Goal: Transaction & Acquisition: Purchase product/service

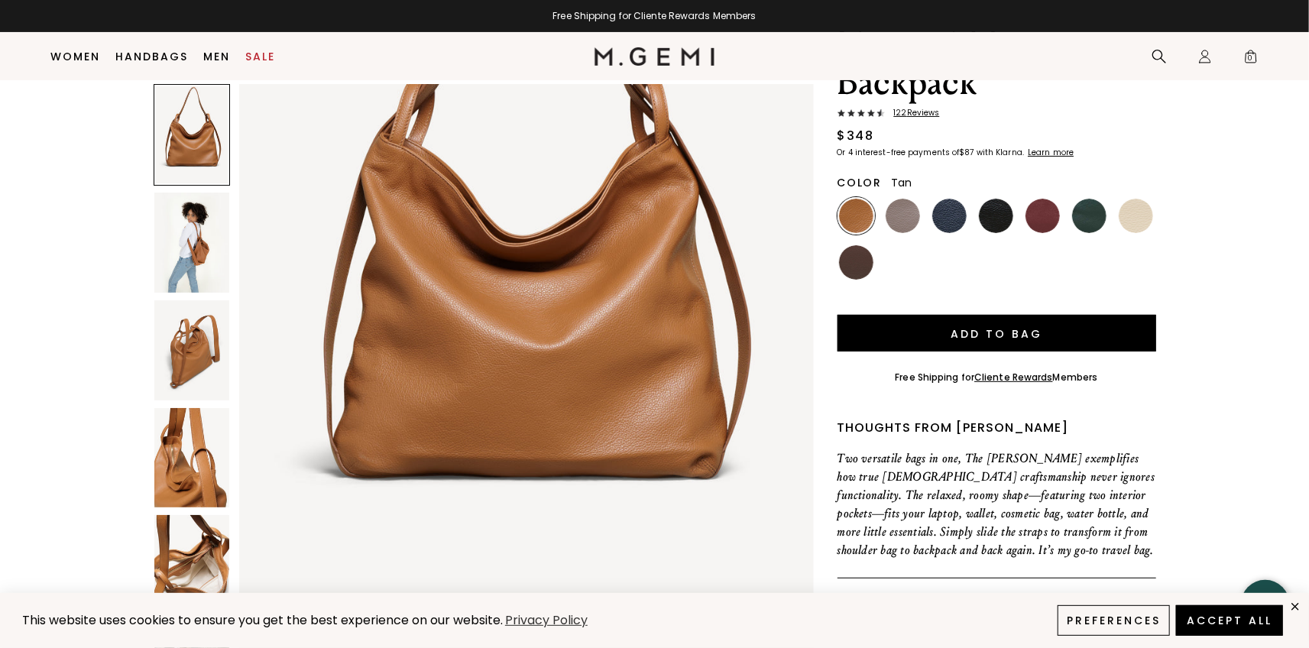
scroll to position [117, 0]
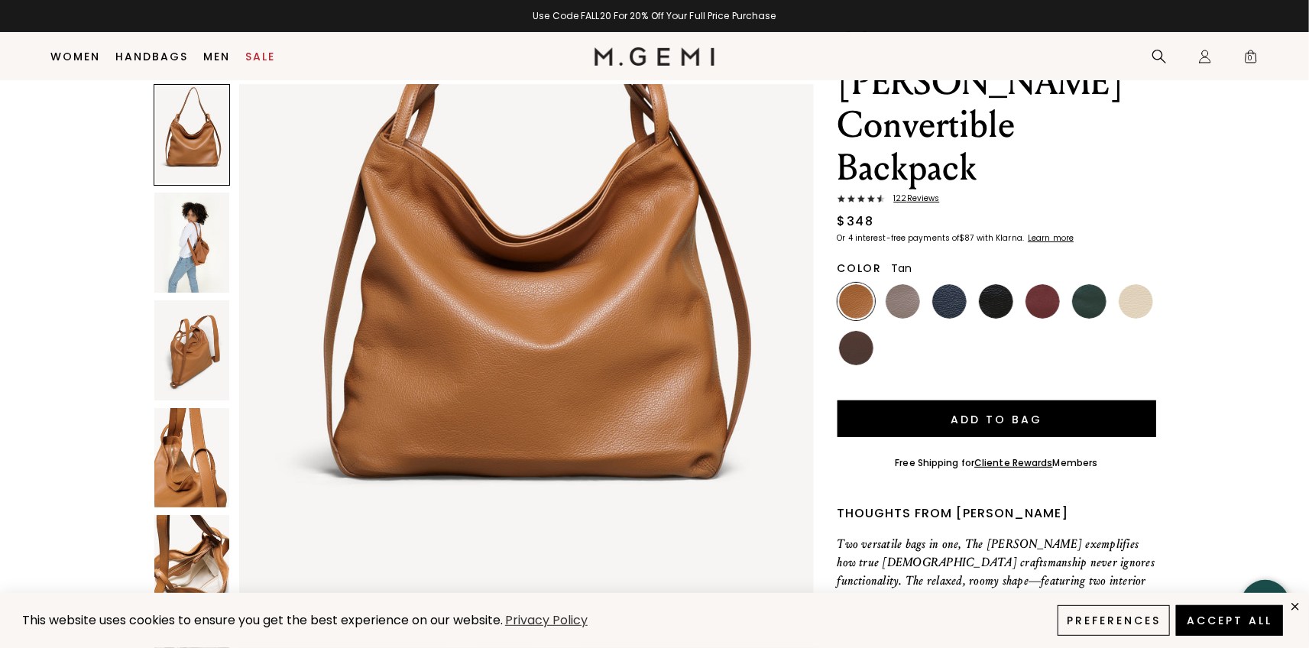
click at [204, 255] on img at bounding box center [191, 243] width 75 height 100
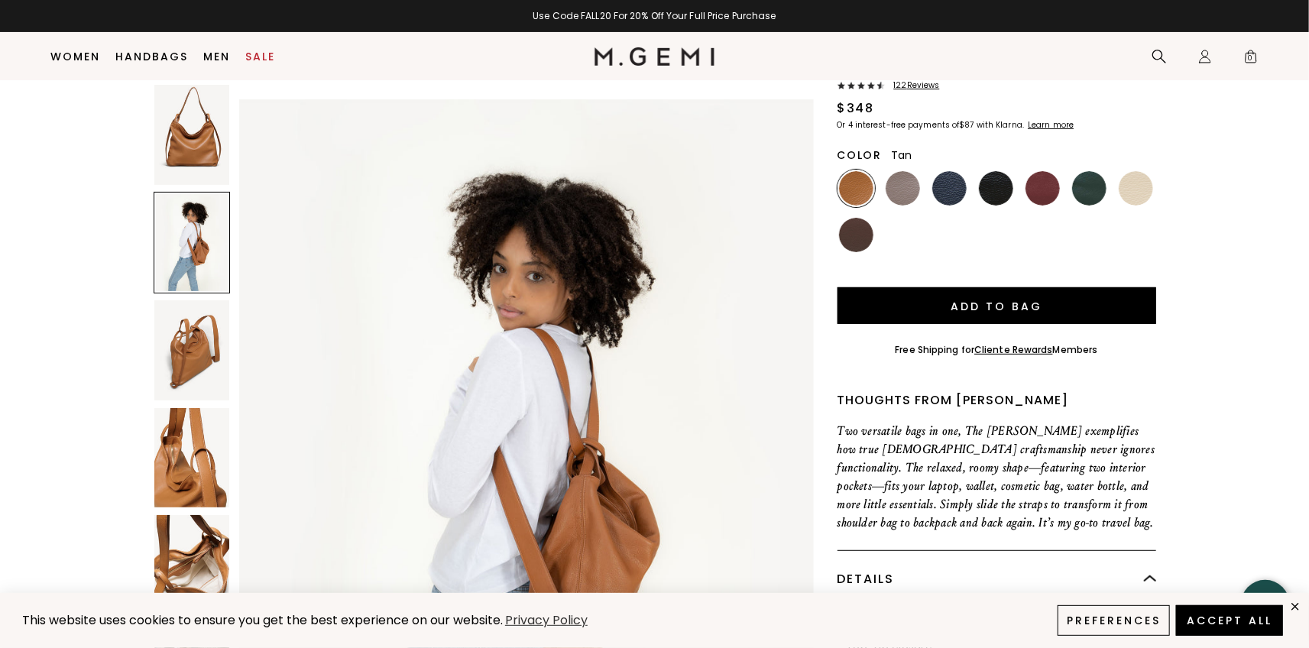
scroll to position [270, 0]
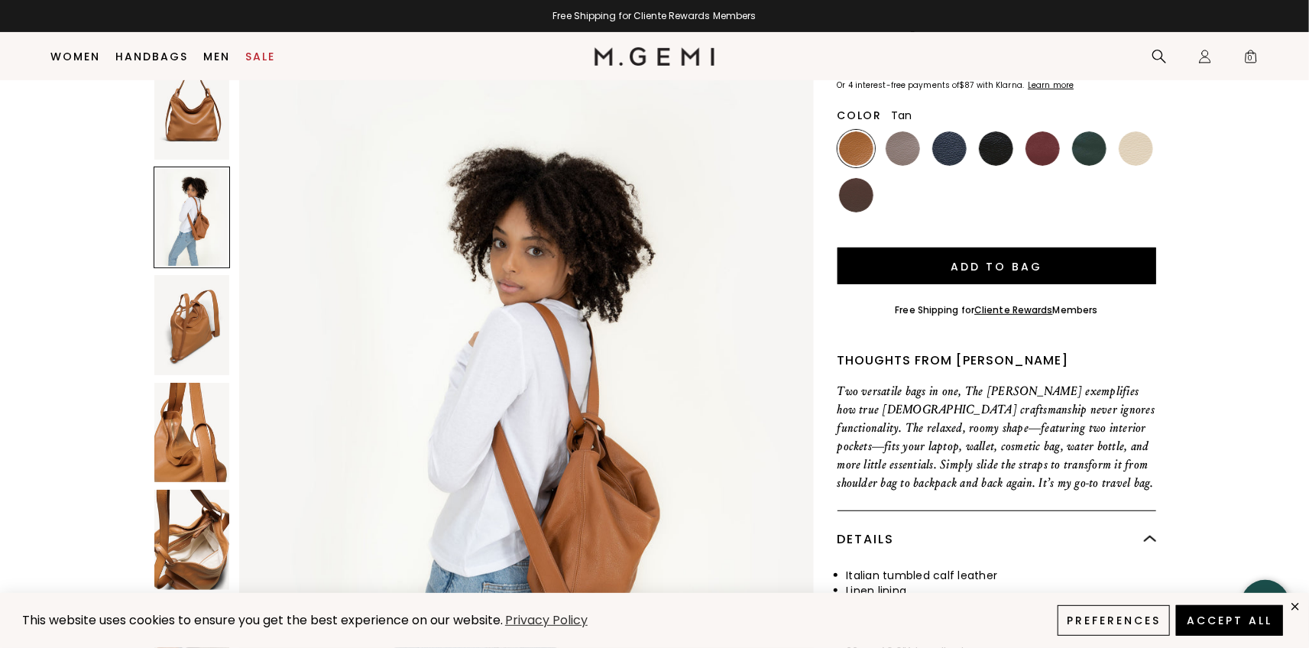
click at [192, 397] on img at bounding box center [191, 432] width 75 height 100
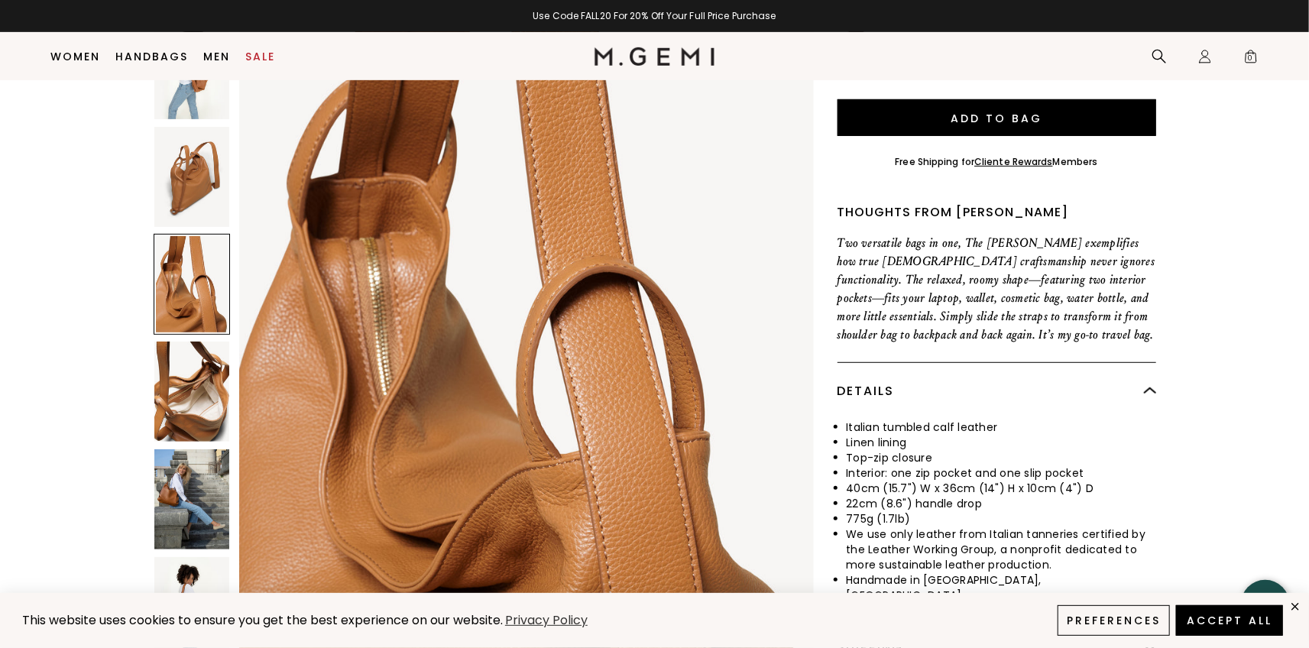
scroll to position [499, 0]
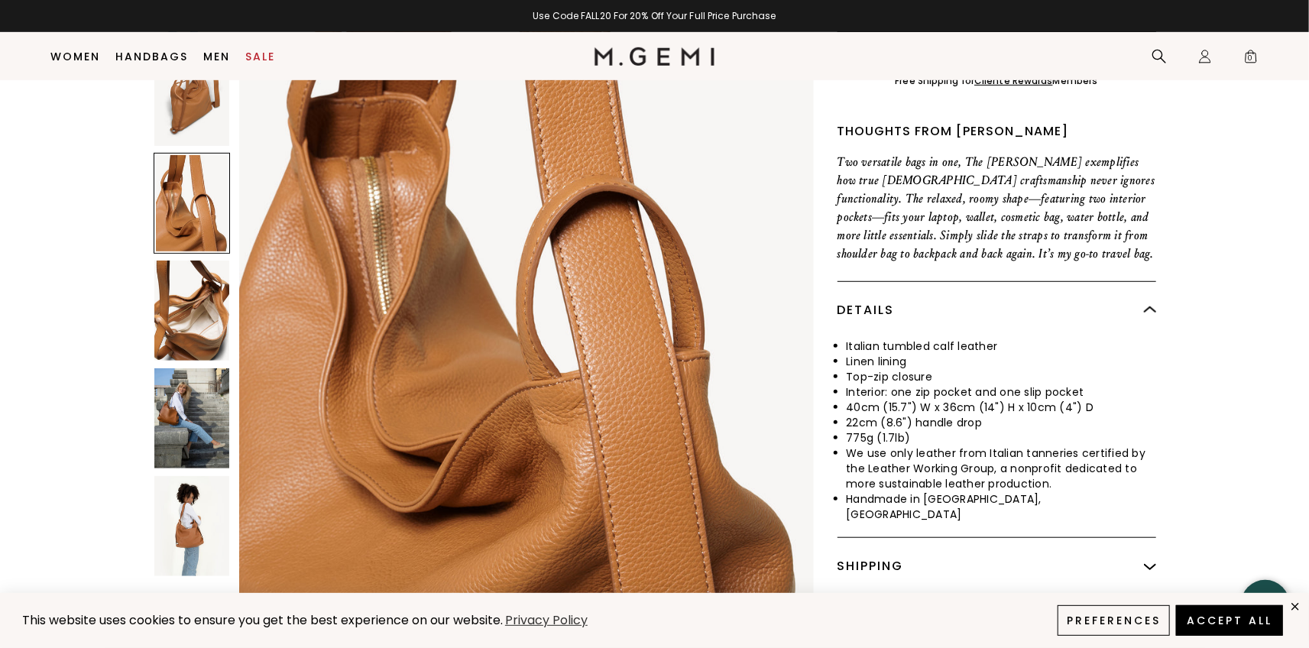
click at [186, 373] on img at bounding box center [191, 418] width 75 height 100
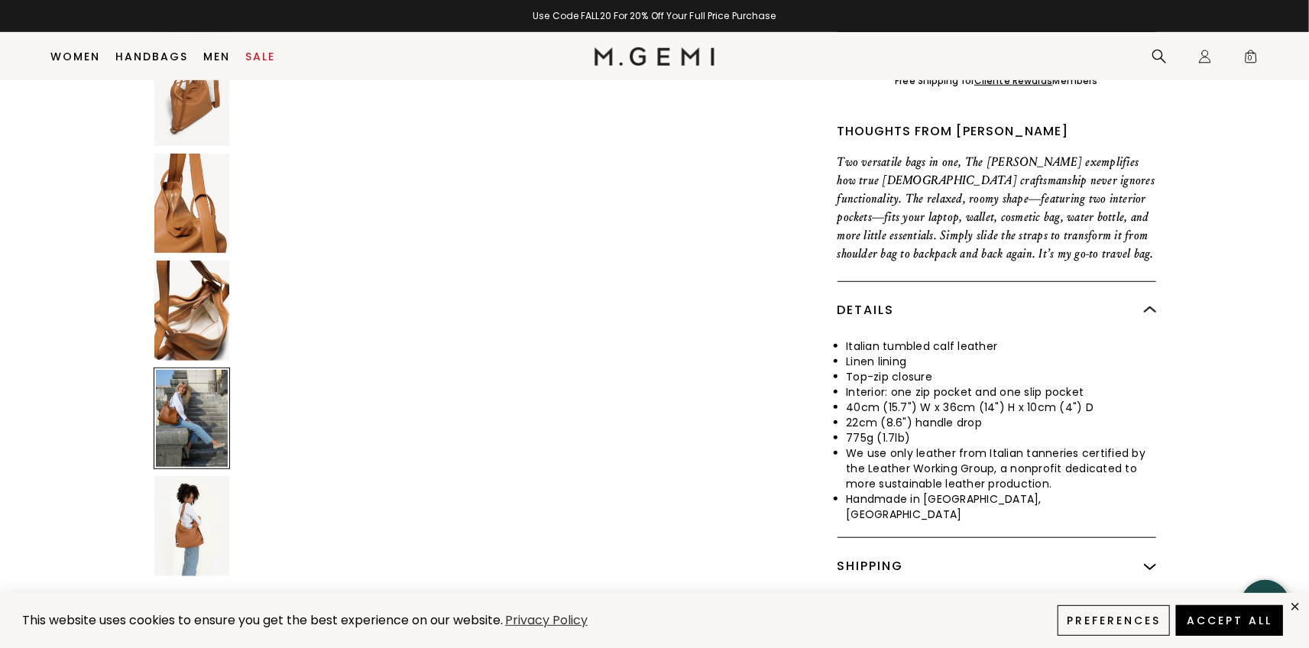
scroll to position [3752, 0]
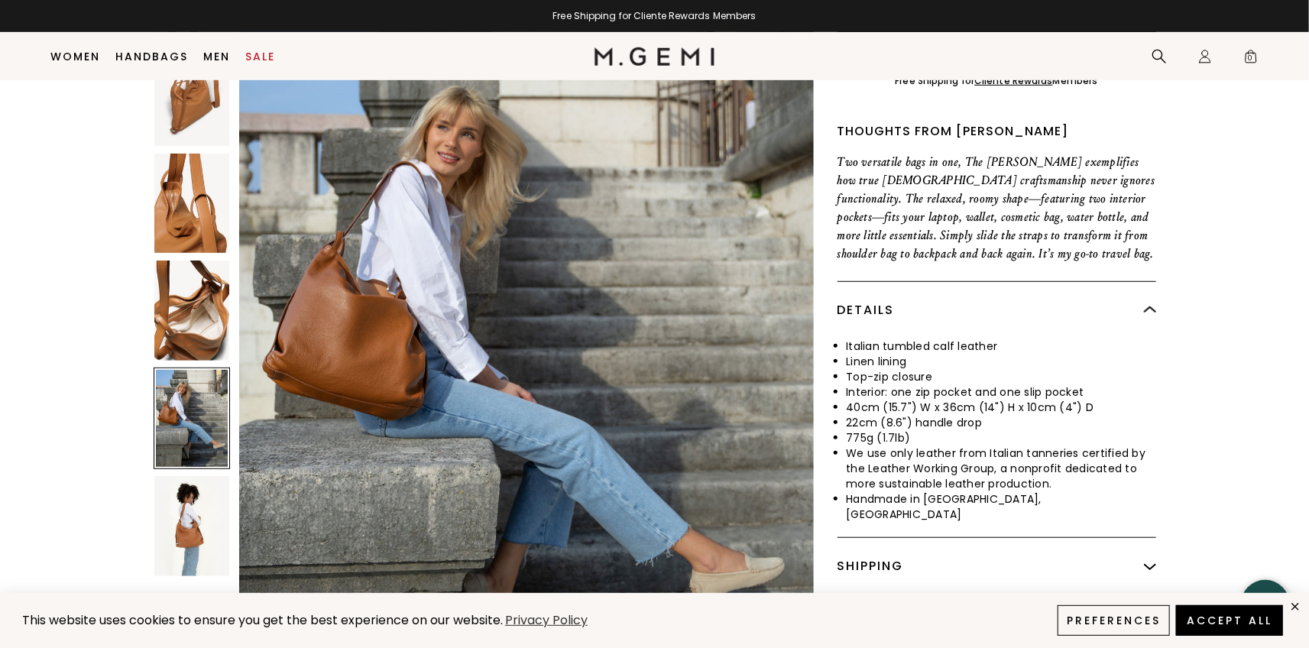
click at [192, 476] on img at bounding box center [191, 526] width 75 height 100
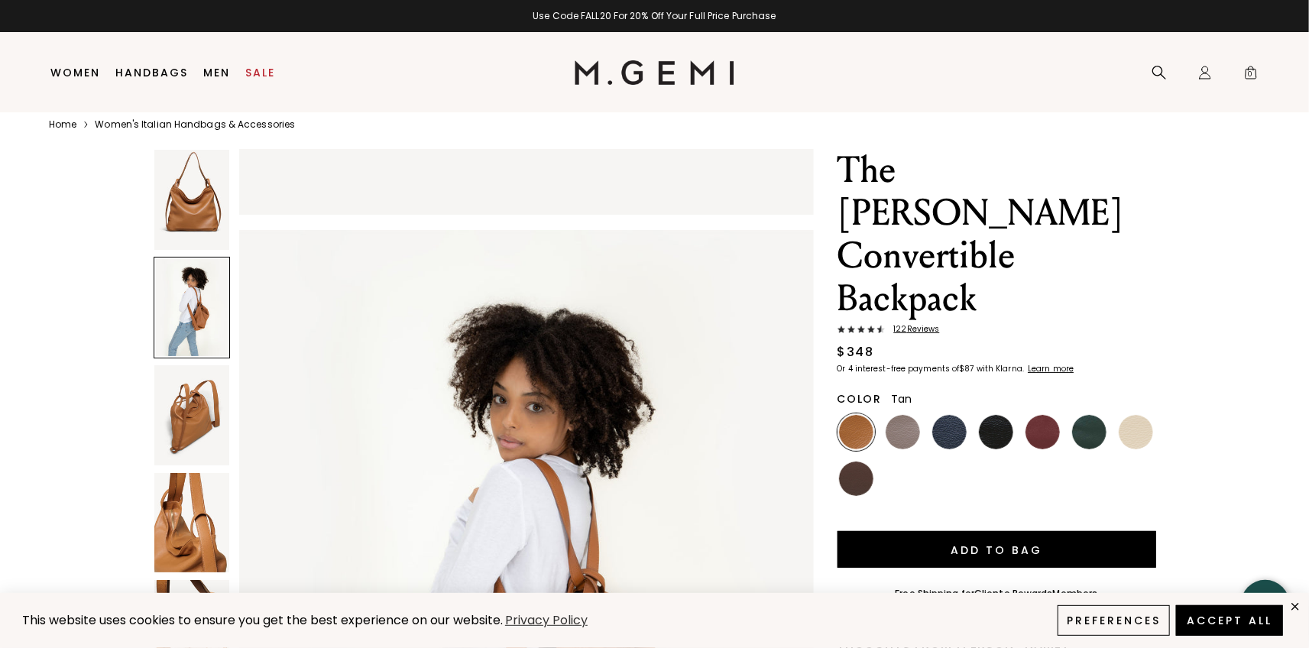
scroll to position [32, 0]
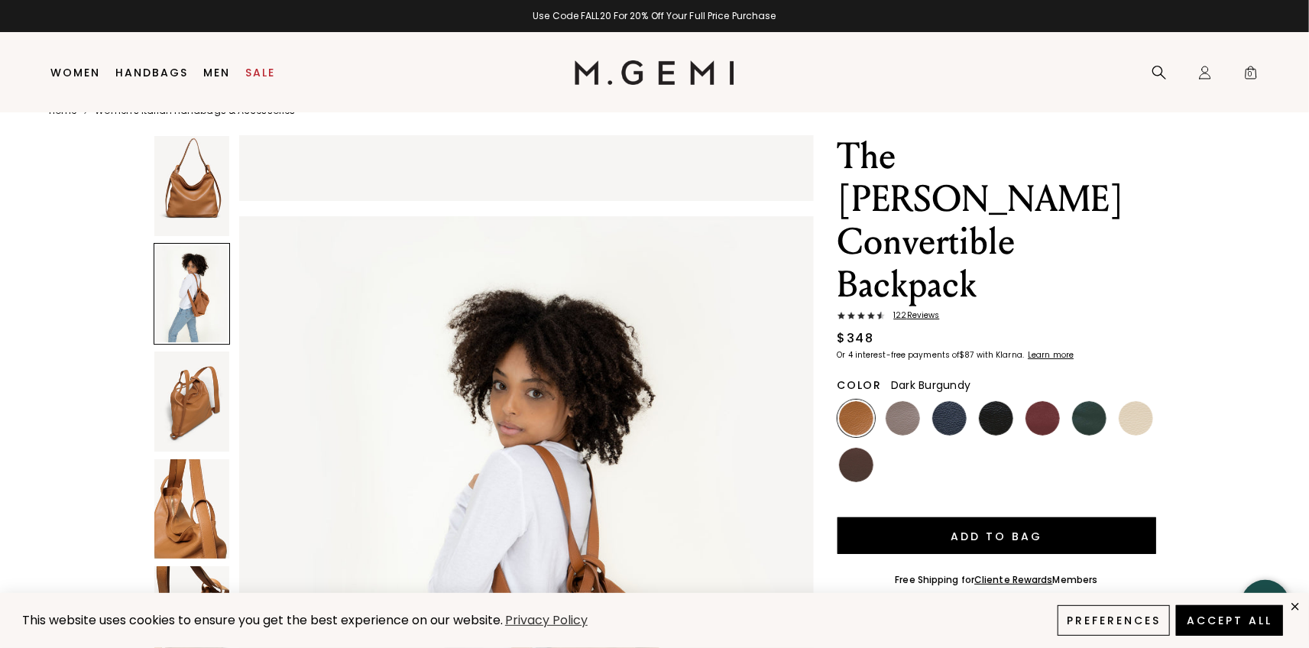
click at [1042, 401] on img at bounding box center [1042, 418] width 34 height 34
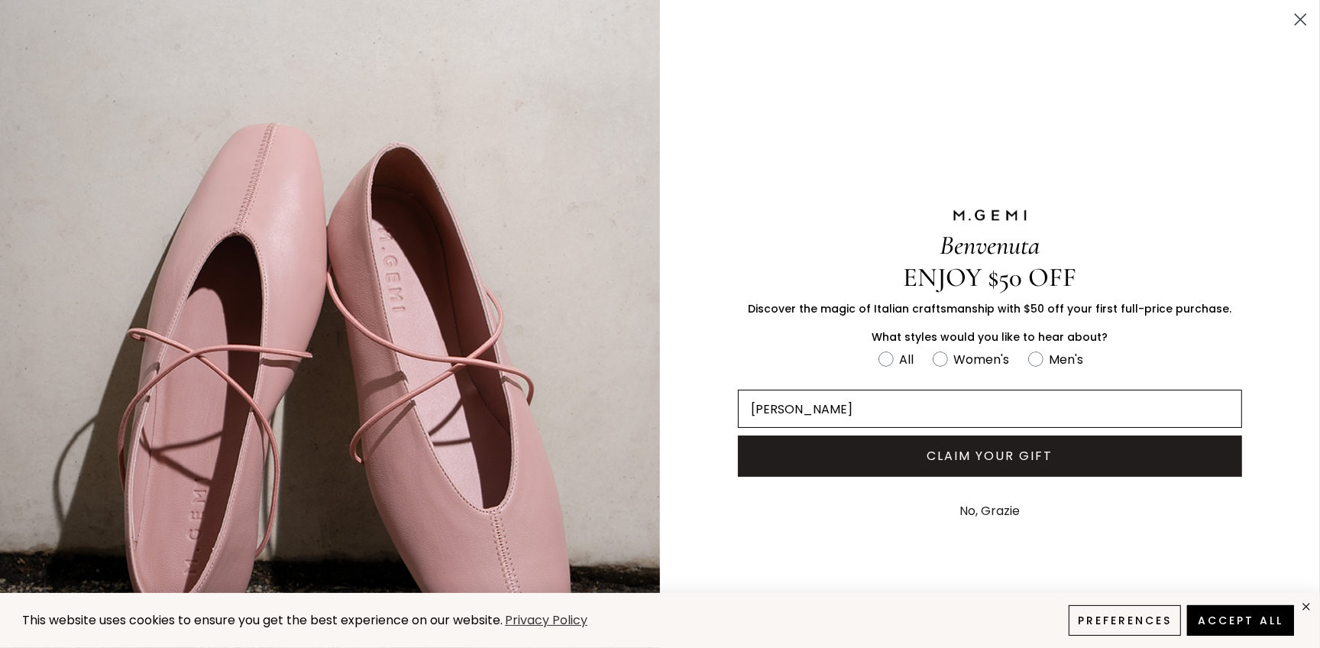
type input "allisonrdillard@gmail.com"
click at [953, 450] on button "CLAIM YOUR GIFT" at bounding box center [990, 455] width 504 height 41
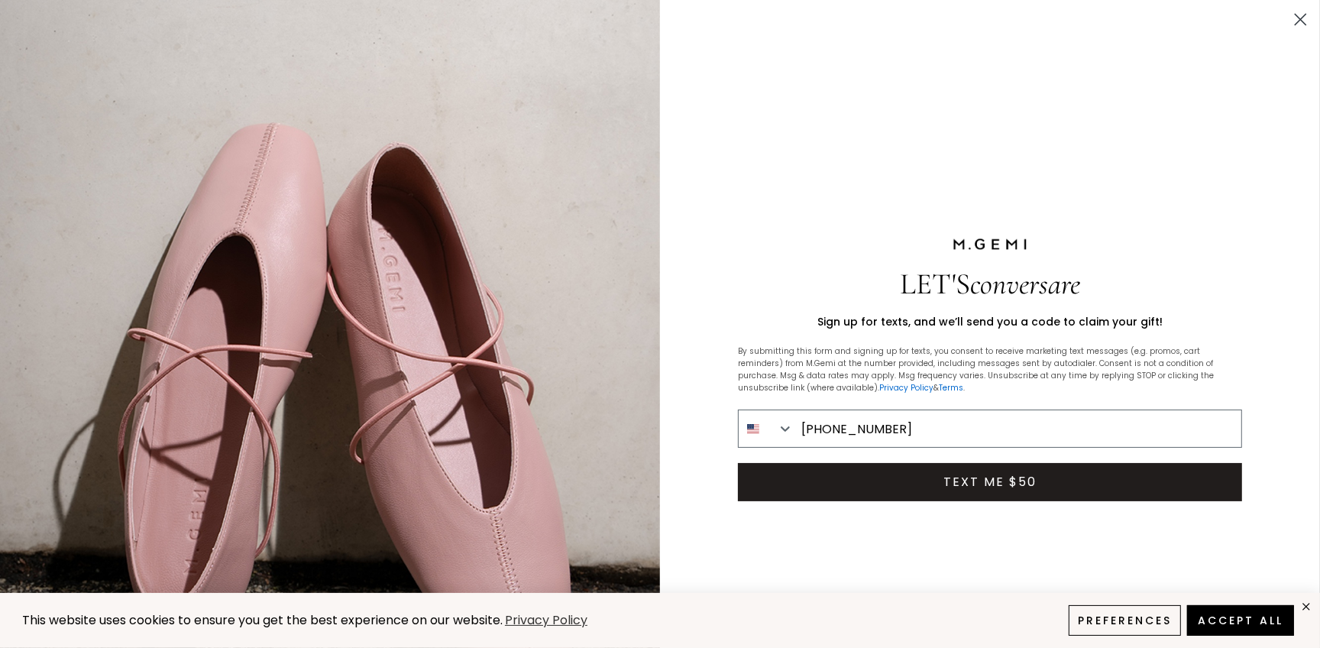
type input "323-273-6524"
click at [992, 484] on button "TEXT ME $50" at bounding box center [990, 482] width 504 height 38
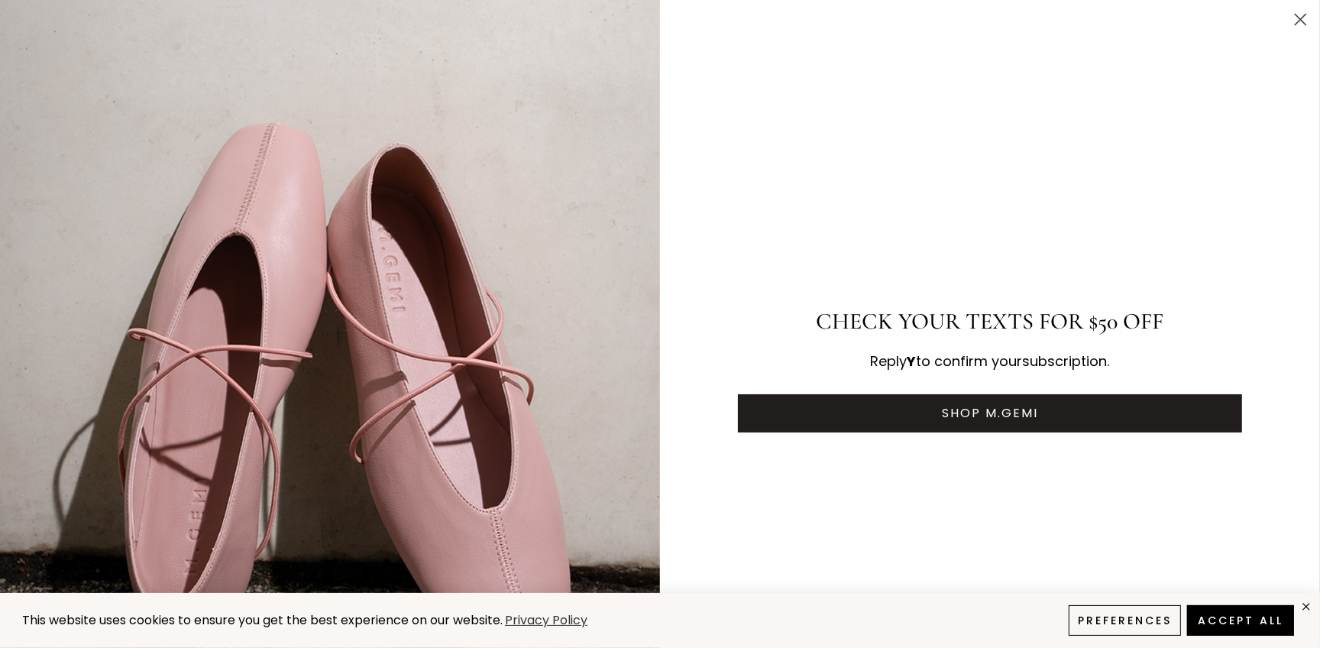
click at [1296, 18] on icon "Close dialog" at bounding box center [1301, 20] width 11 height 11
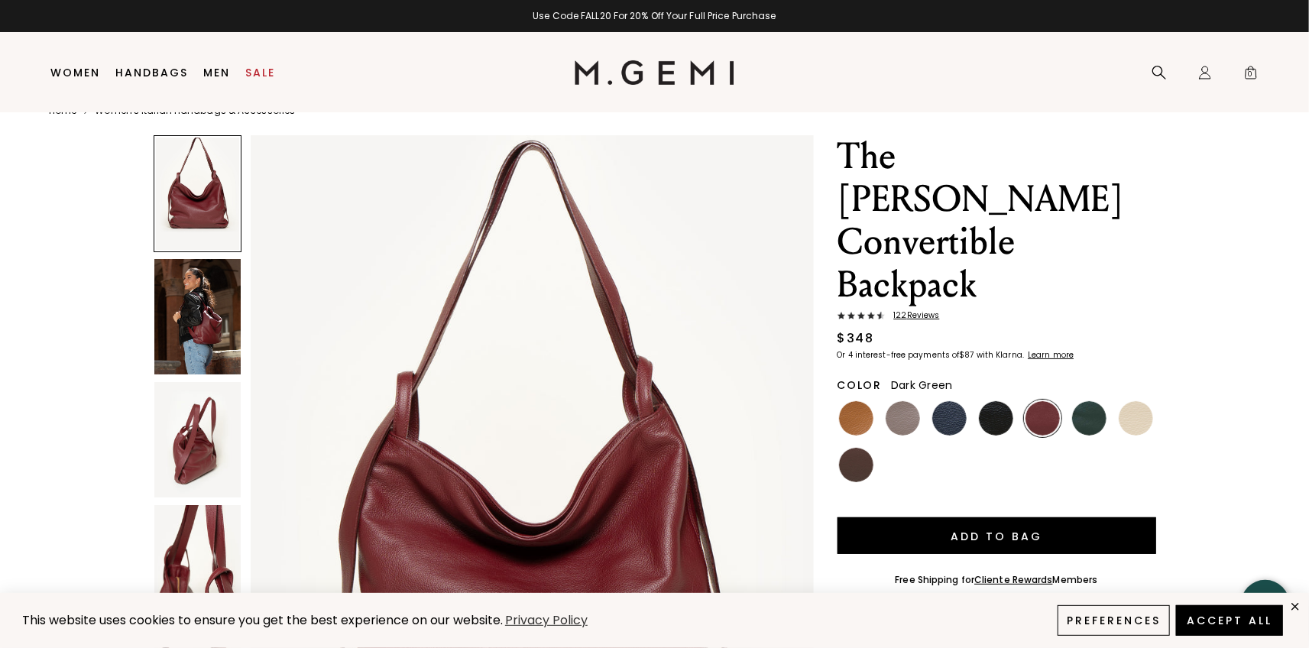
click at [1096, 401] on img at bounding box center [1089, 418] width 34 height 34
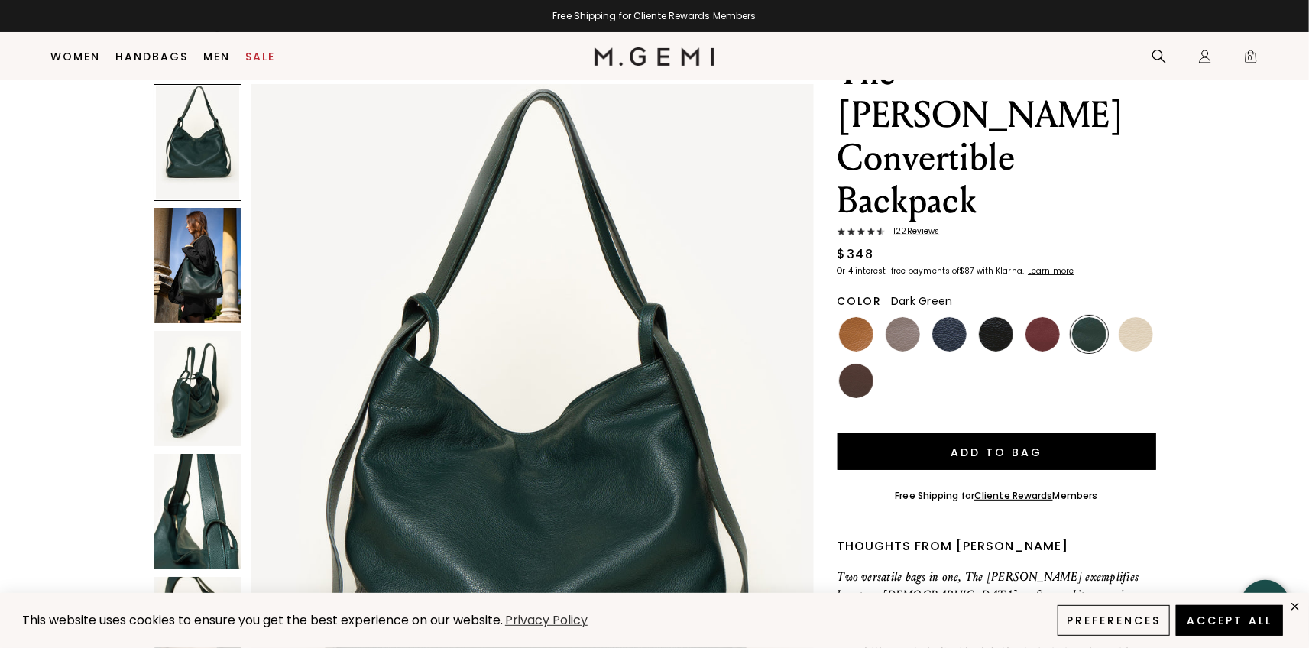
scroll to position [76, 0]
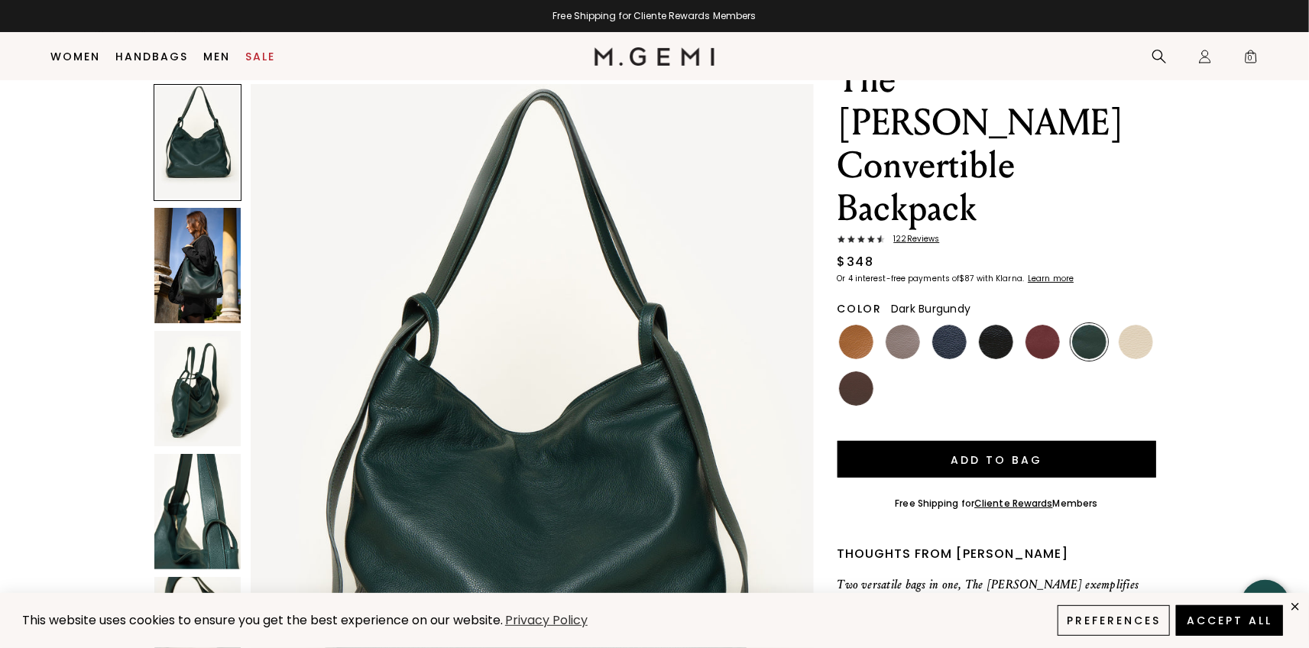
click at [1041, 325] on img at bounding box center [1042, 342] width 34 height 34
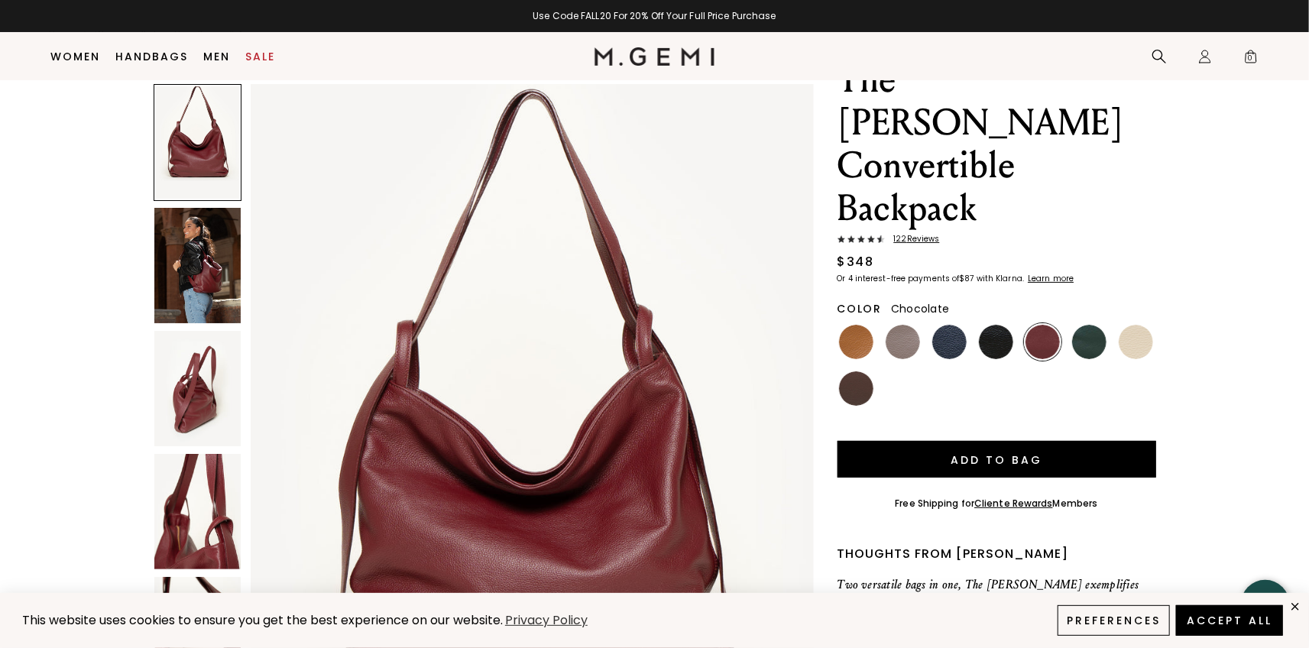
click at [858, 371] on img at bounding box center [856, 388] width 34 height 34
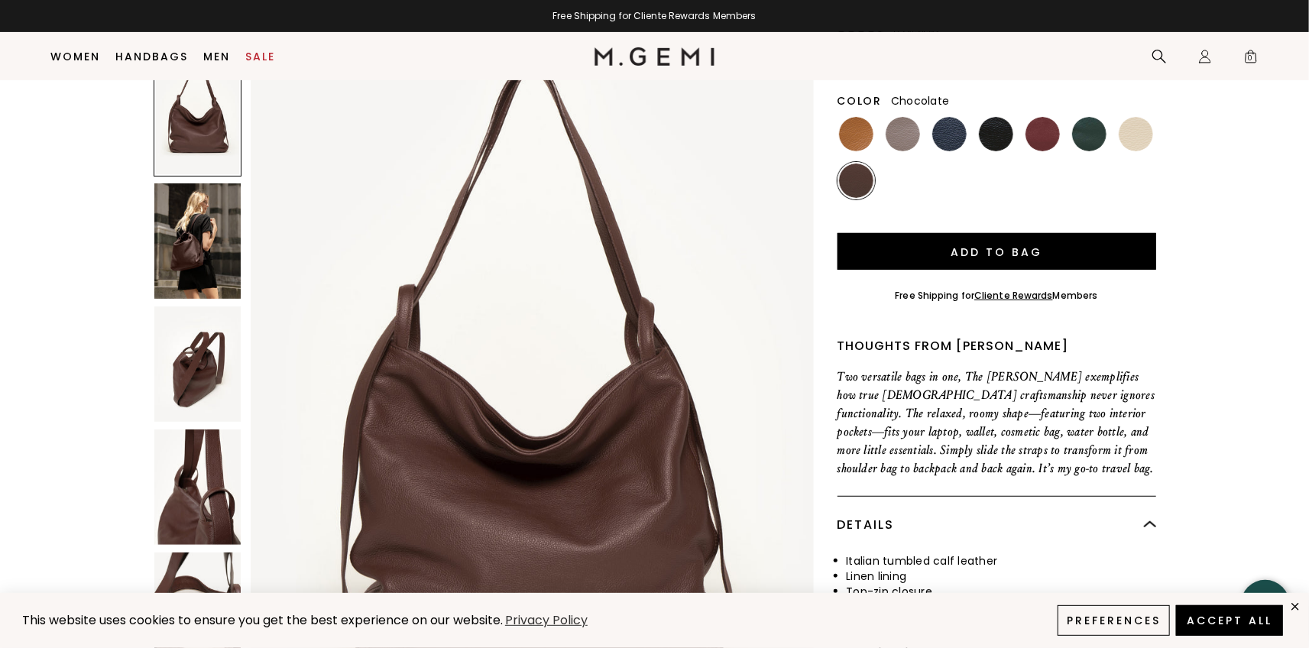
scroll to position [229, 0]
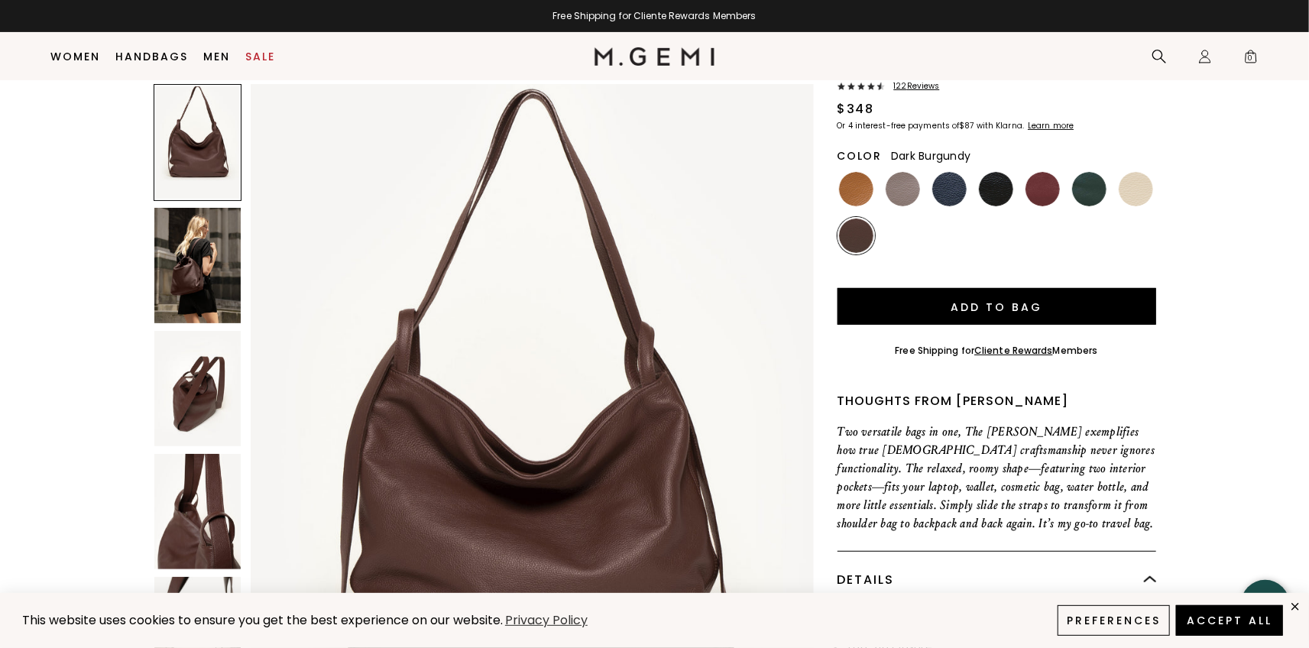
click at [1040, 172] on img at bounding box center [1042, 189] width 34 height 34
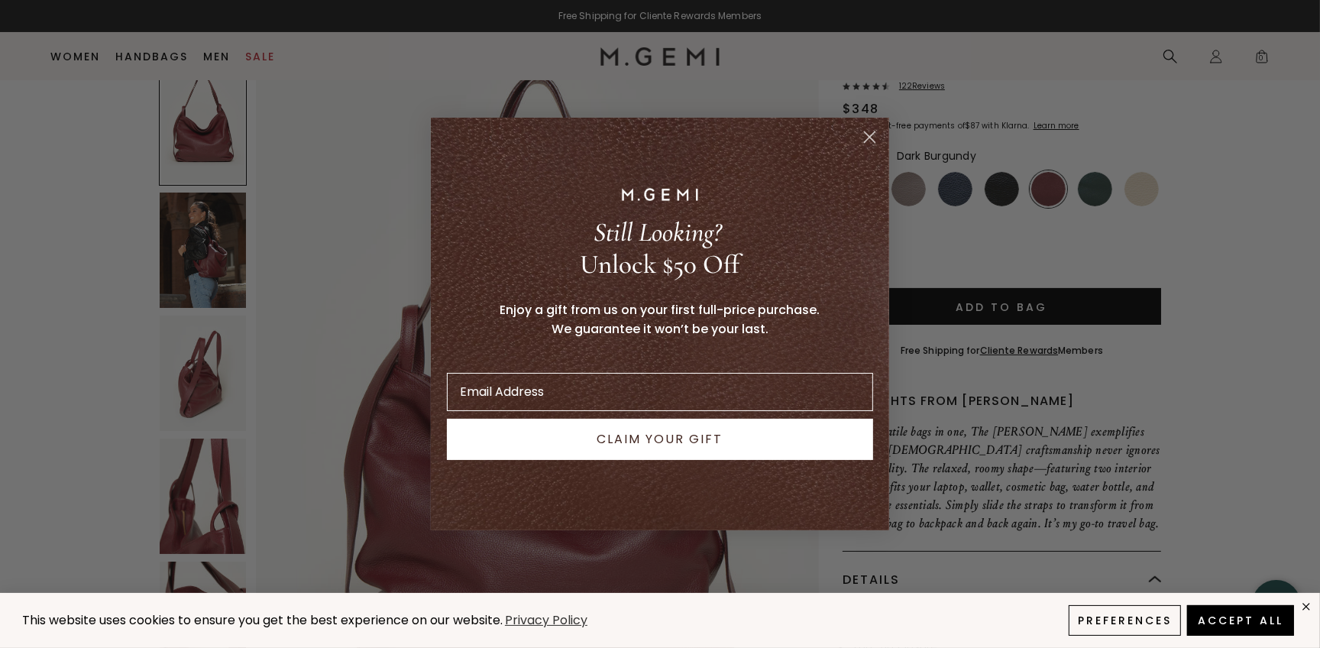
click at [867, 133] on circle "Close dialog" at bounding box center [869, 137] width 25 height 25
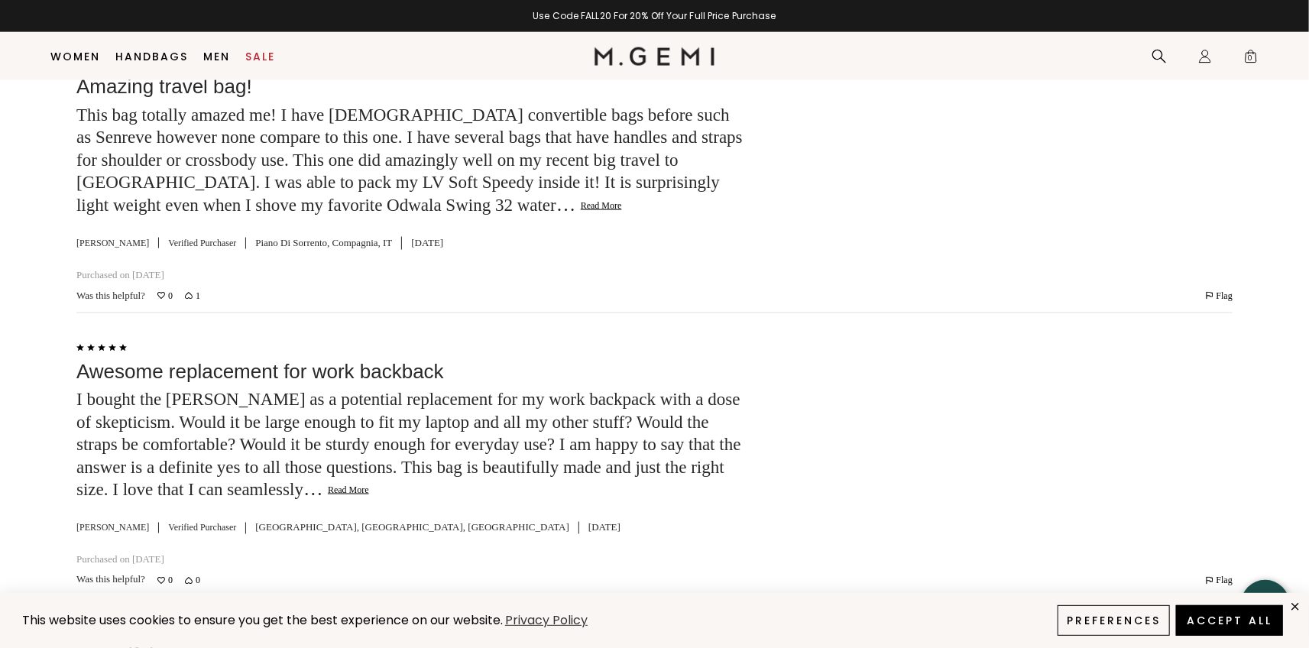
scroll to position [4583, 0]
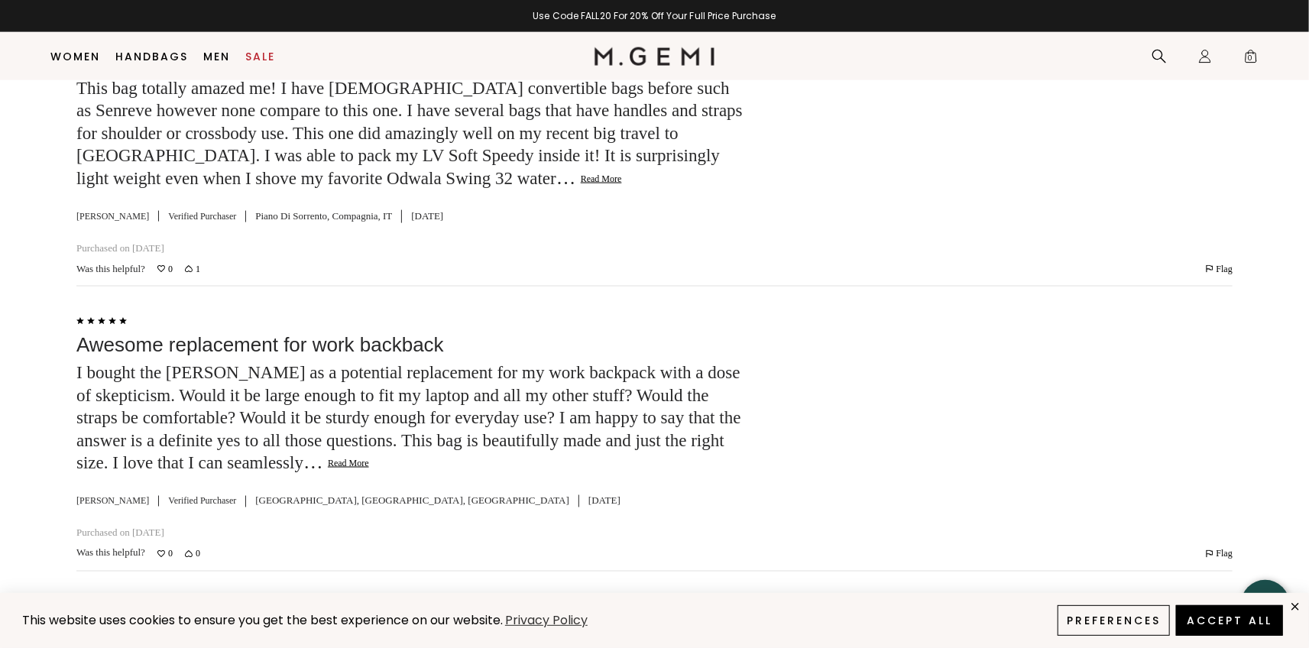
click at [369, 470] on button "Read More" at bounding box center [348, 464] width 41 height 12
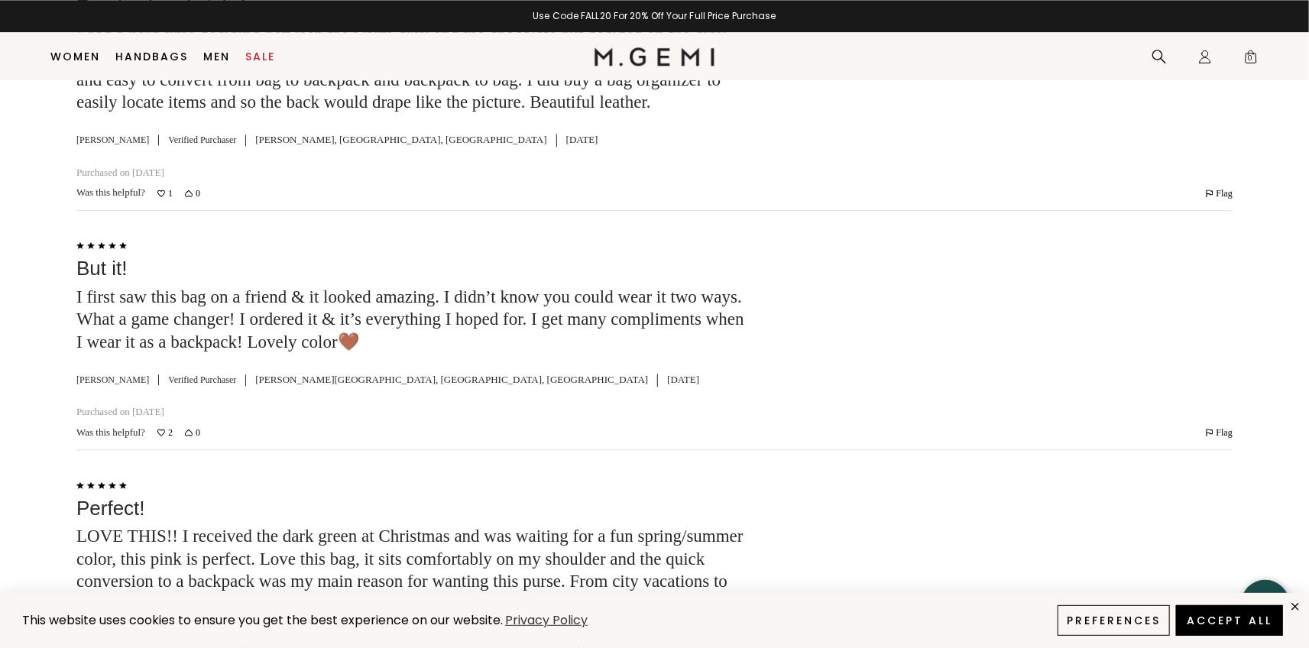
scroll to position [5882, 0]
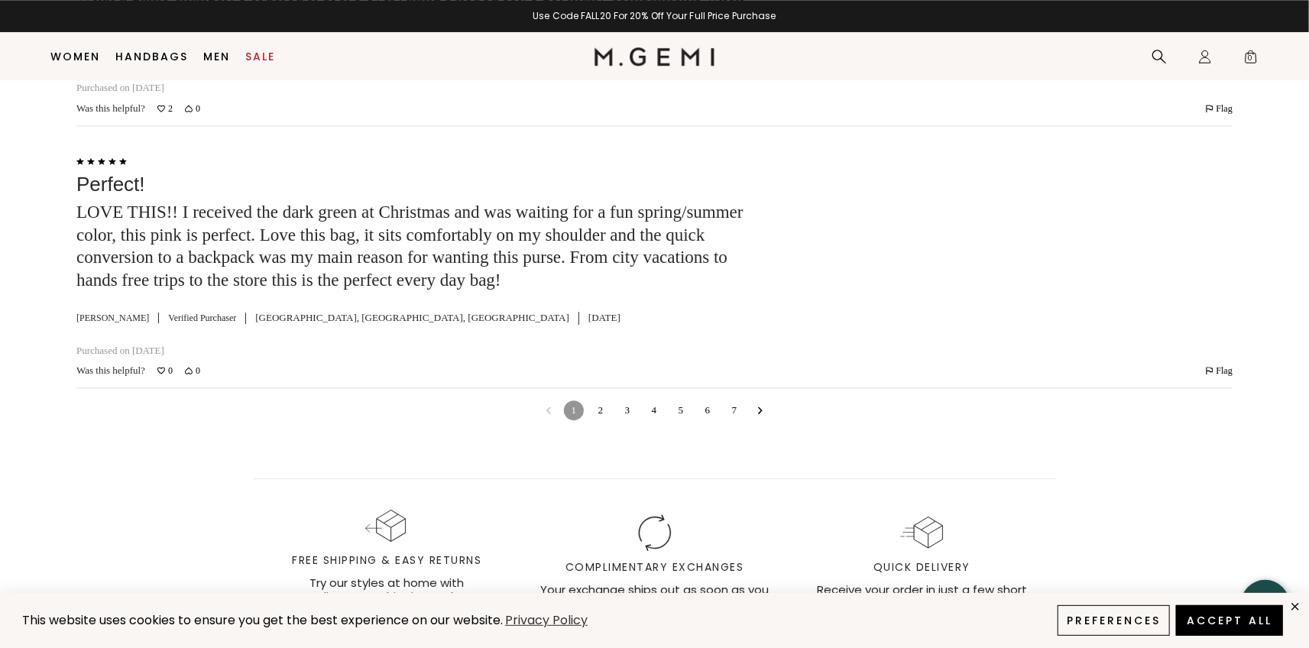
click at [736, 420] on link "7" at bounding box center [734, 410] width 20 height 20
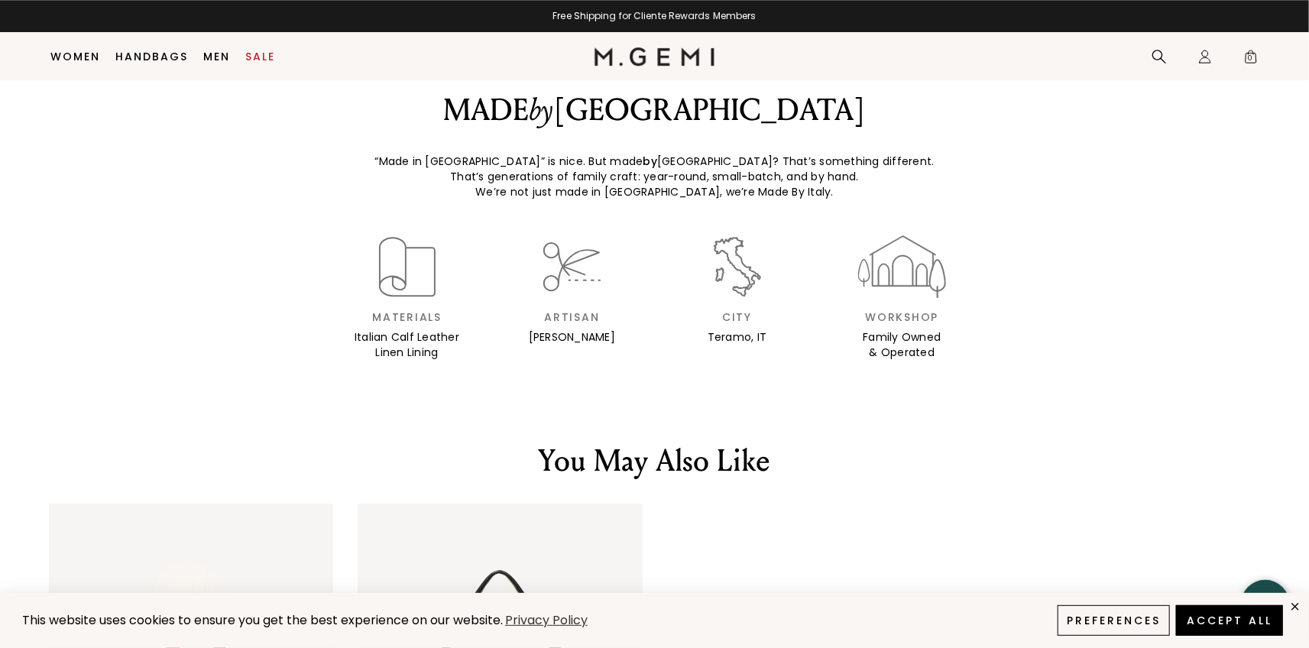
scroll to position [2571, 0]
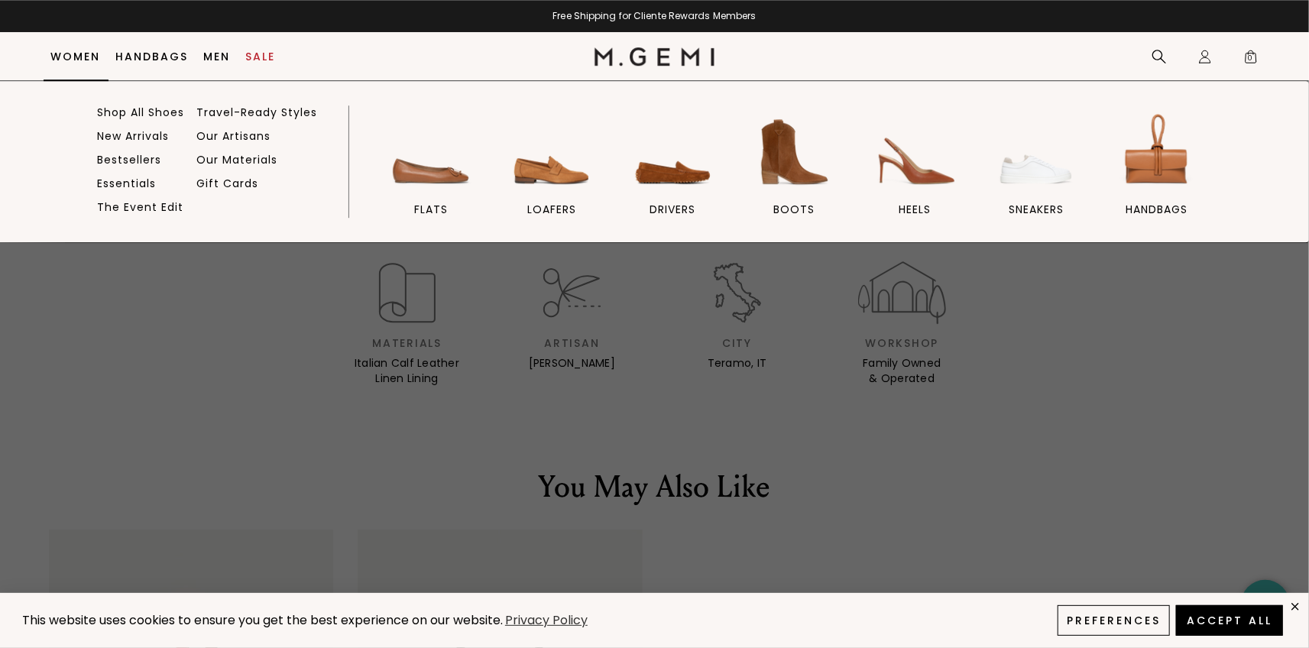
click at [75, 57] on link "Women" at bounding box center [76, 56] width 50 height 12
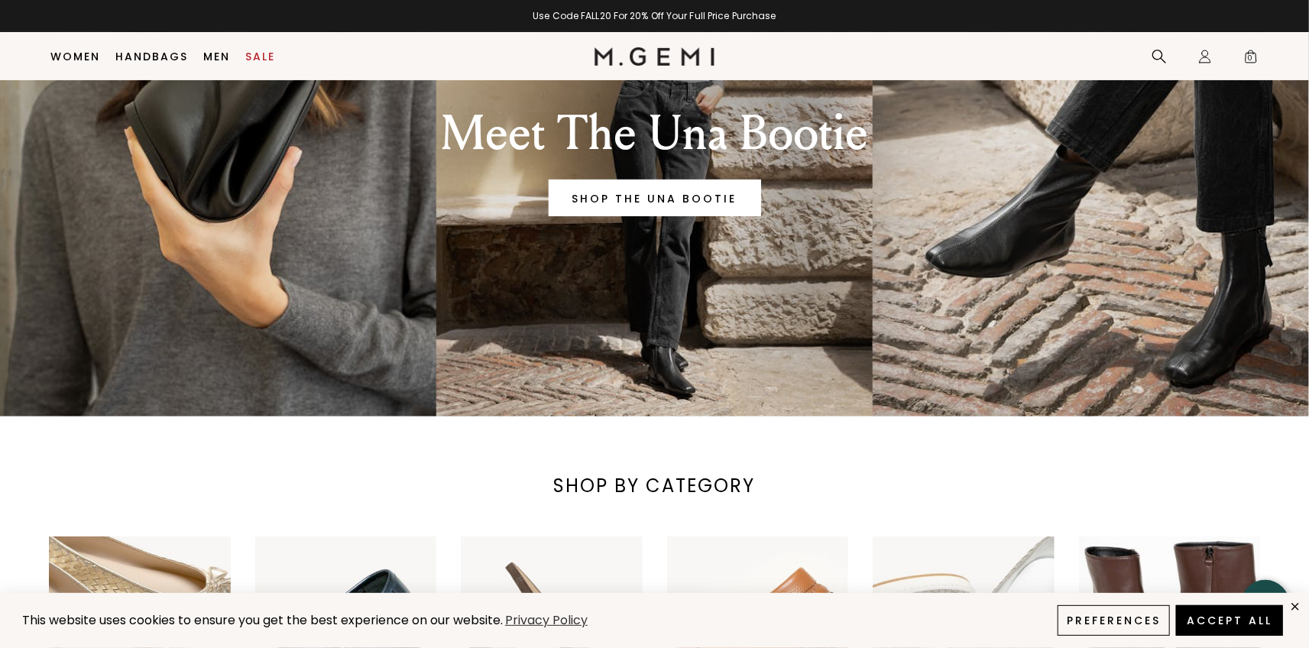
scroll to position [196, 0]
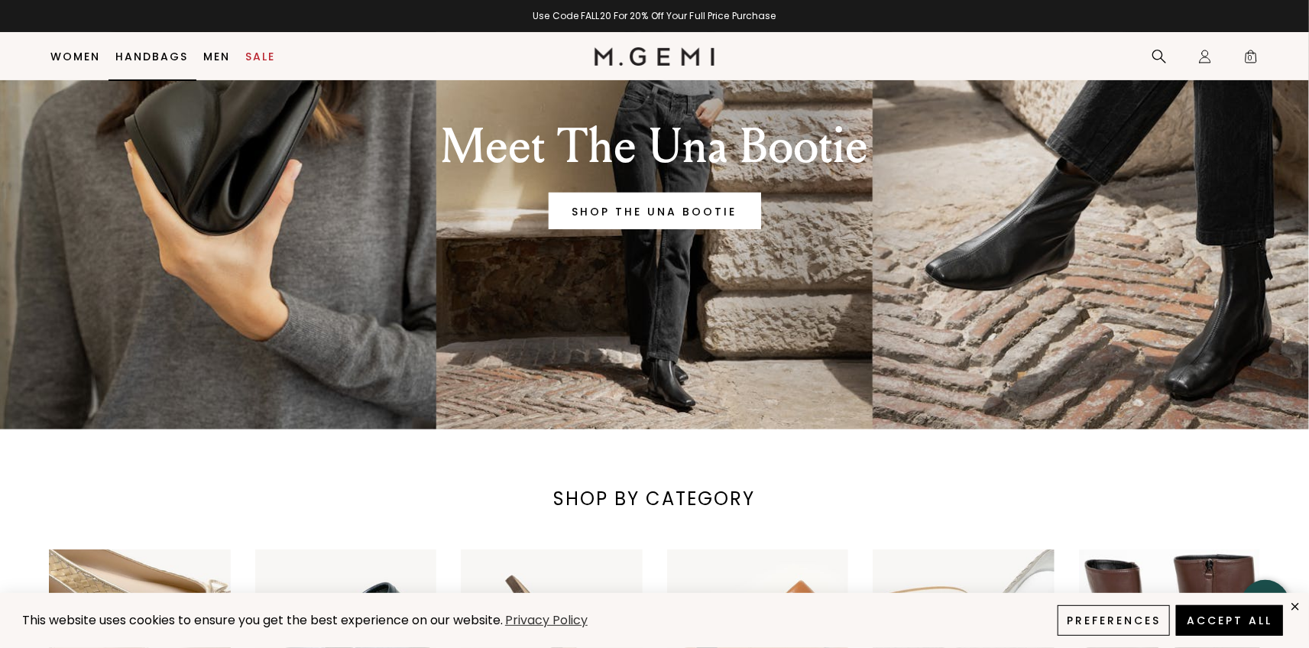
click at [144, 57] on link "Handbags" at bounding box center [152, 56] width 73 height 12
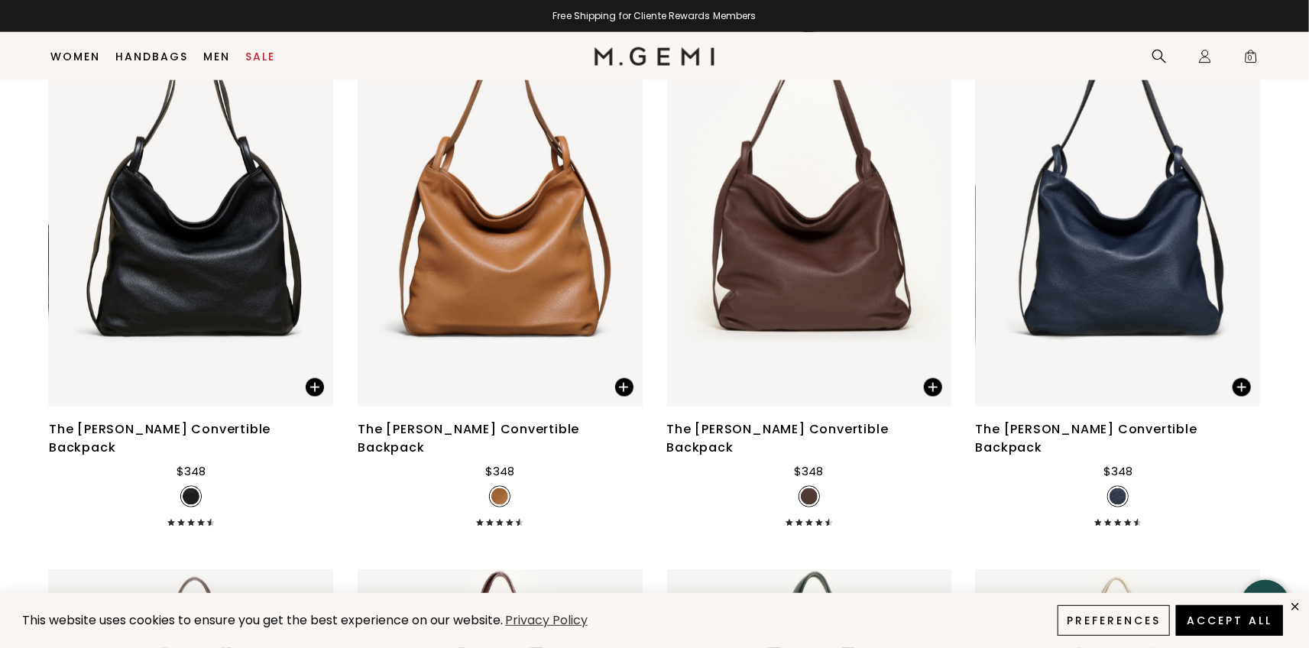
scroll to position [4475, 0]
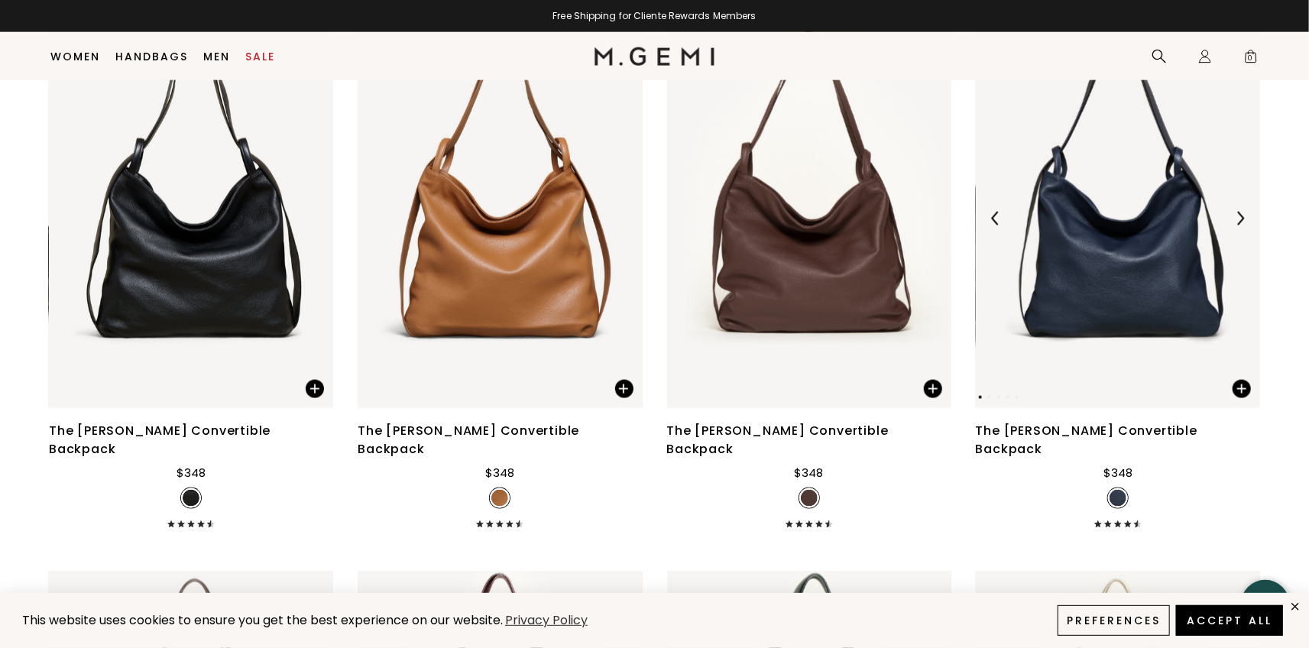
click at [1116, 251] on img at bounding box center [1118, 218] width 284 height 379
click at [1099, 232] on img at bounding box center [1118, 218] width 284 height 379
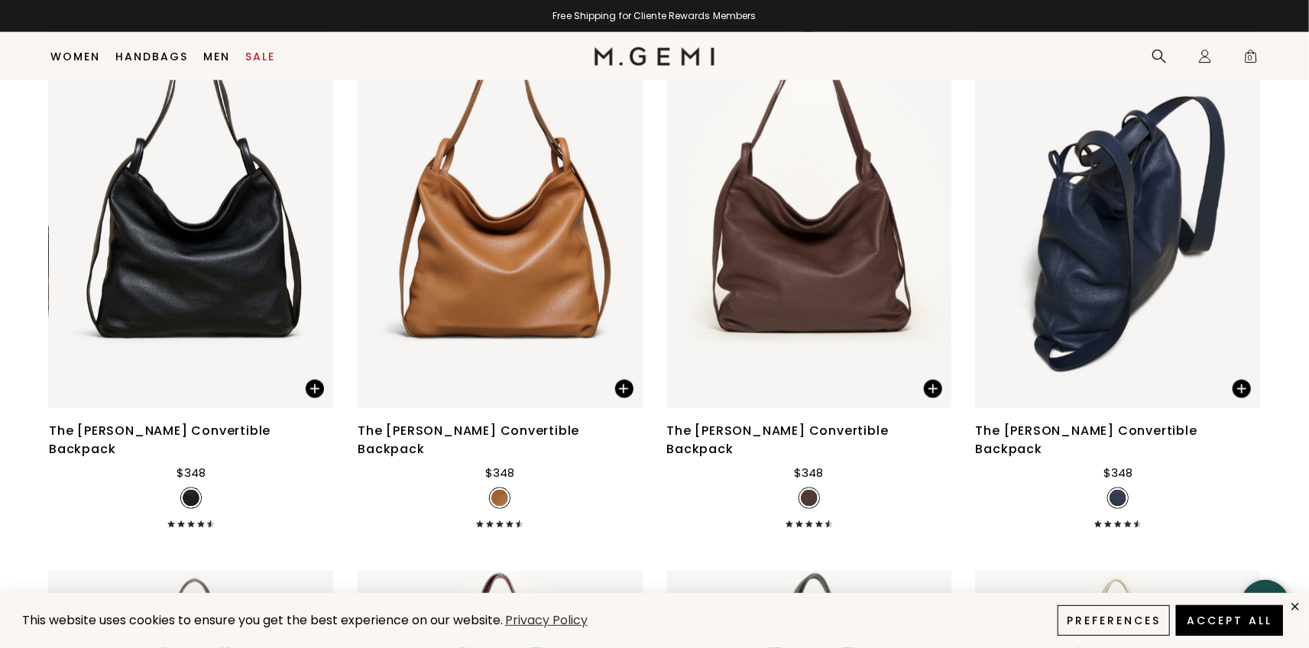
click at [1147, 422] on div "The [PERSON_NAME] Convertible Backpack" at bounding box center [1118, 440] width 284 height 37
click at [1111, 238] on img at bounding box center [1118, 218] width 284 height 379
click at [1242, 212] on img at bounding box center [1240, 219] width 14 height 14
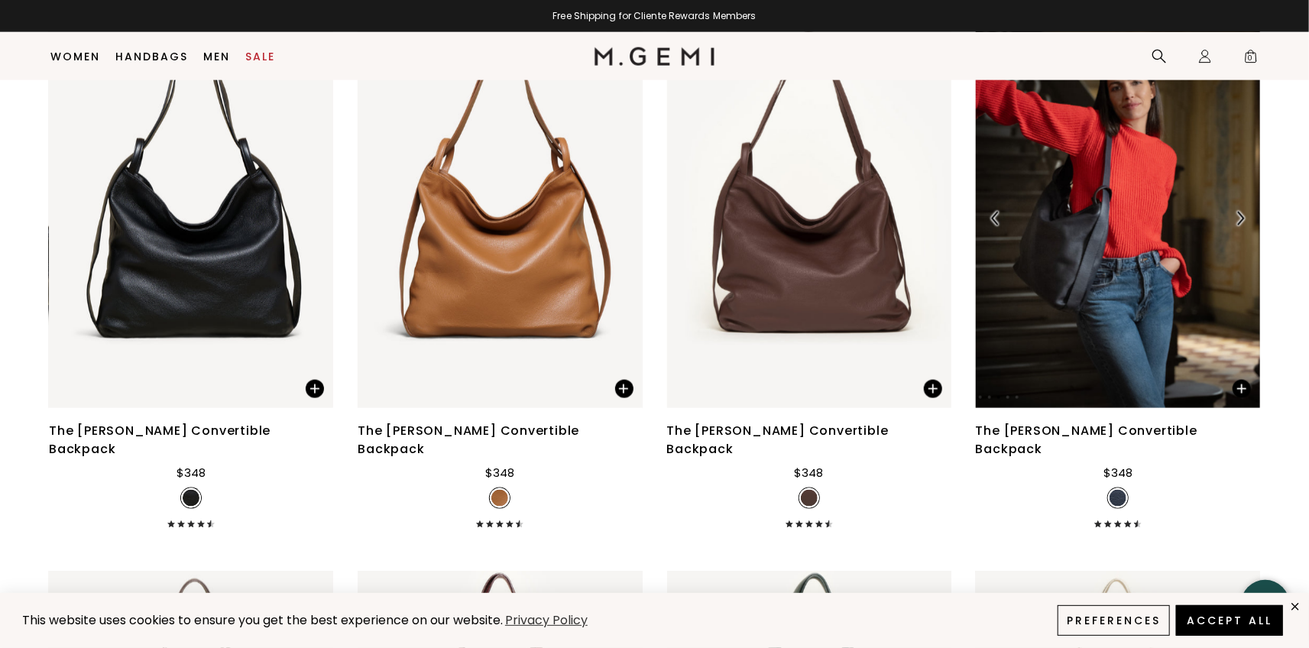
click at [1241, 212] on img at bounding box center [1240, 219] width 14 height 14
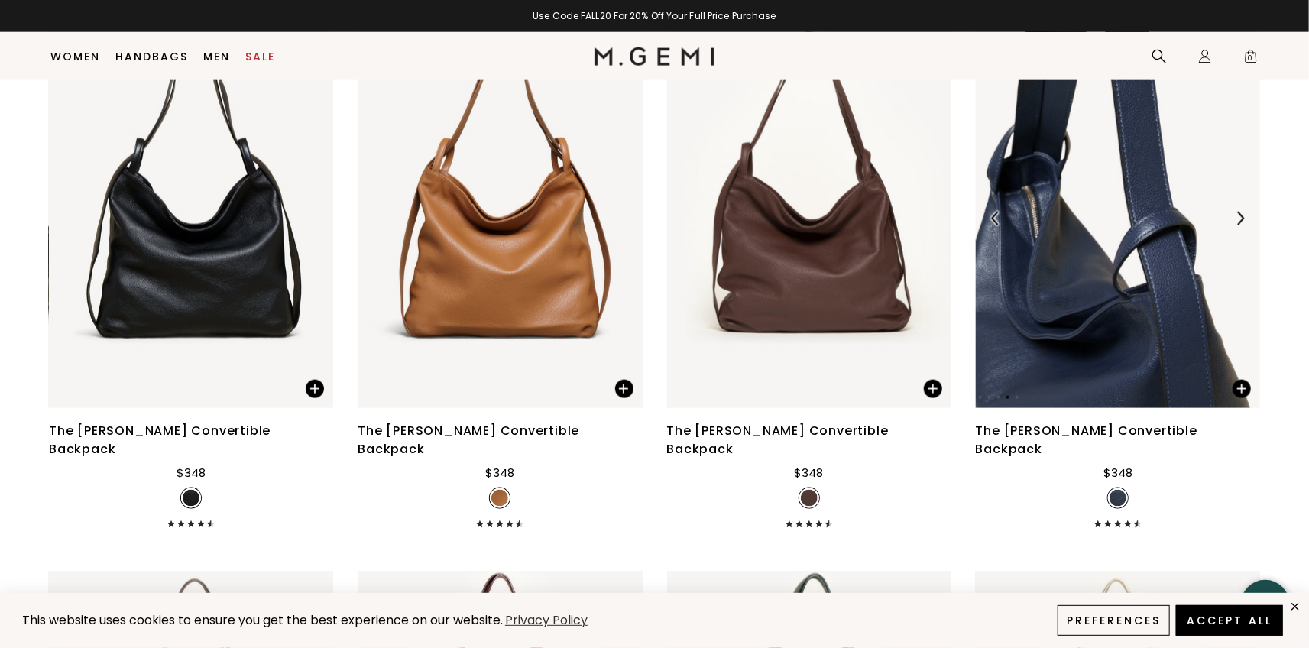
click at [1240, 212] on img at bounding box center [1240, 219] width 14 height 14
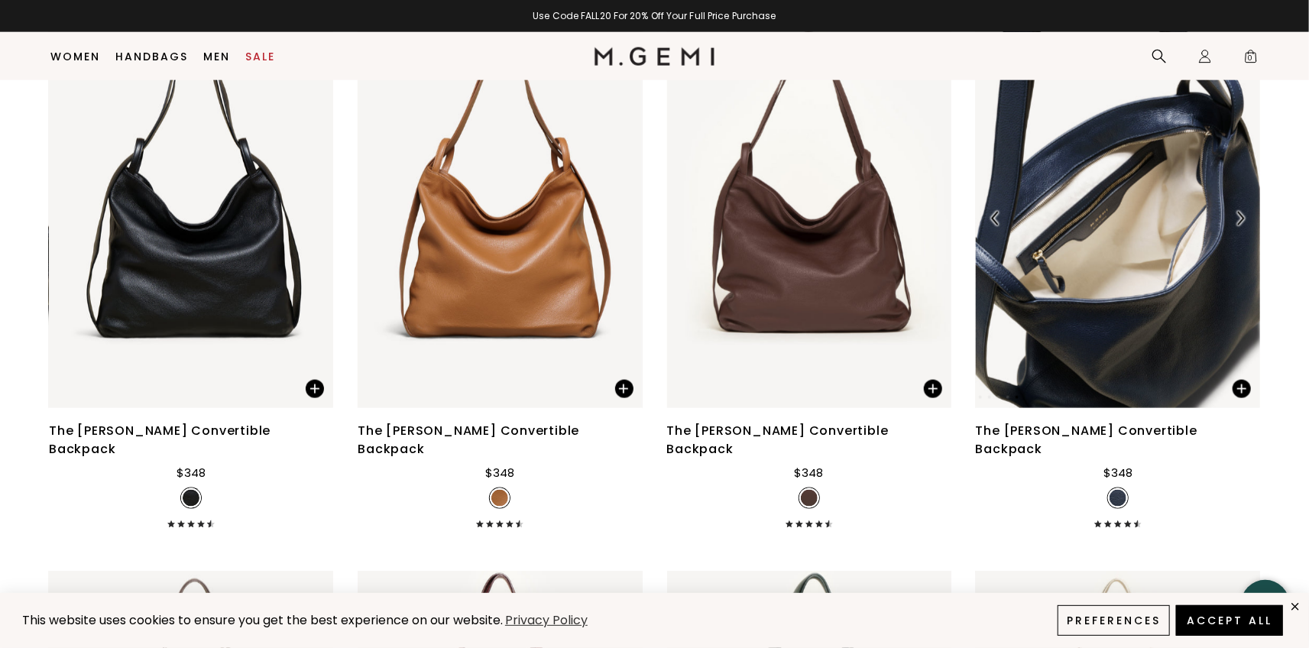
click at [1240, 212] on img at bounding box center [1240, 219] width 14 height 14
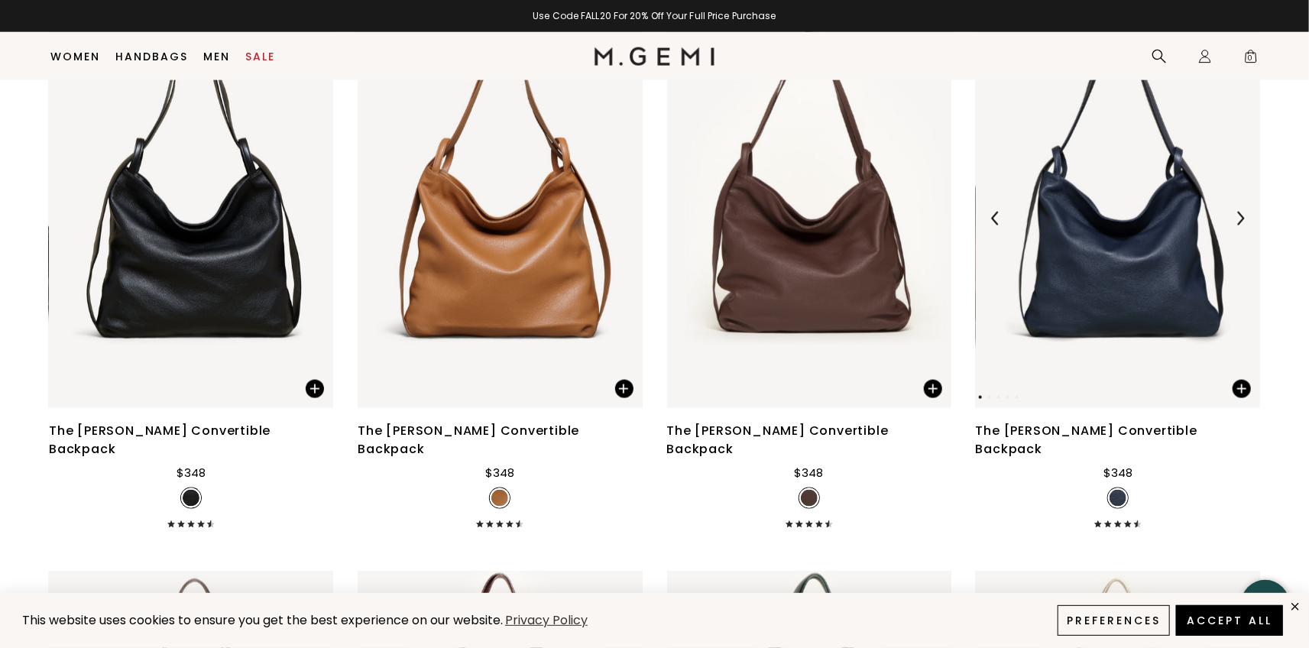
click at [993, 212] on img at bounding box center [996, 219] width 14 height 14
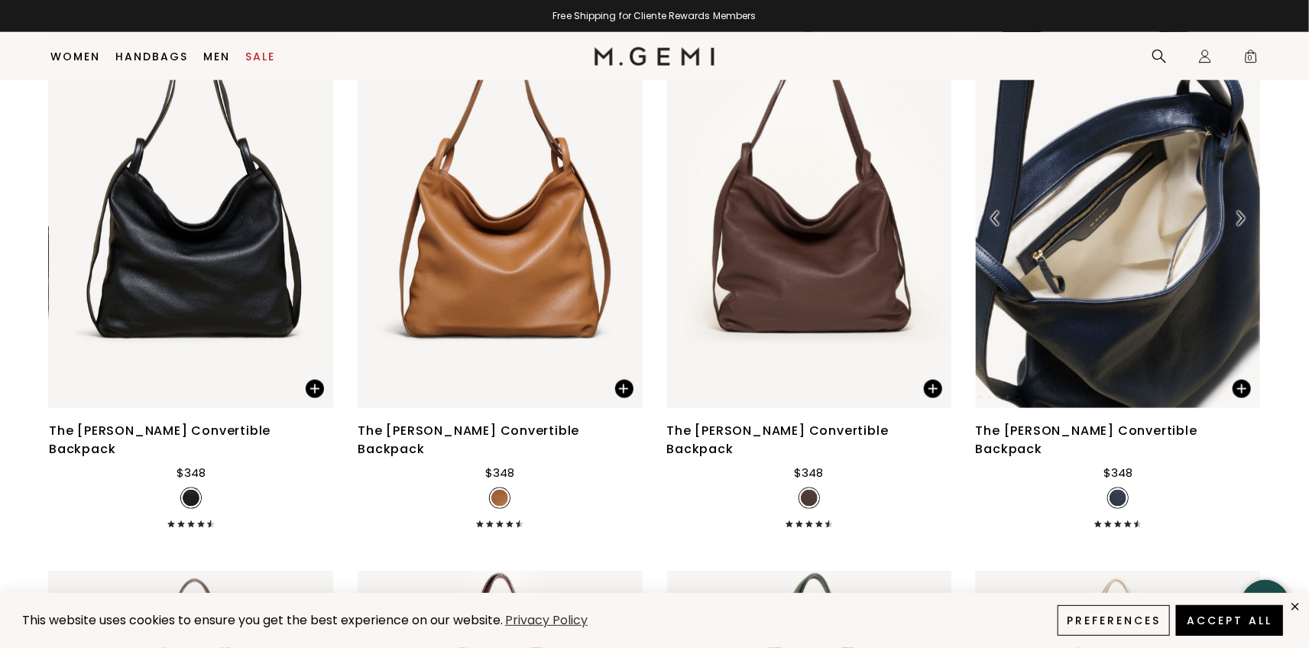
click at [1241, 212] on img at bounding box center [1240, 219] width 14 height 14
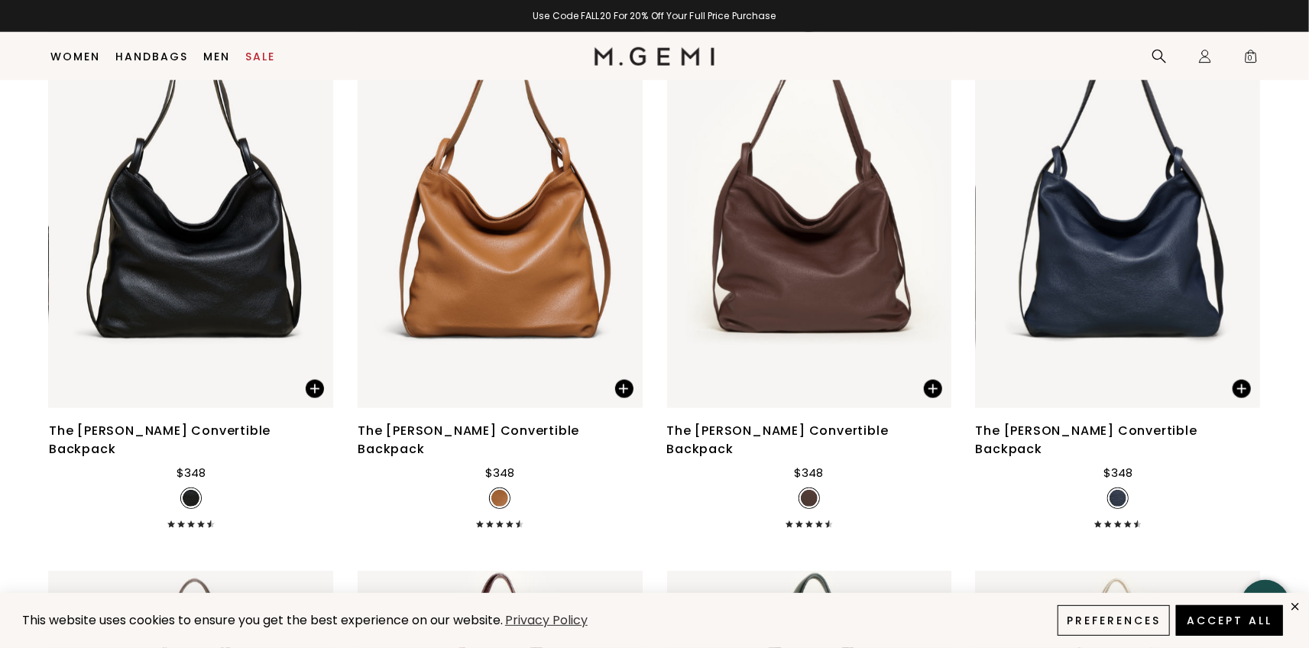
click at [1242, 351] on div "Close dialog Don't Forget ENJOY $50 OFF Don’t see something you love? We launch…" at bounding box center [654, 324] width 1309 height 648
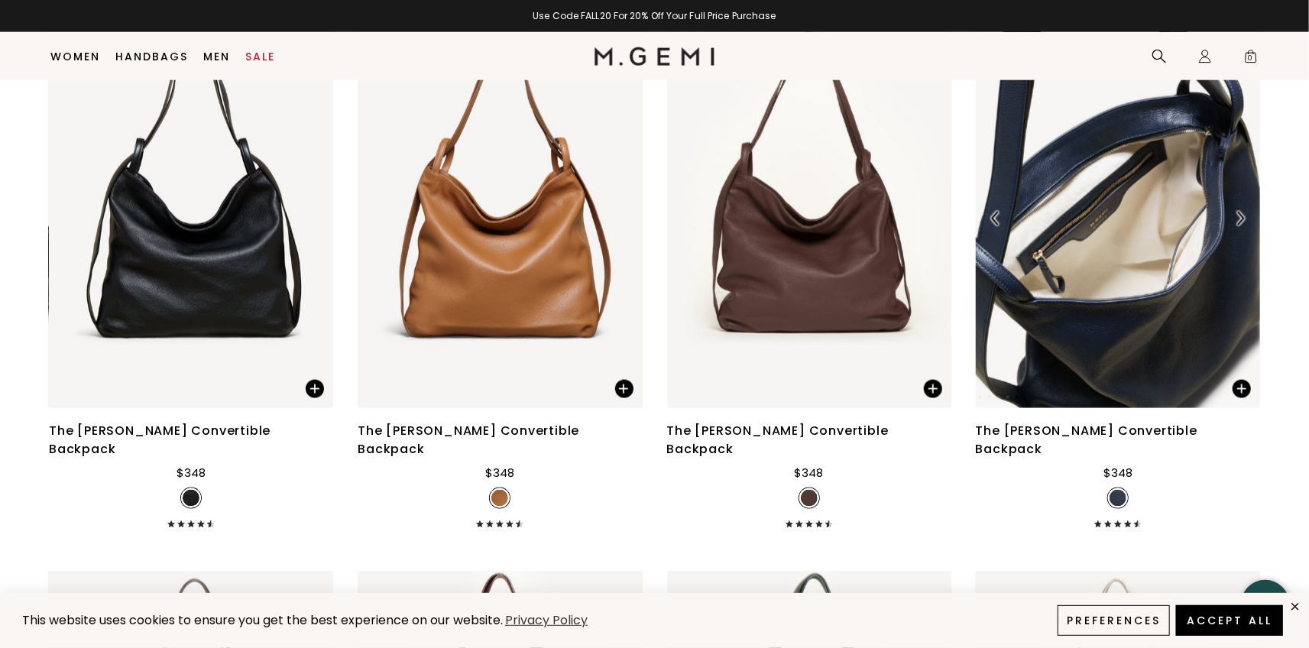
click at [1115, 263] on img at bounding box center [1118, 218] width 284 height 379
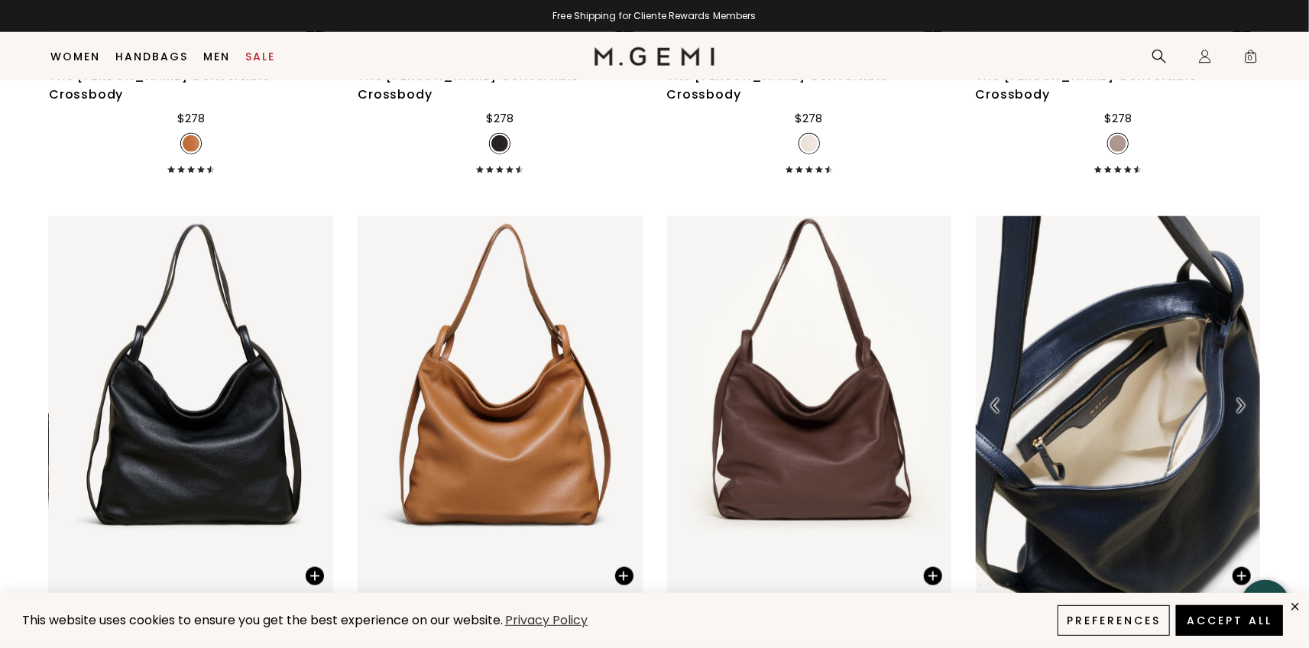
scroll to position [4322, 0]
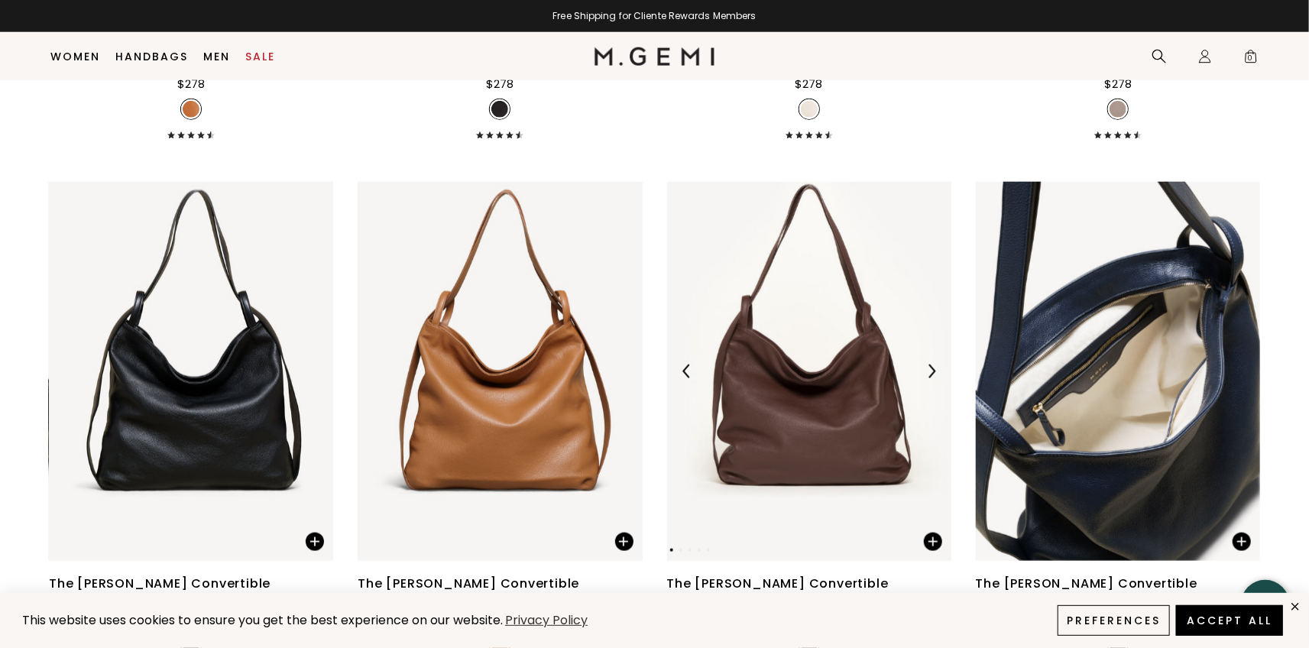
click at [820, 373] on img at bounding box center [809, 371] width 284 height 379
click at [1128, 395] on img at bounding box center [1118, 371] width 284 height 379
click at [150, 359] on div at bounding box center [191, 371] width 284 height 24
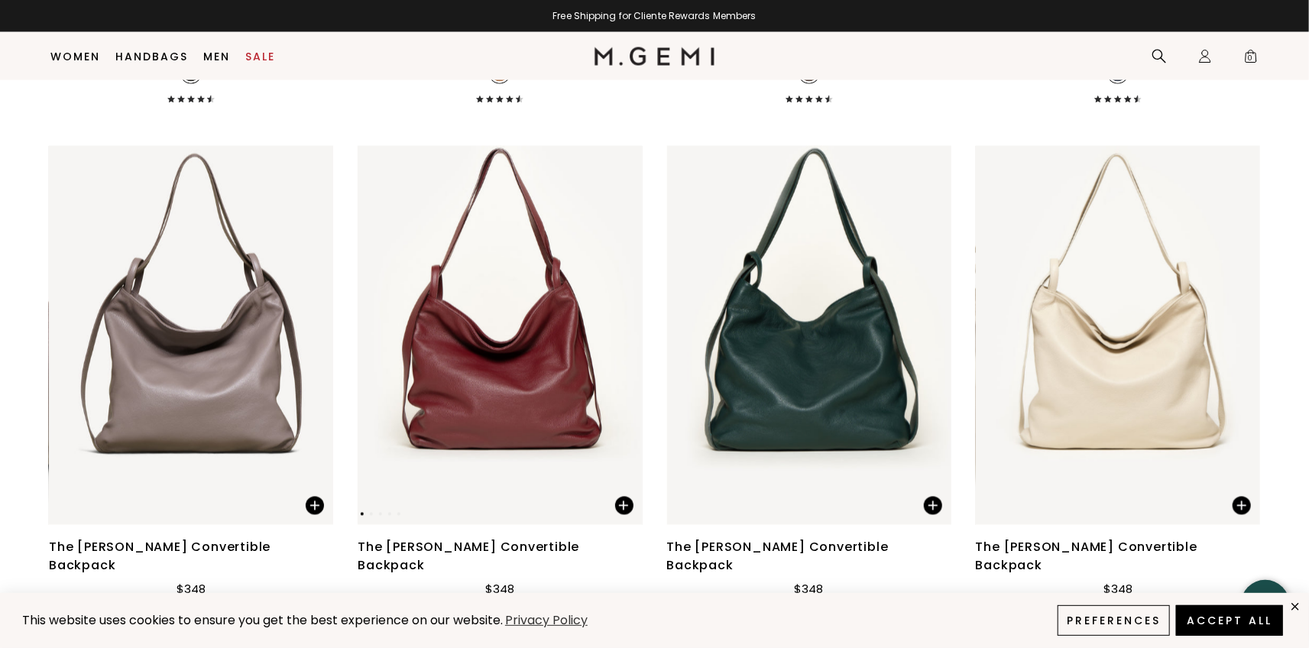
scroll to position [4857, 0]
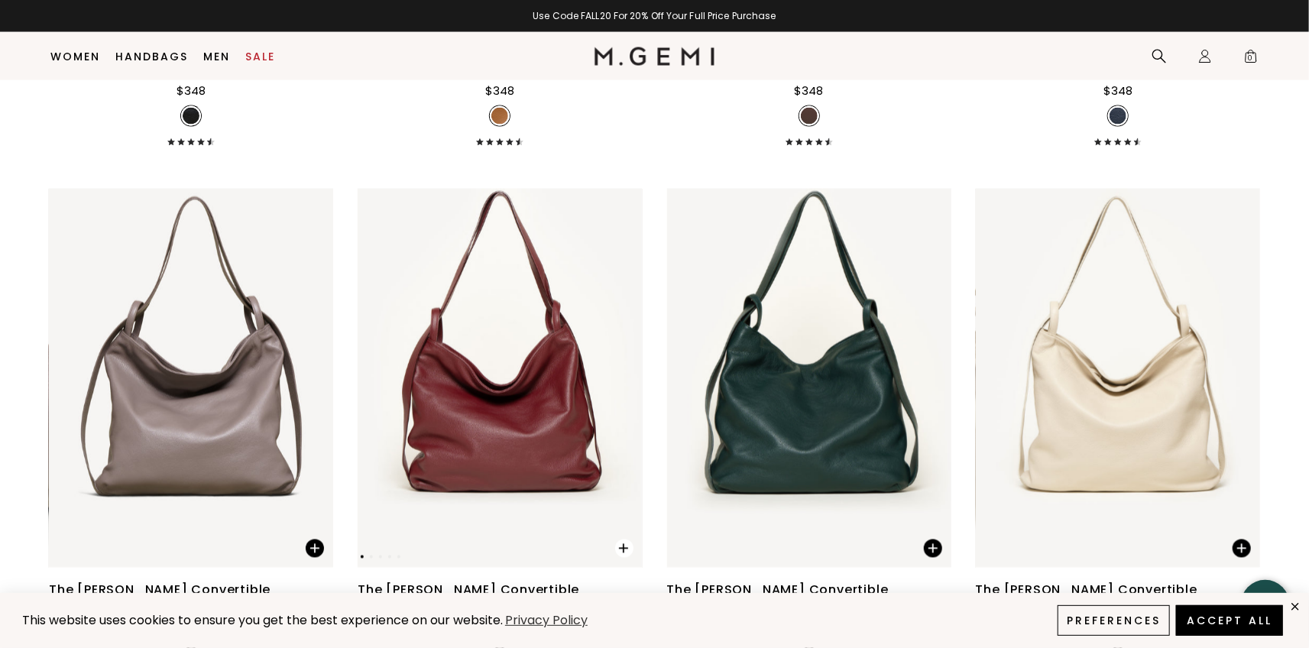
click at [628, 539] on span at bounding box center [624, 548] width 18 height 18
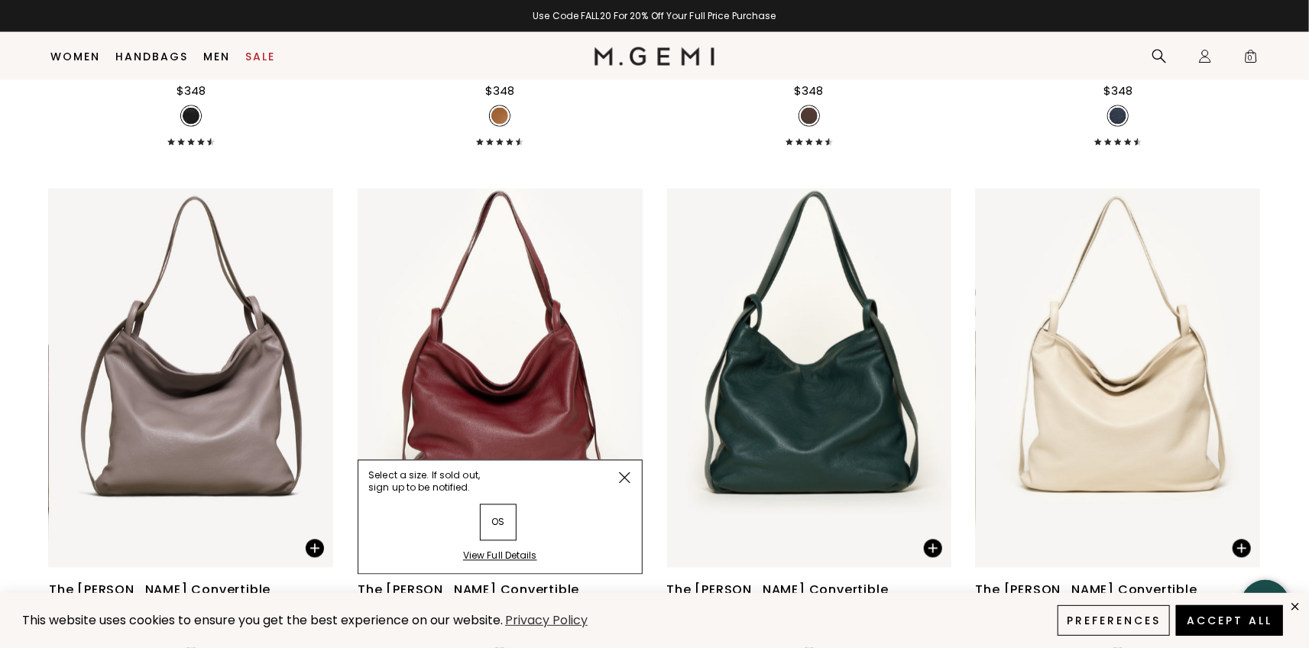
click at [500, 550] on div "View Full Details" at bounding box center [500, 562] width 74 height 24
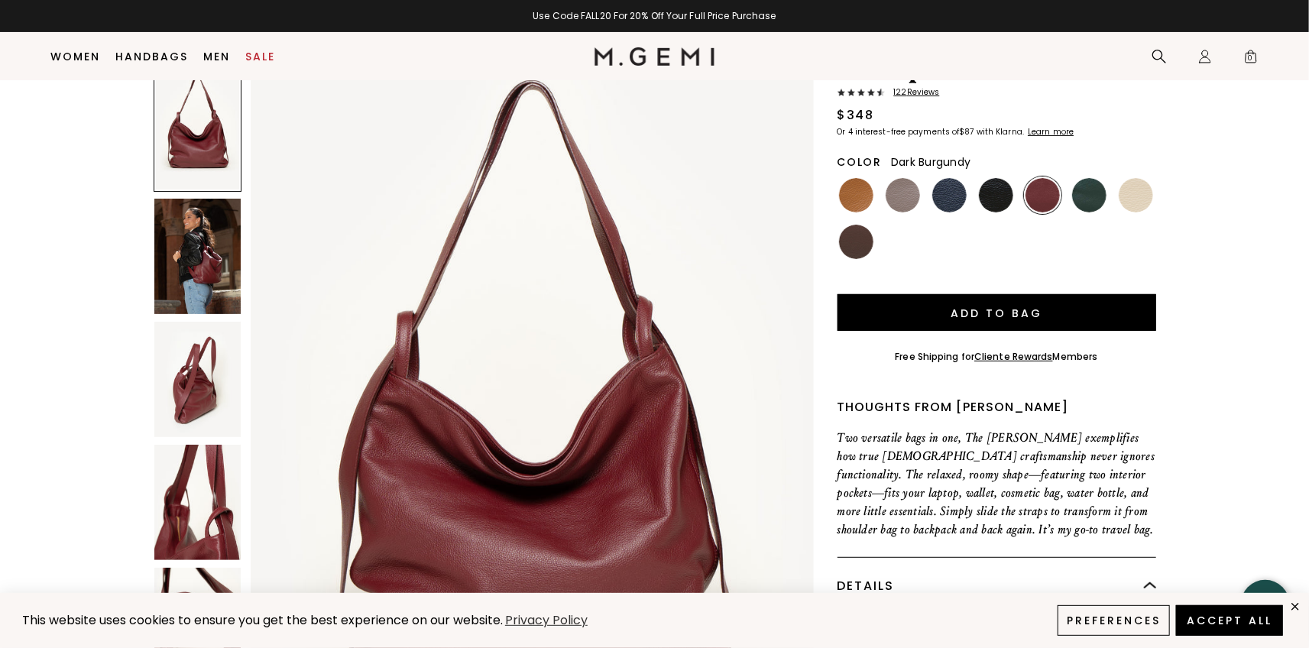
scroll to position [196, 0]
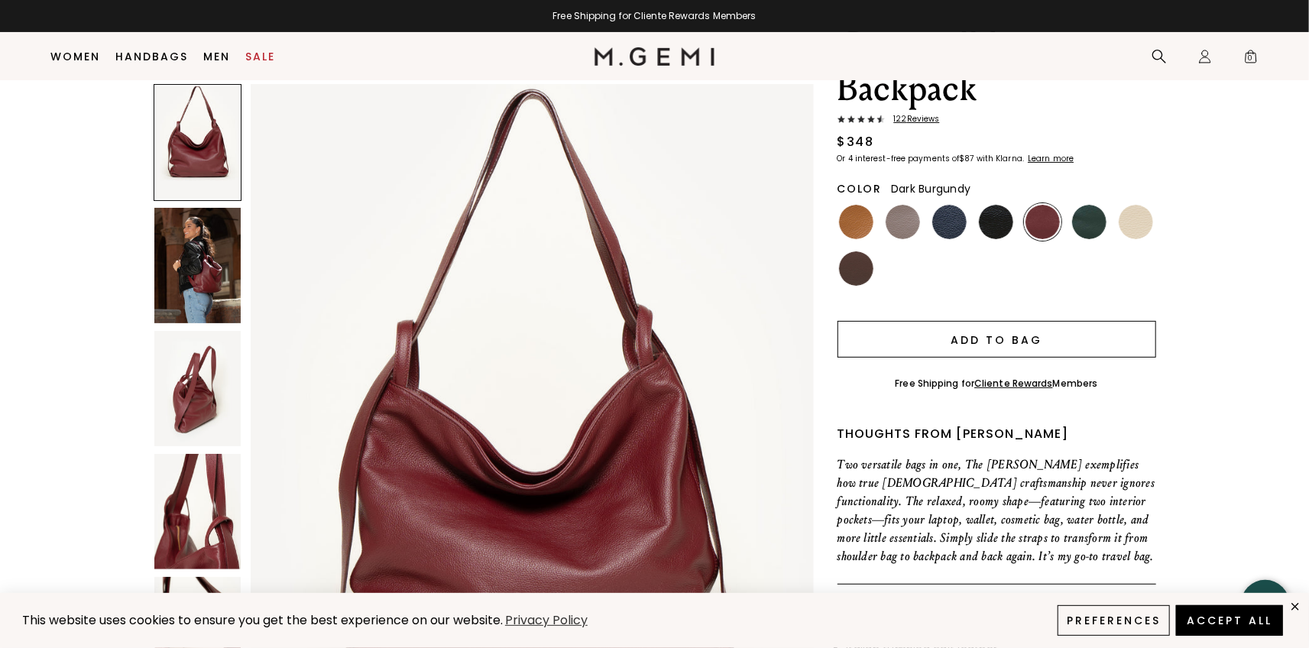
click at [1012, 321] on button "Add to Bag" at bounding box center [996, 339] width 319 height 37
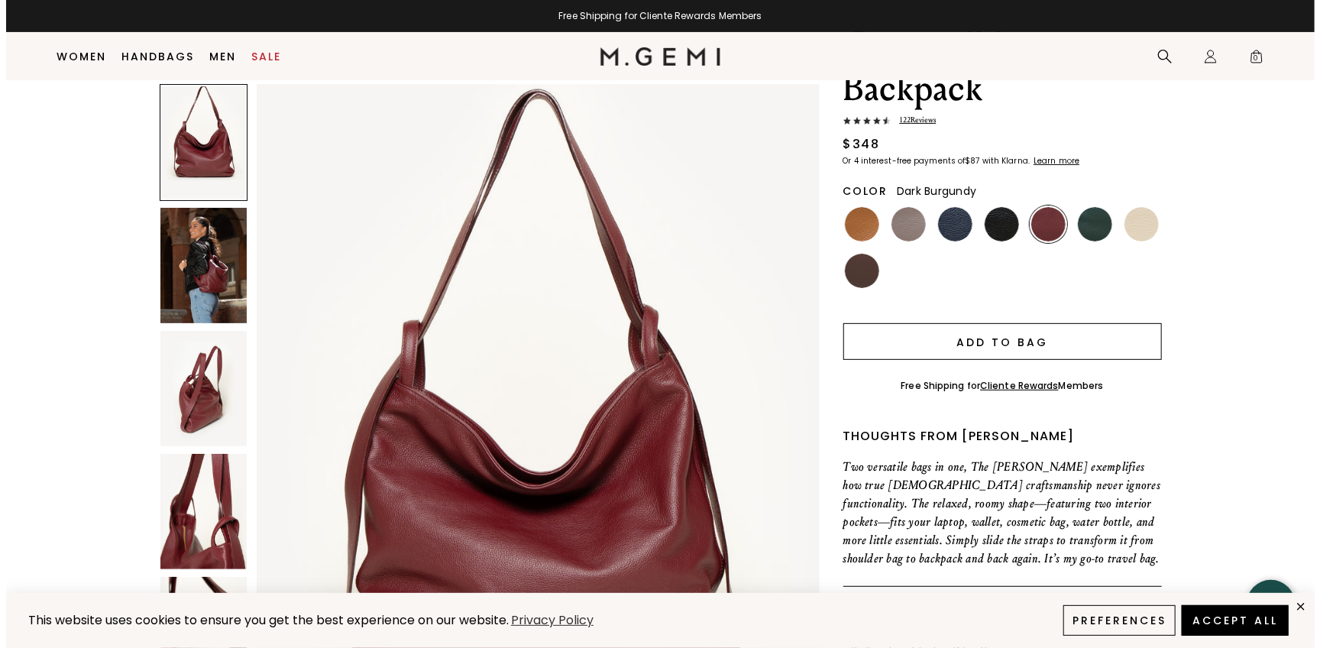
scroll to position [0, 0]
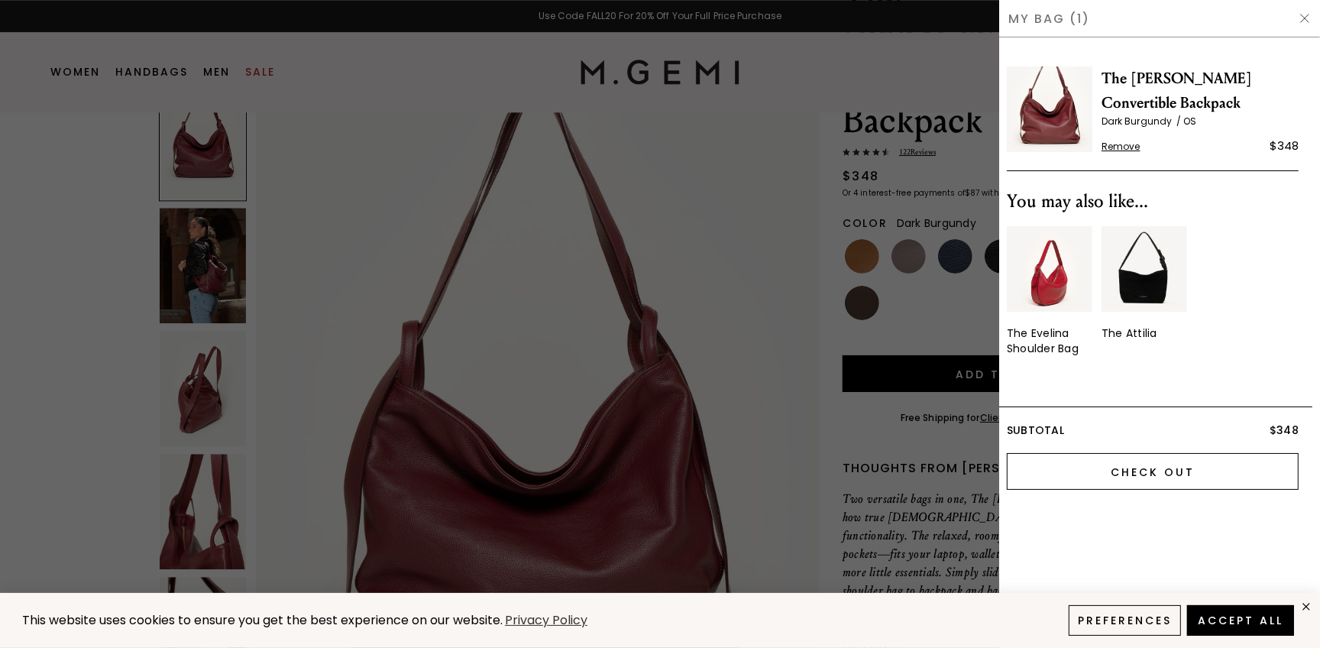
click at [1144, 475] on input "Check Out" at bounding box center [1153, 471] width 292 height 37
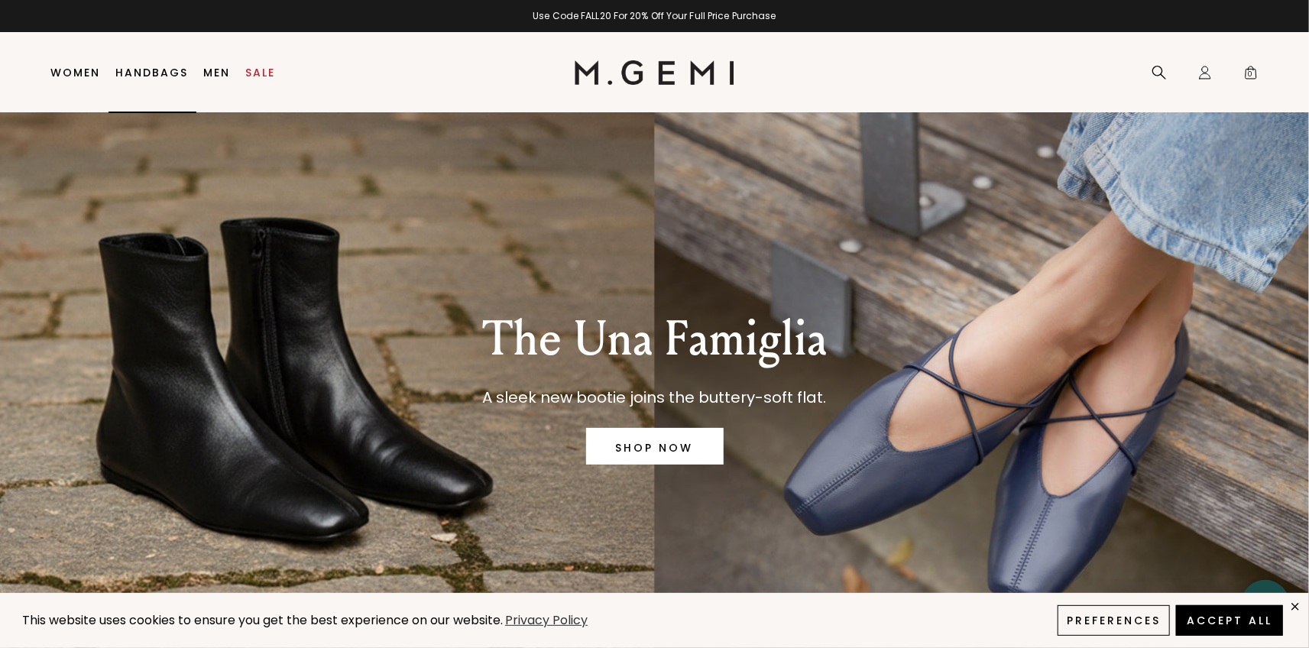
click at [150, 69] on link "Handbags" at bounding box center [152, 72] width 73 height 12
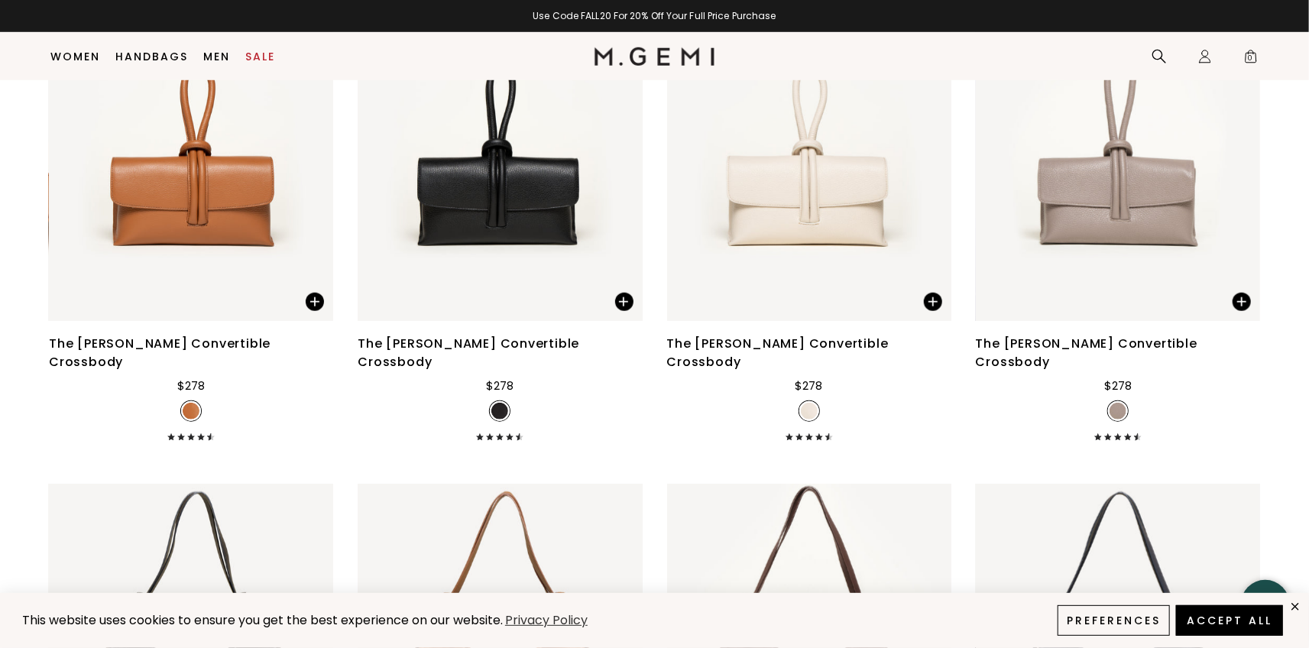
scroll to position [3634, 0]
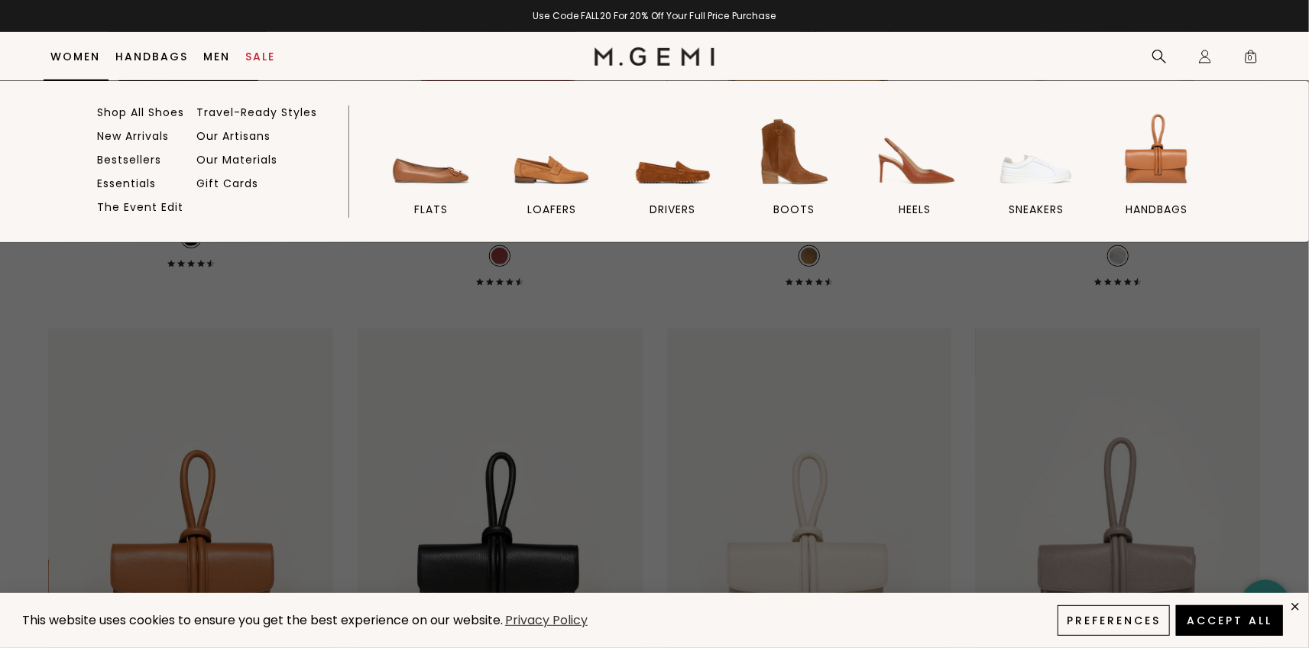
click at [73, 52] on link "Women" at bounding box center [76, 56] width 50 height 12
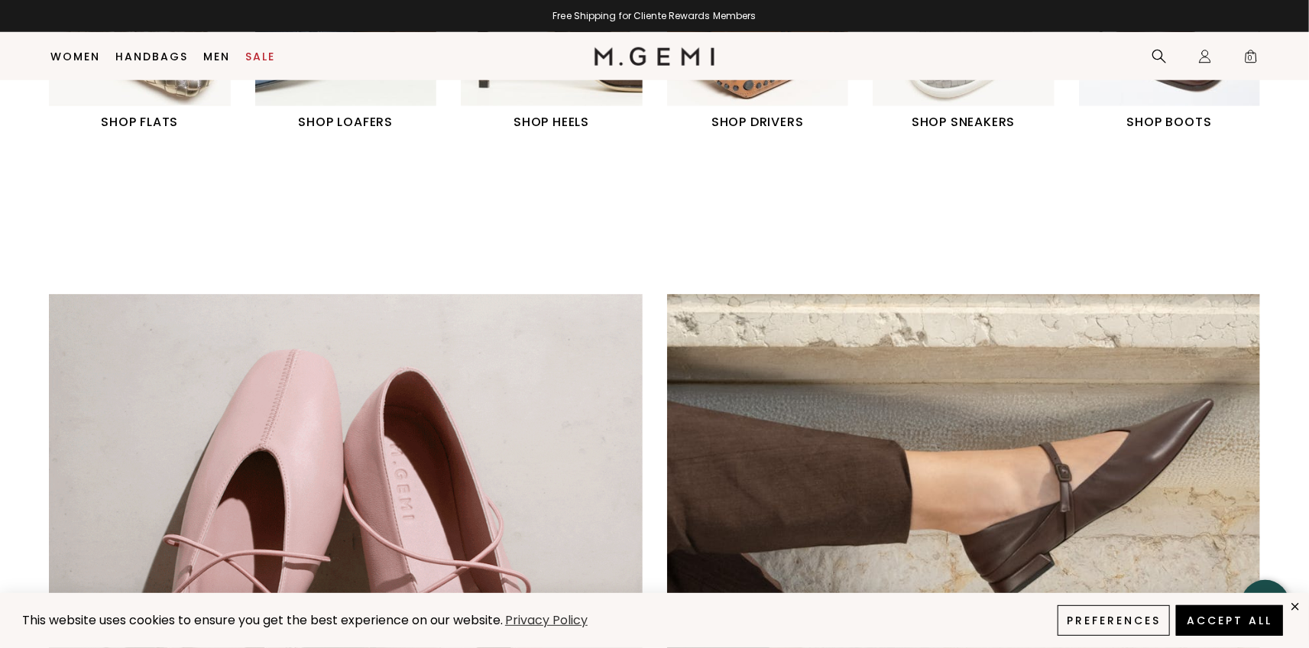
scroll to position [1004, 0]
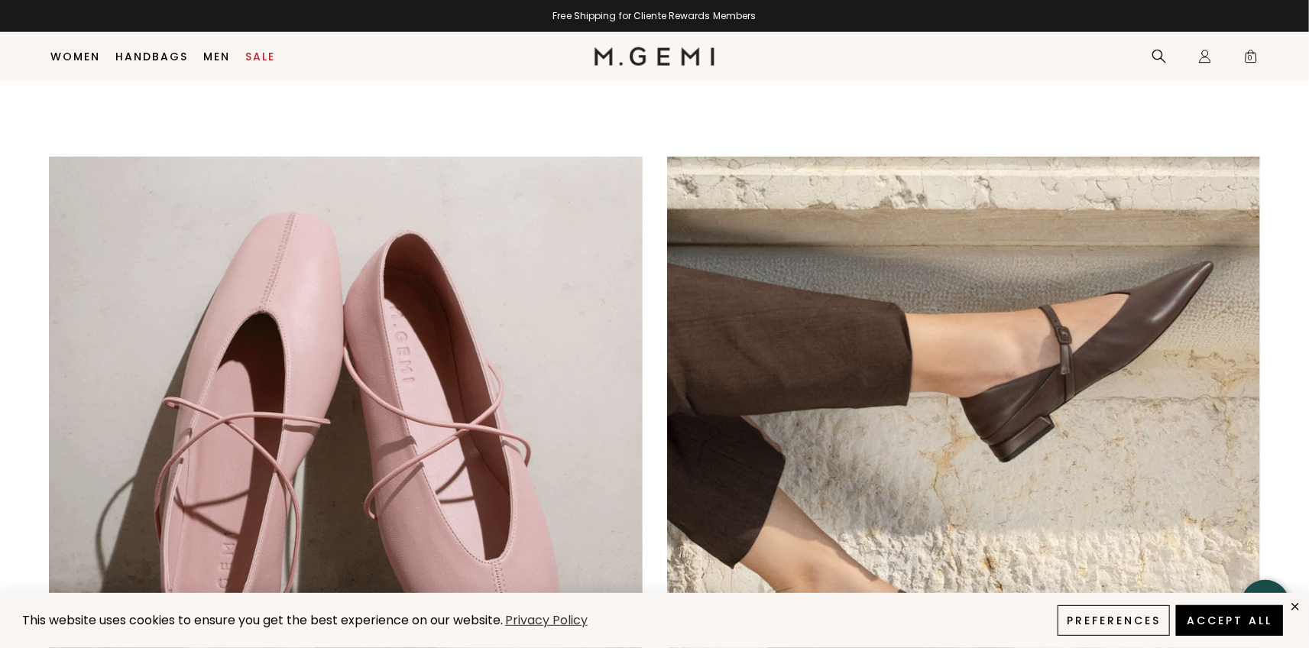
click at [487, 307] on img at bounding box center [346, 454] width 594 height 594
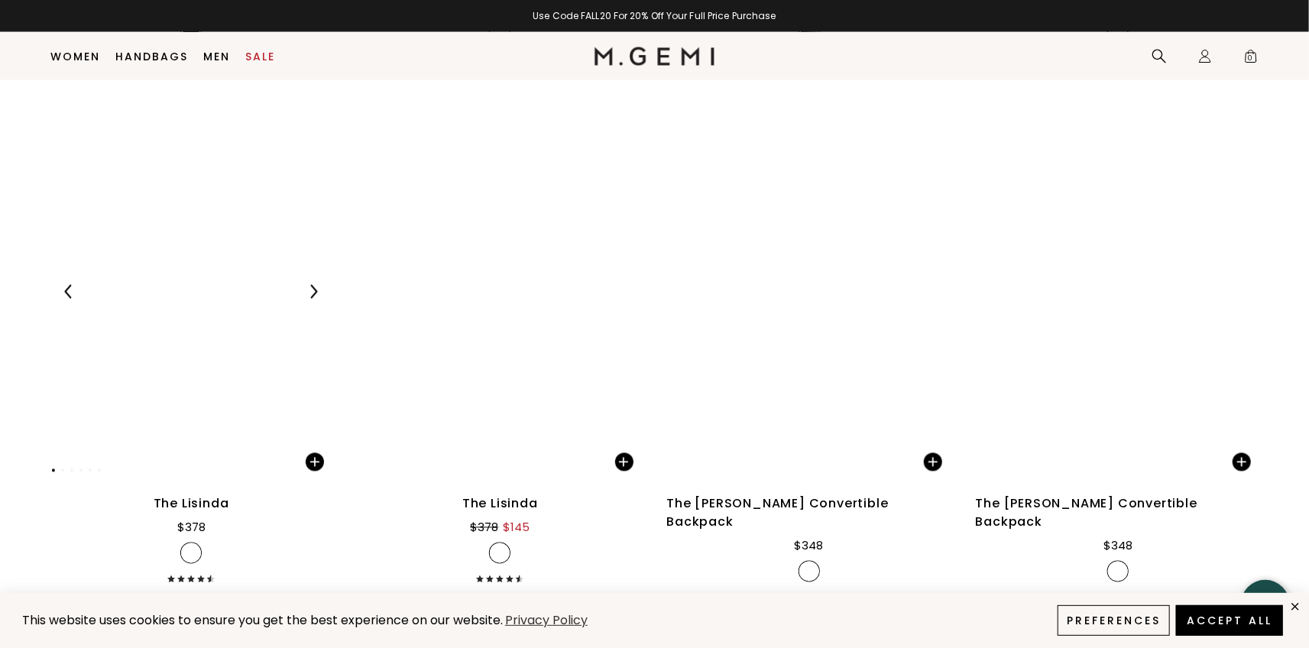
scroll to position [5086, 0]
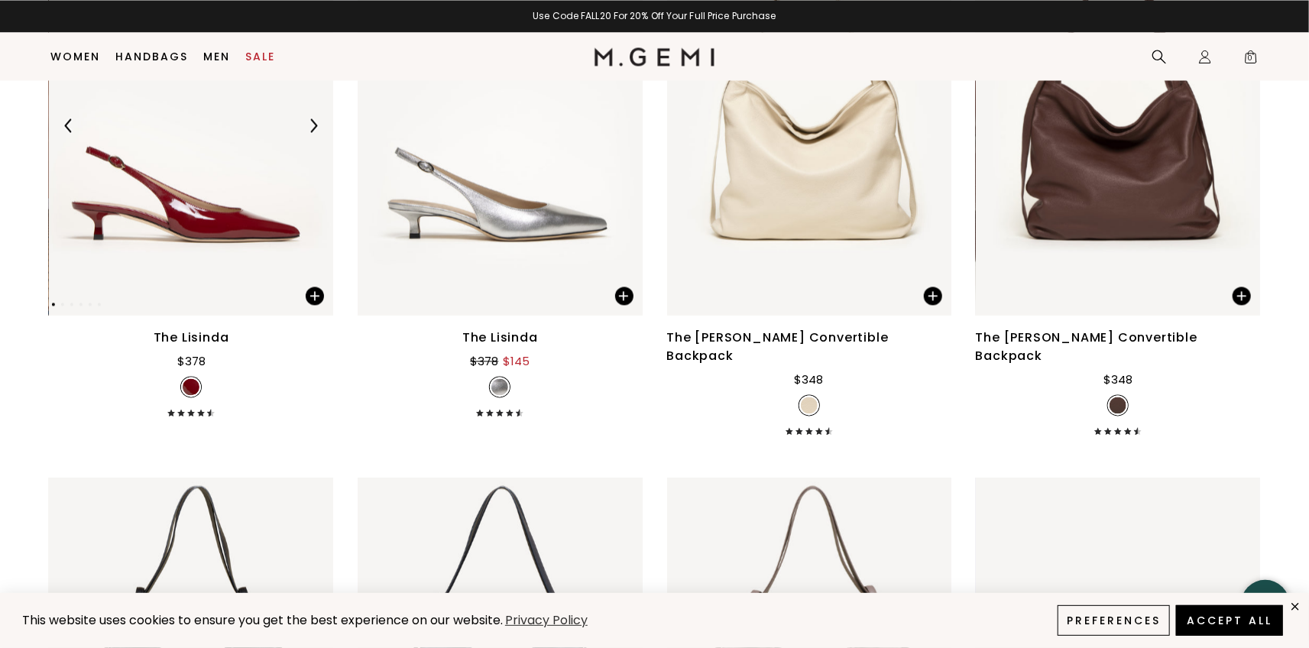
click at [221, 139] on img at bounding box center [191, 126] width 284 height 379
click at [187, 231] on img at bounding box center [191, 126] width 284 height 379
click at [198, 329] on div "The Lisinda" at bounding box center [192, 338] width 76 height 18
click at [317, 287] on span at bounding box center [315, 296] width 18 height 18
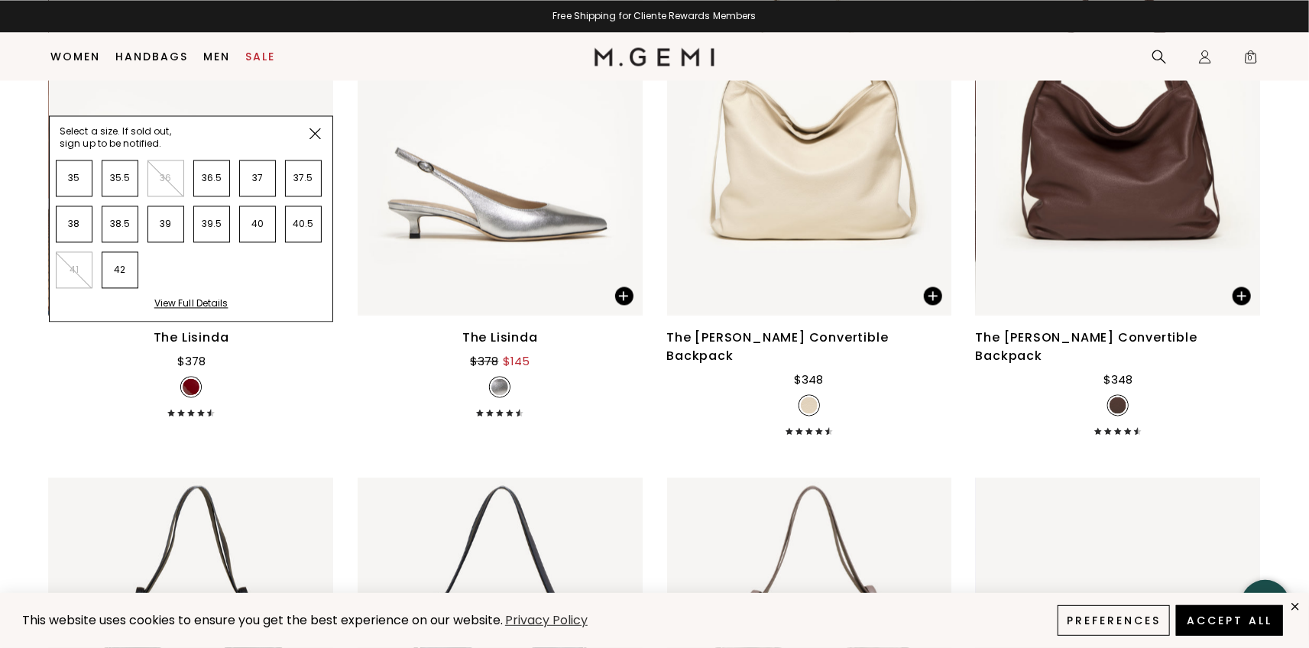
click at [191, 298] on div "View Full Details" at bounding box center [191, 310] width 74 height 24
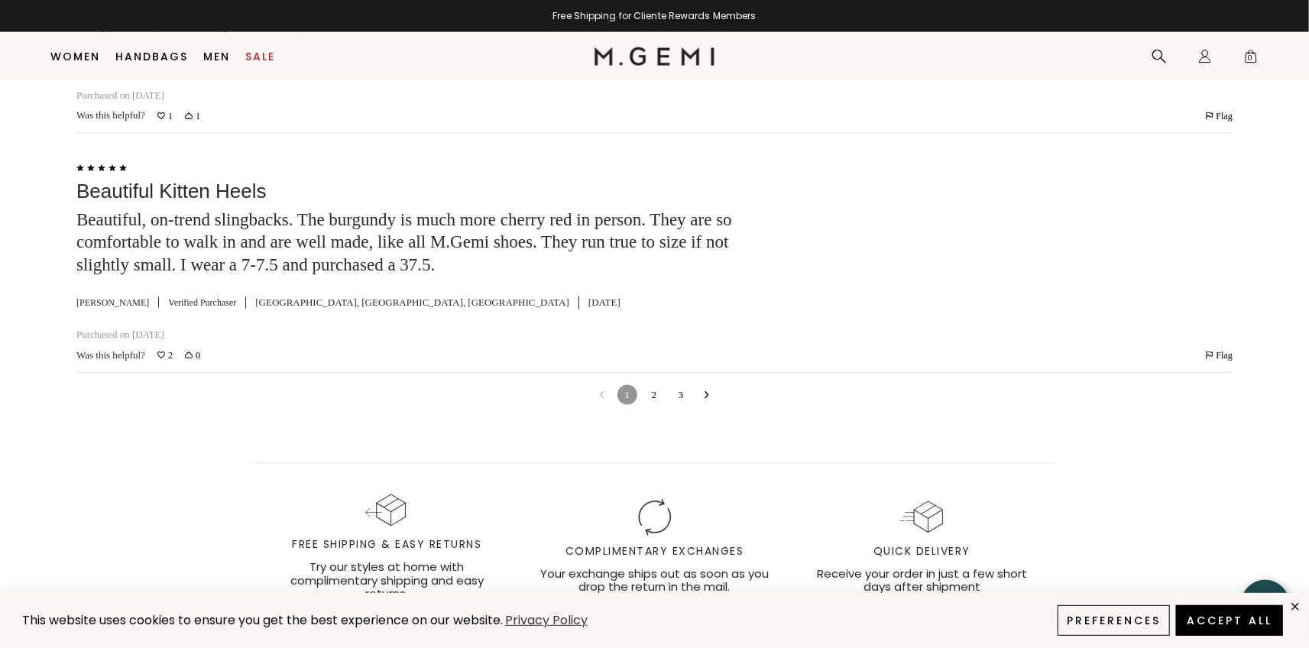
scroll to position [4627, 0]
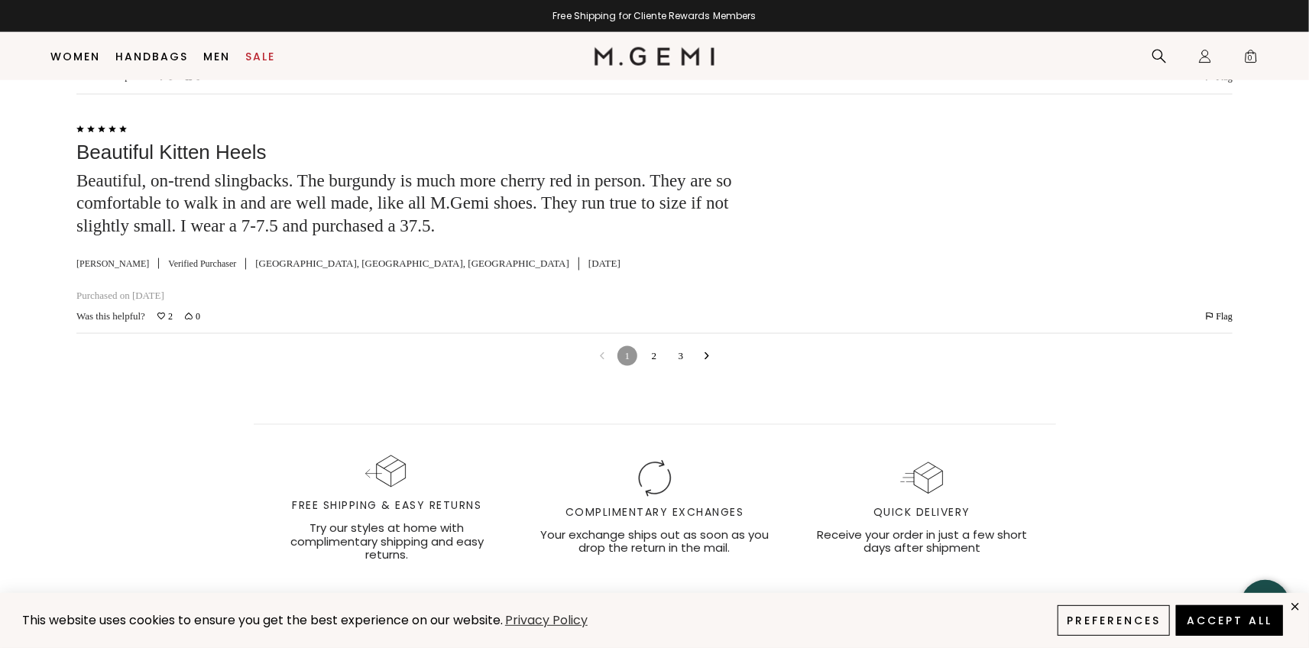
click at [681, 361] on link "3" at bounding box center [681, 356] width 20 height 20
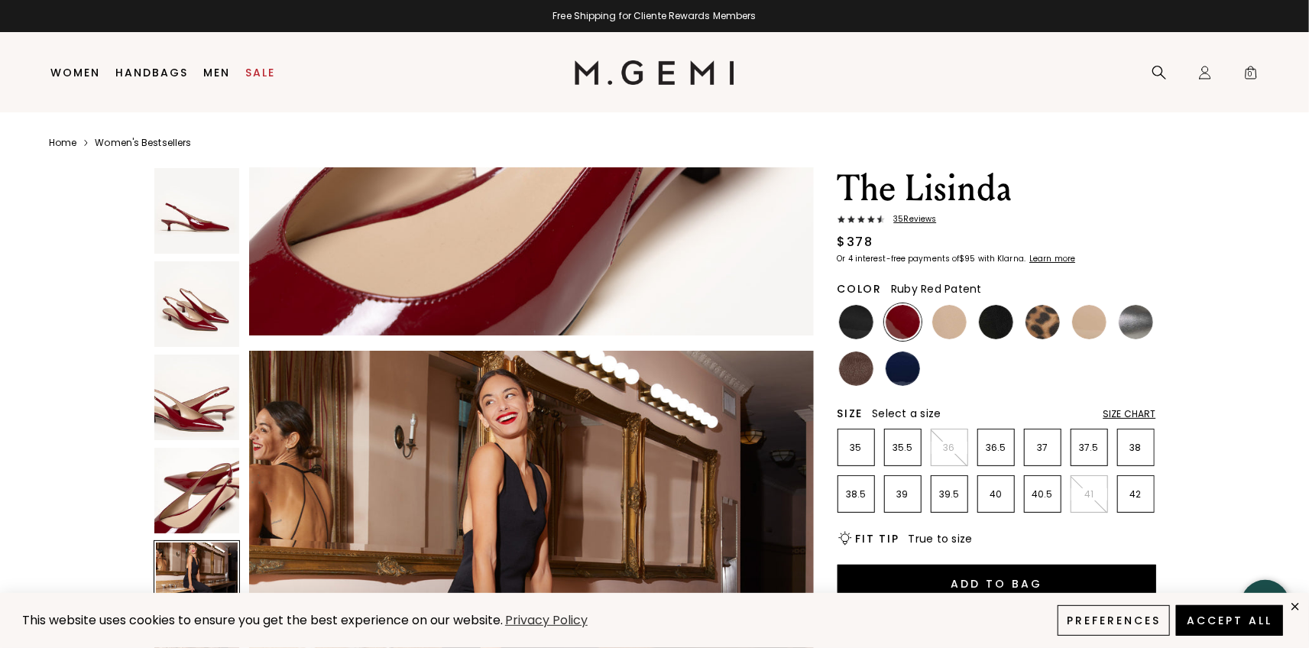
scroll to position [1833, 0]
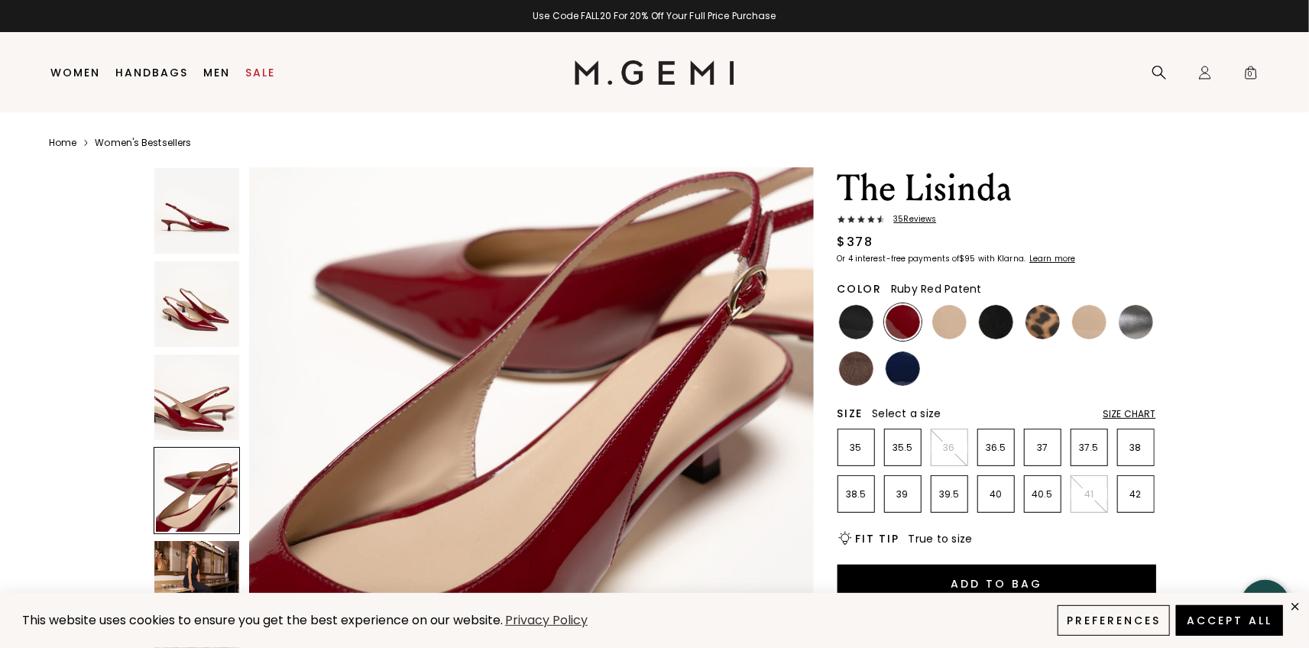
click at [1138, 412] on div "Size Chart" at bounding box center [1129, 414] width 53 height 12
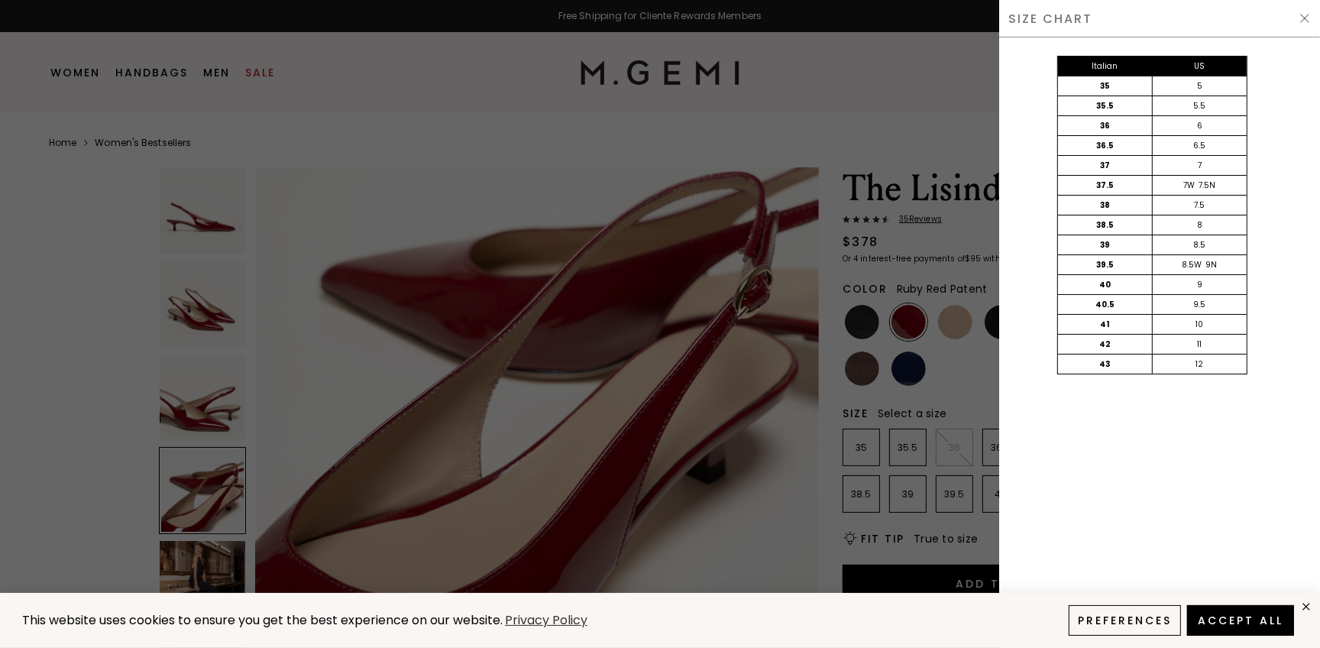
click at [1306, 18] on img at bounding box center [1305, 18] width 12 height 12
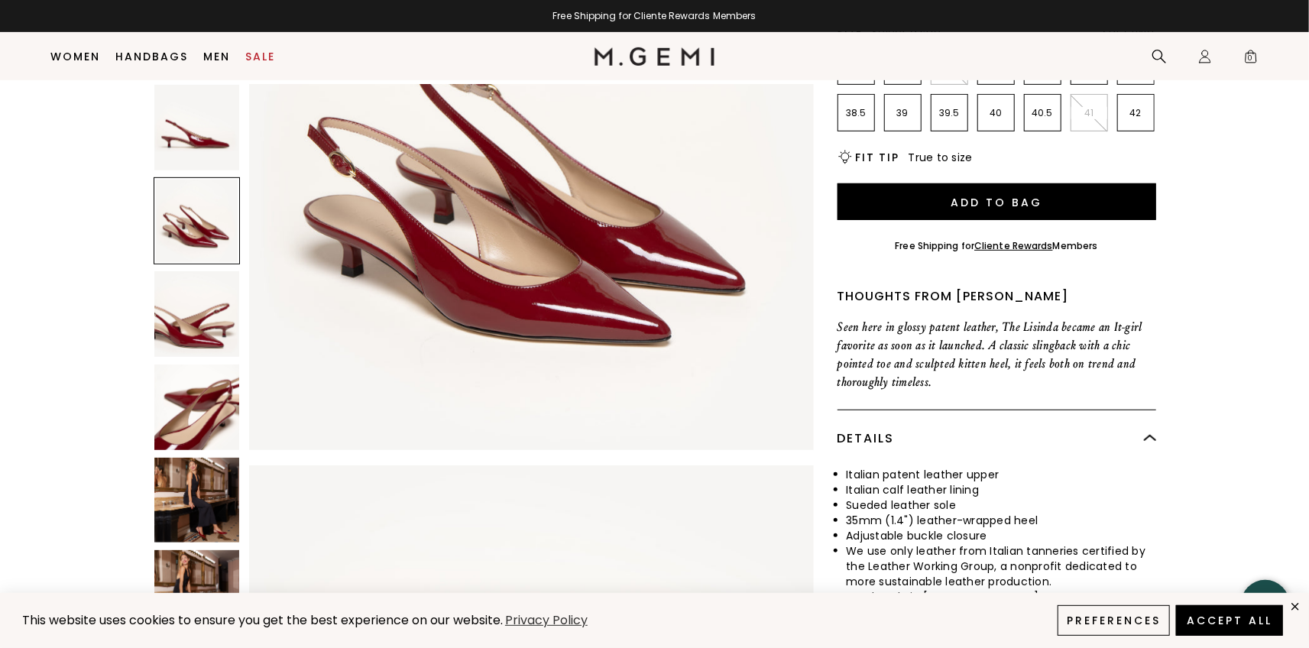
scroll to position [763, 0]
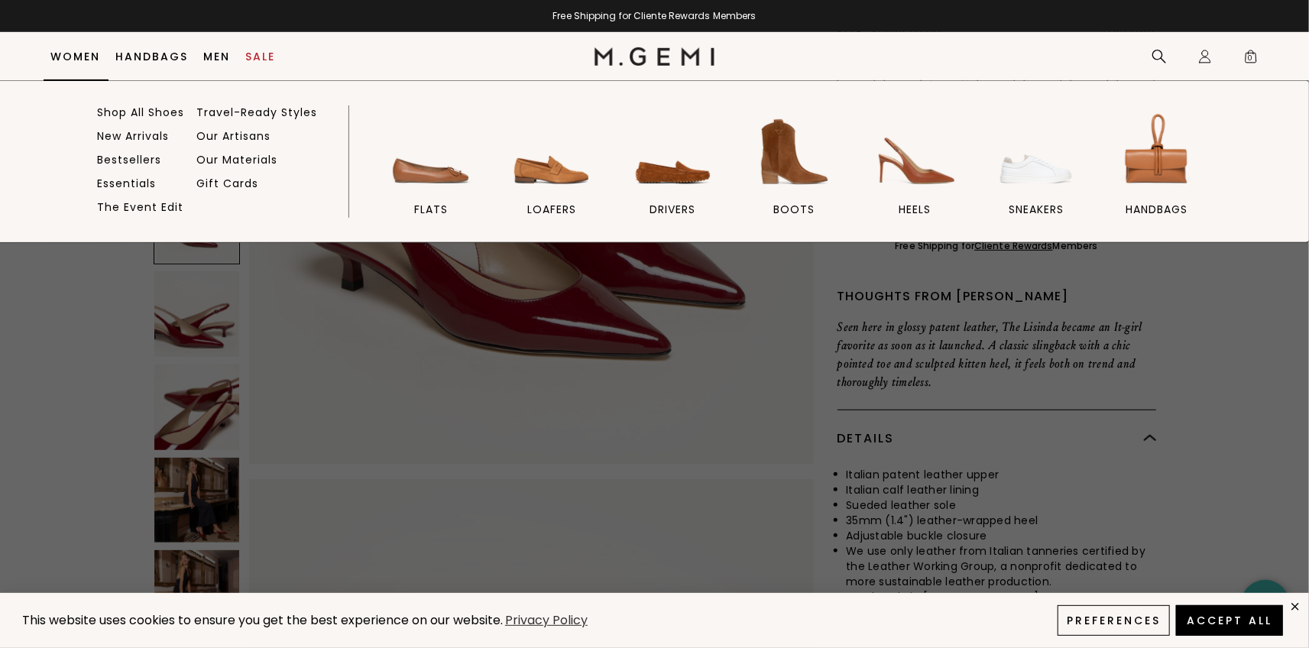
click at [70, 60] on link "Women" at bounding box center [76, 56] width 50 height 12
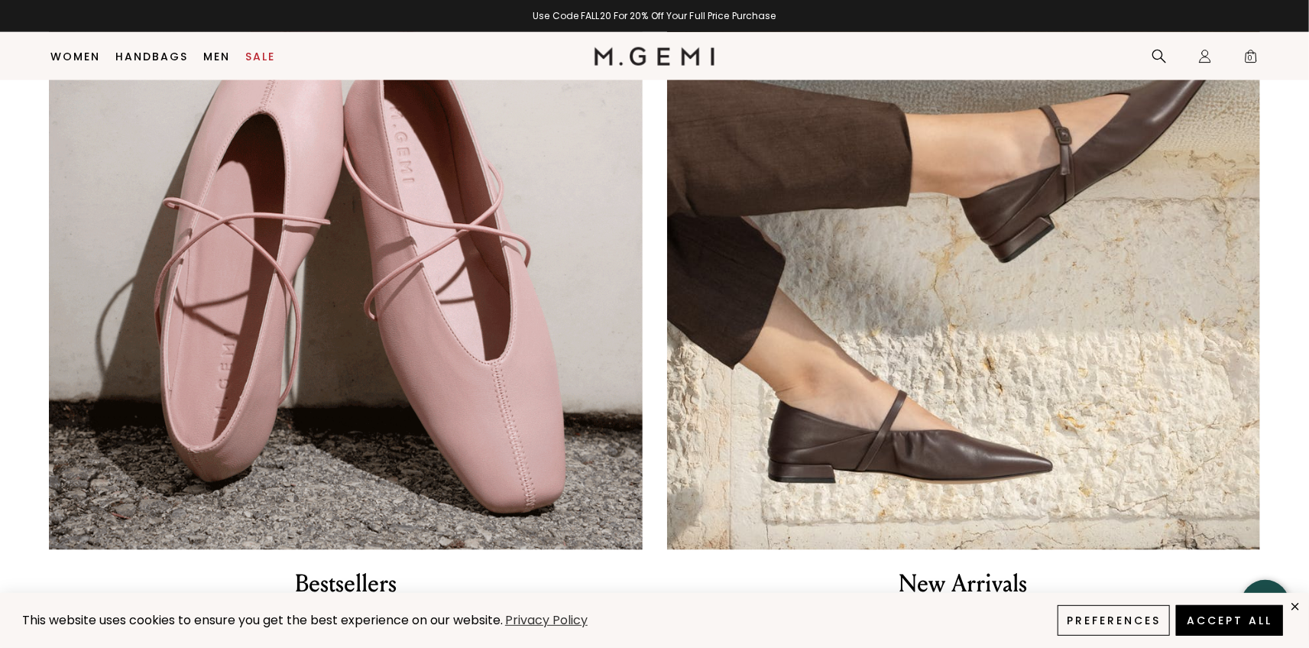
scroll to position [1205, 0]
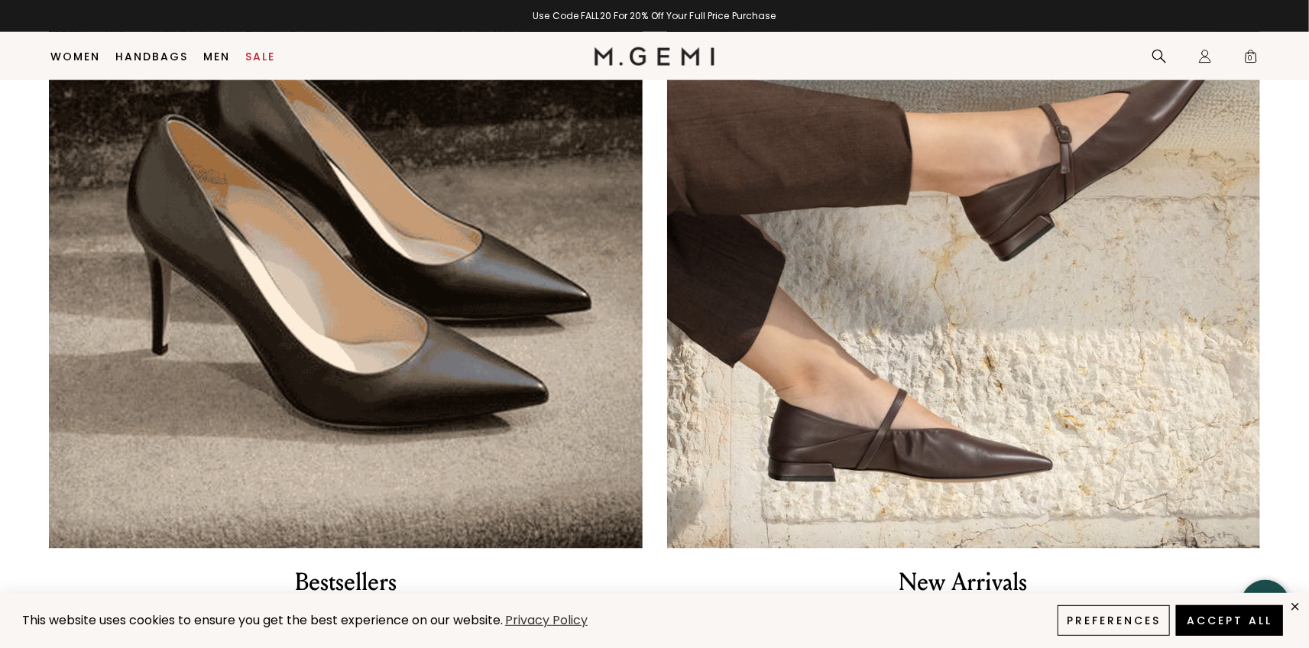
click at [205, 397] on img at bounding box center [346, 253] width 594 height 594
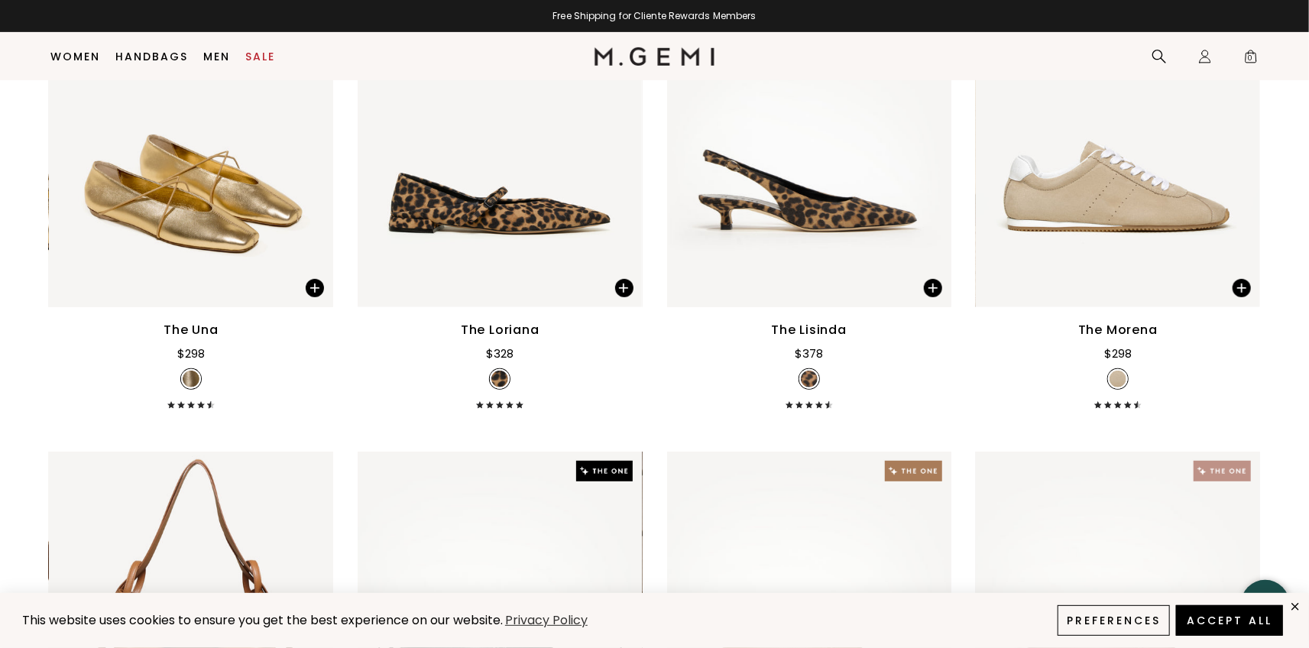
scroll to position [350, 0]
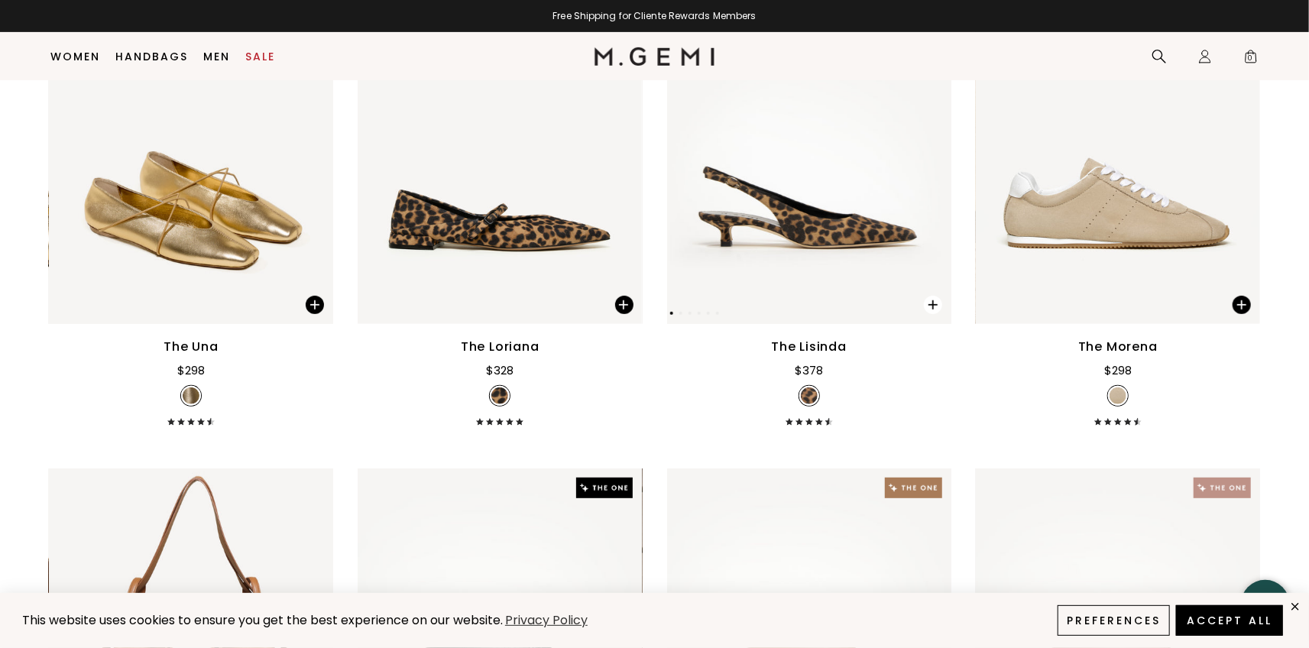
click at [930, 306] on span at bounding box center [933, 305] width 18 height 18
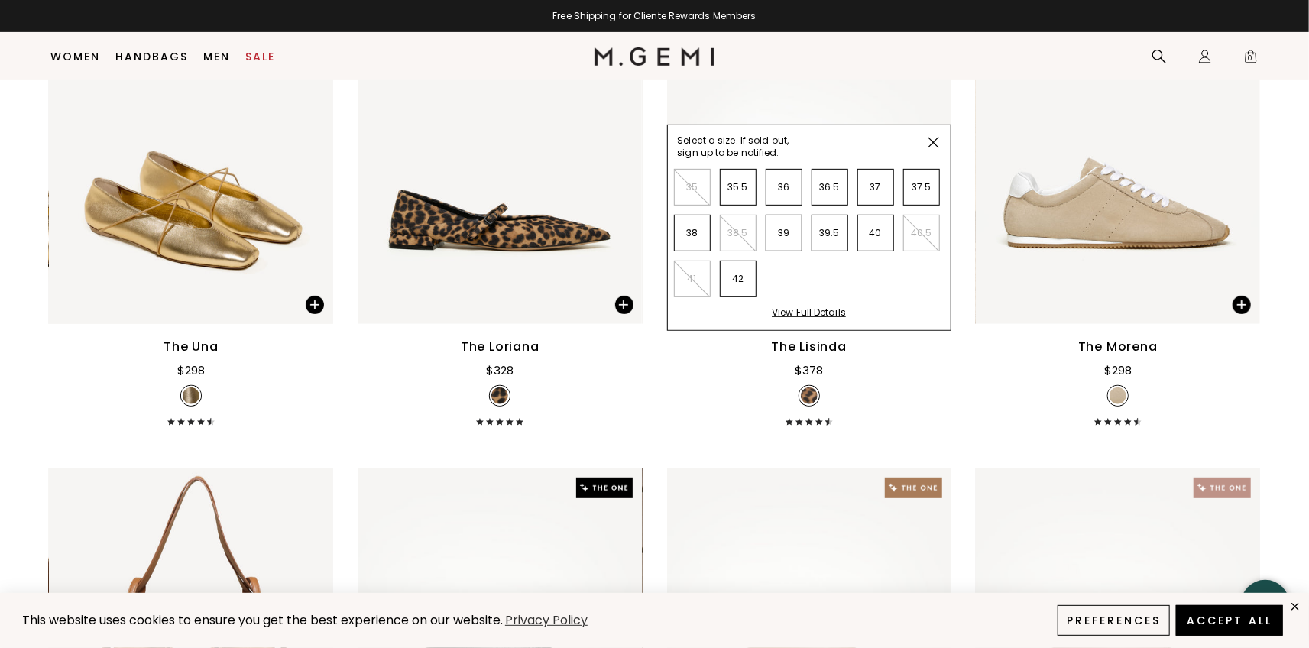
click at [935, 139] on img at bounding box center [932, 142] width 11 height 11
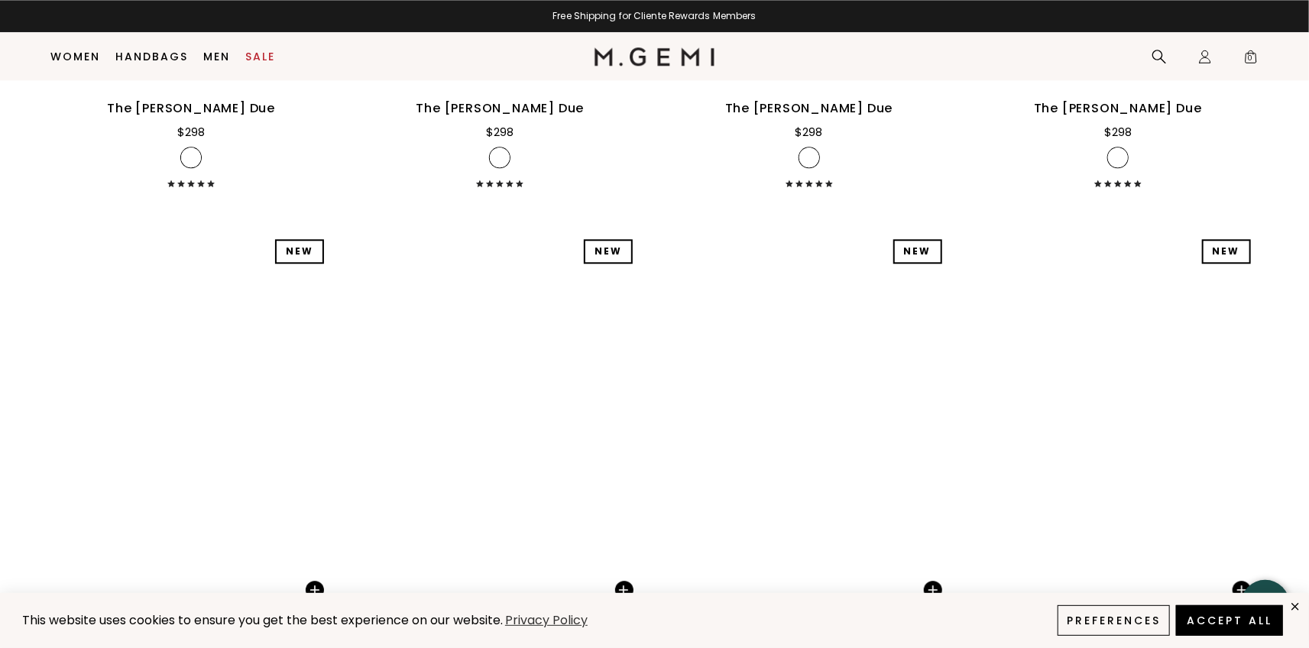
scroll to position [8753, 0]
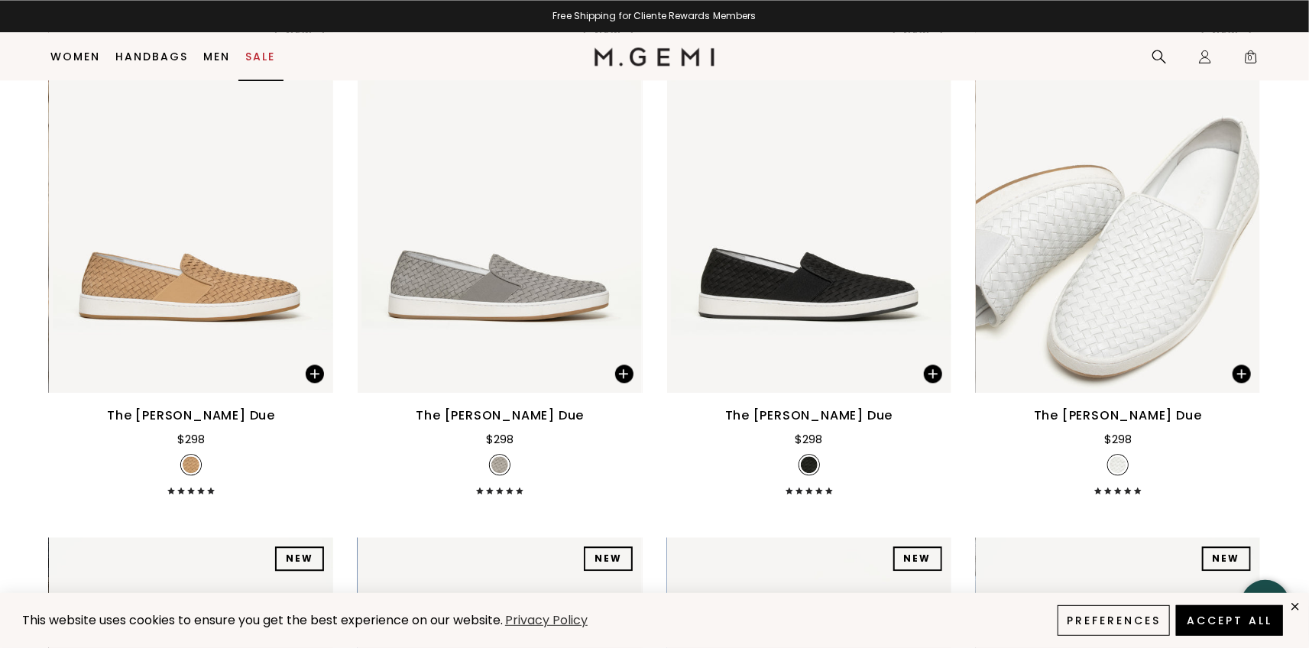
click at [260, 57] on link "Sale" at bounding box center [261, 56] width 30 height 12
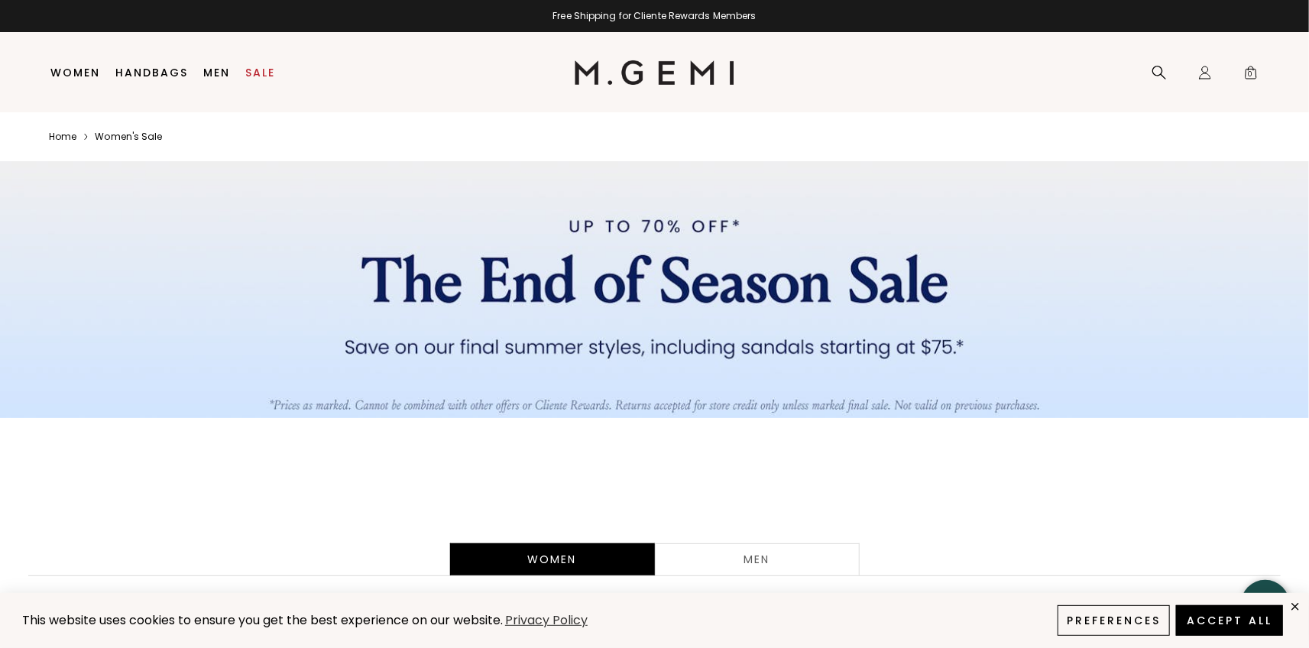
click at [655, 70] on img at bounding box center [654, 72] width 160 height 24
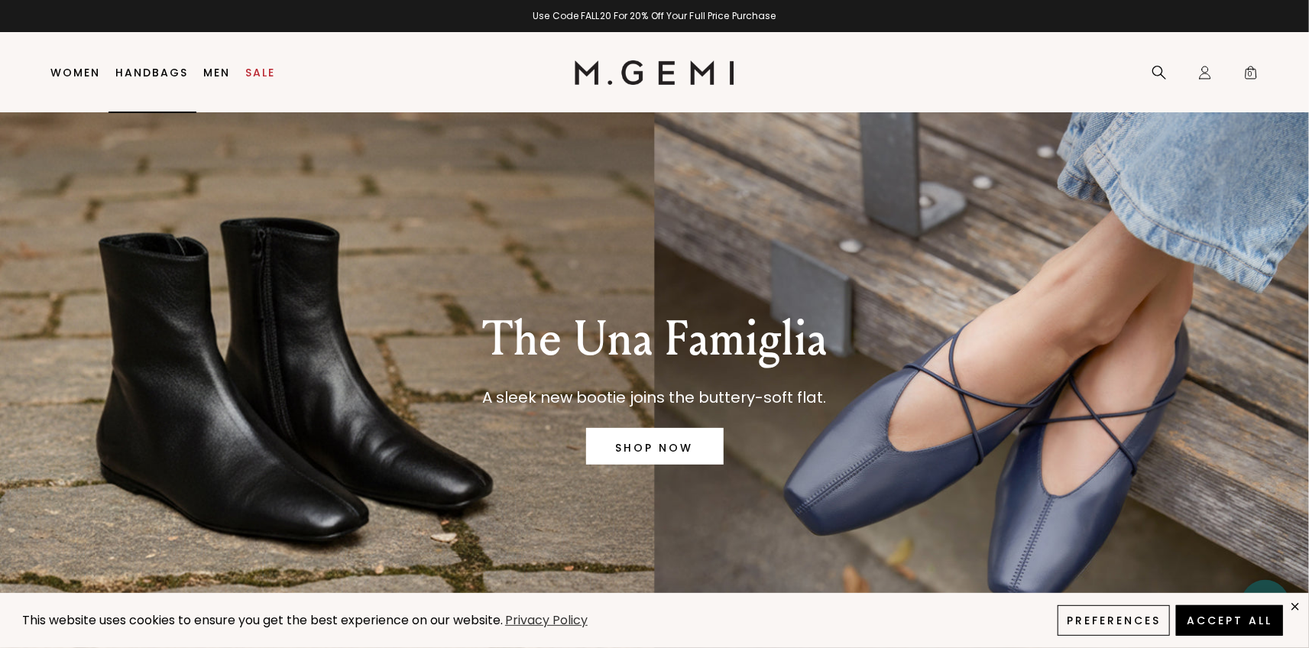
click at [151, 73] on link "Handbags" at bounding box center [152, 72] width 73 height 12
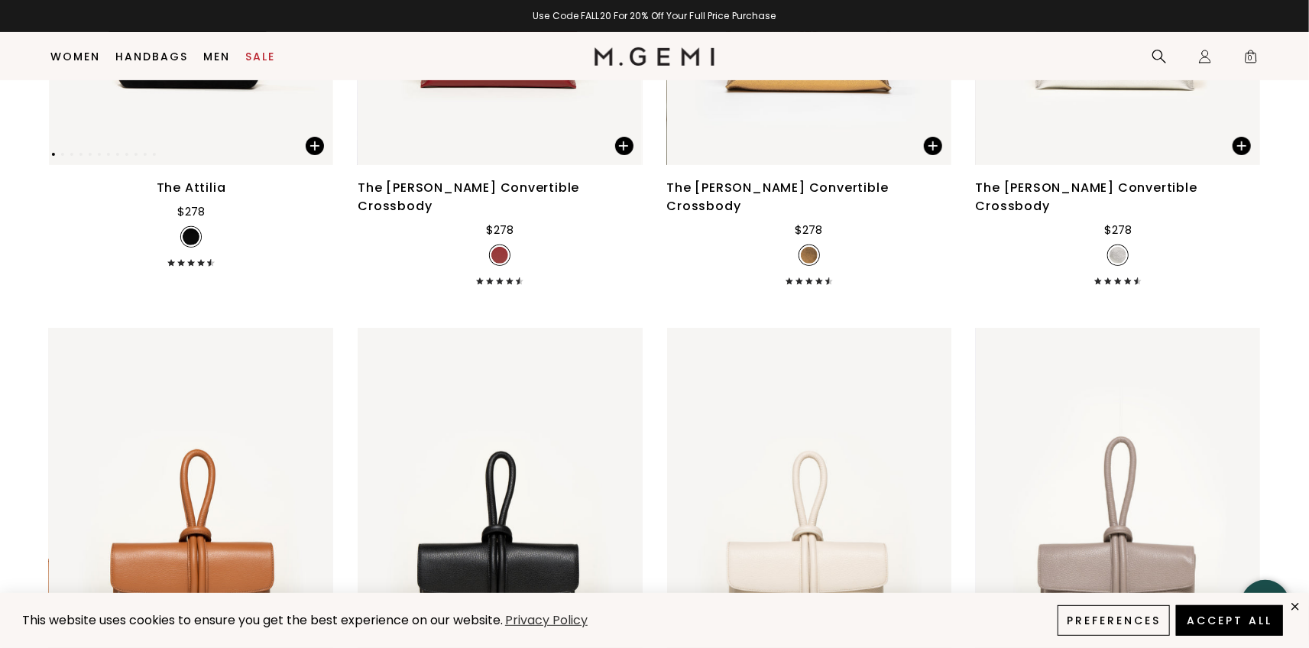
scroll to position [3406, 0]
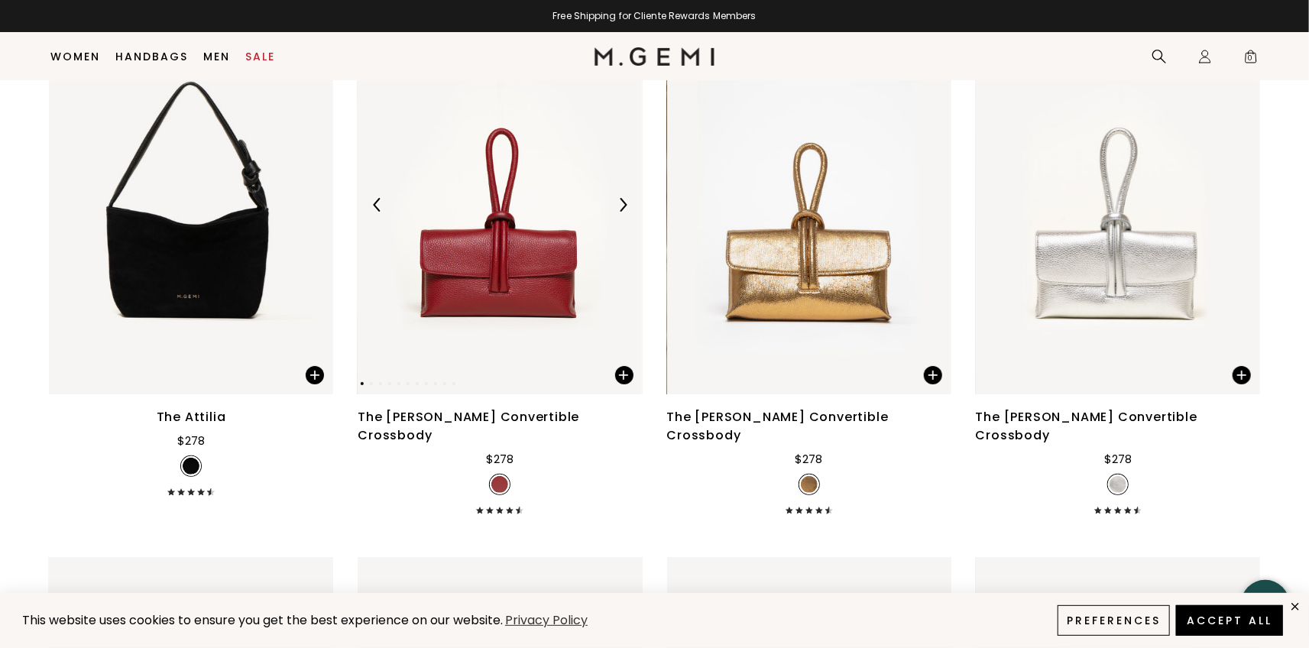
click at [515, 277] on img at bounding box center [500, 204] width 284 height 379
click at [523, 277] on img at bounding box center [500, 204] width 284 height 379
click at [532, 416] on div "The [PERSON_NAME] Convertible Crossbody" at bounding box center [500, 426] width 284 height 37
click at [626, 370] on span at bounding box center [624, 375] width 18 height 18
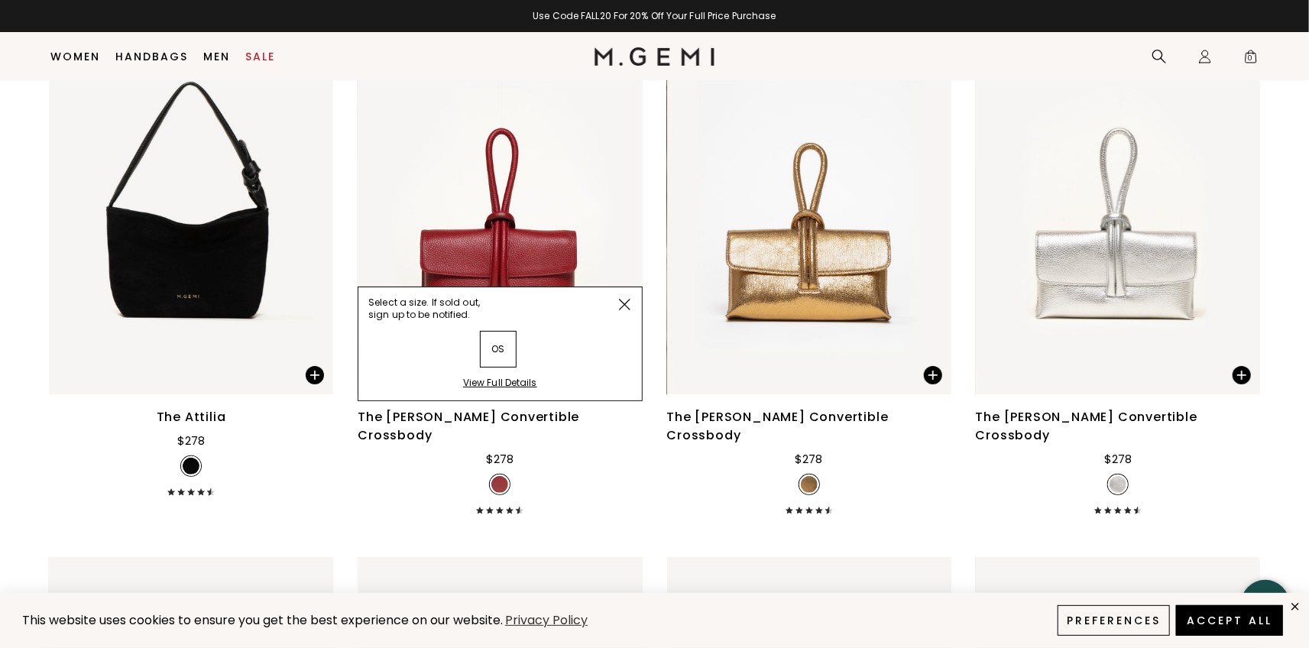
click at [497, 387] on div "View Full Details" at bounding box center [500, 389] width 74 height 24
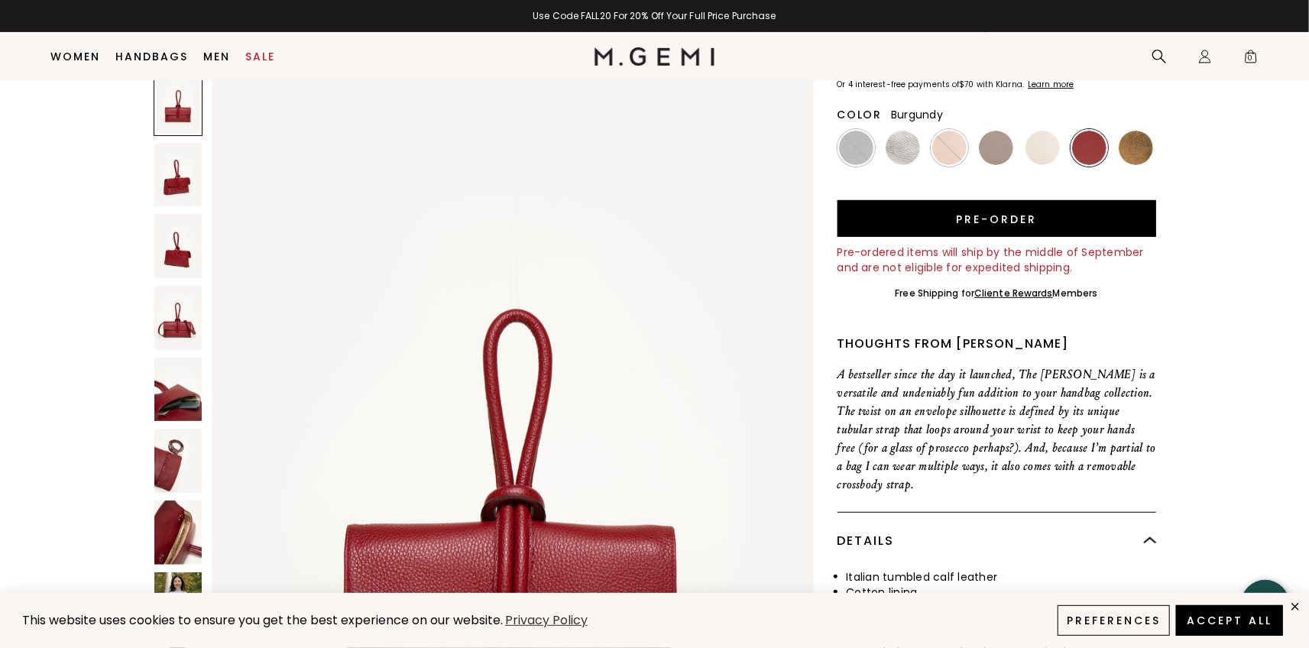
scroll to position [273, 0]
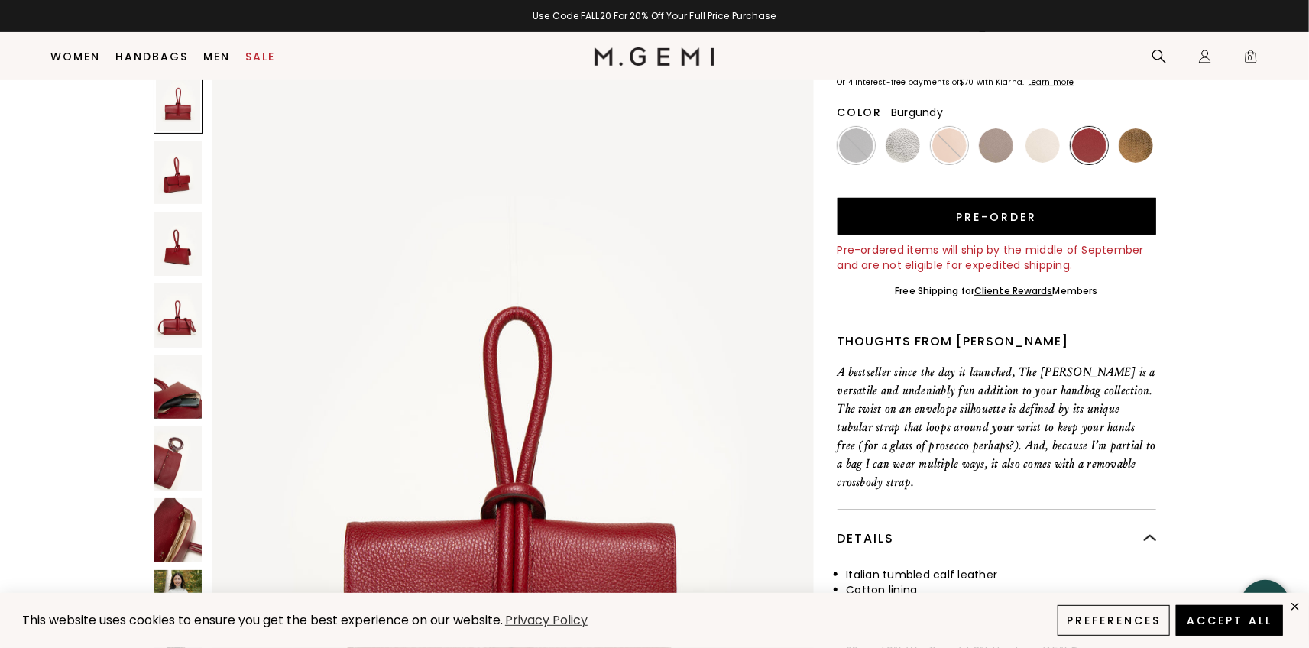
click at [177, 283] on img at bounding box center [178, 315] width 48 height 64
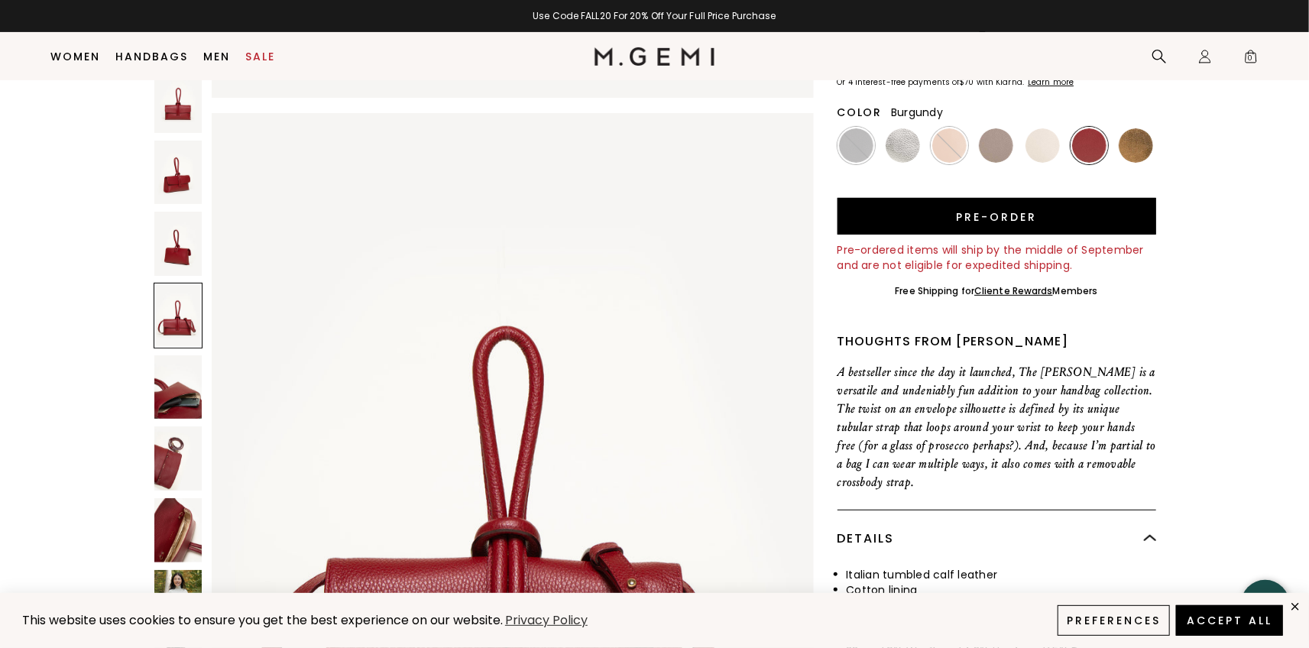
scroll to position [2406, 0]
click at [188, 212] on img at bounding box center [178, 244] width 48 height 64
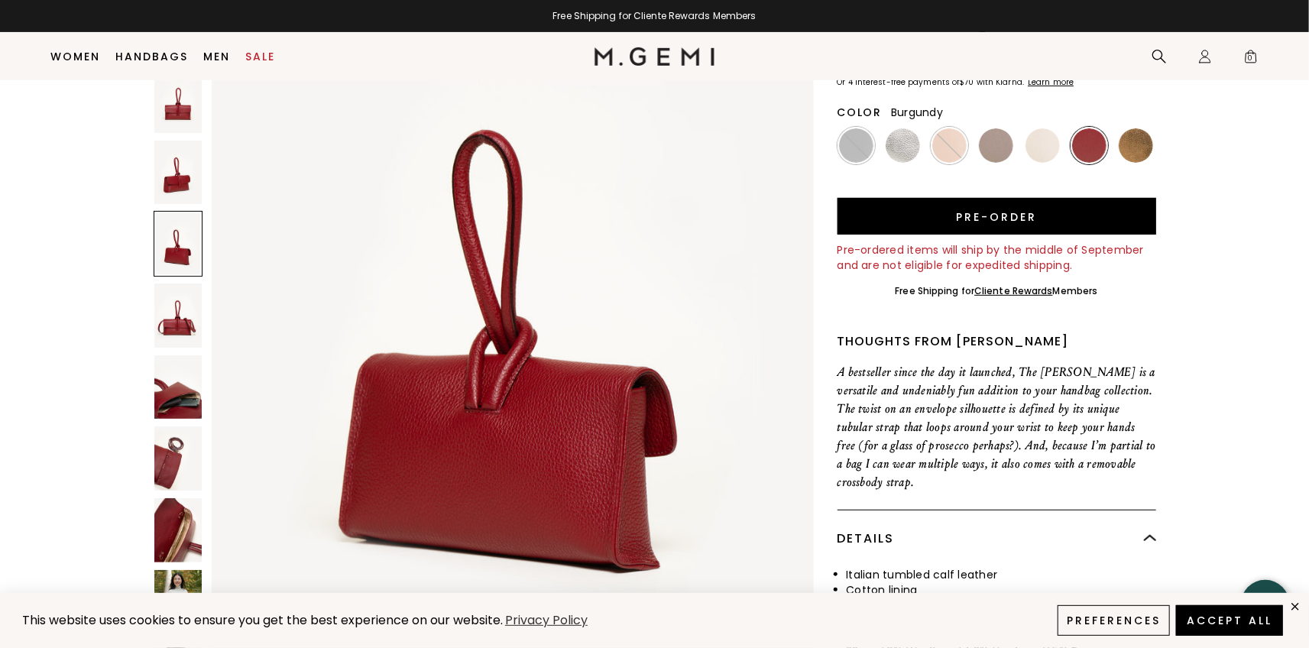
scroll to position [1833, 0]
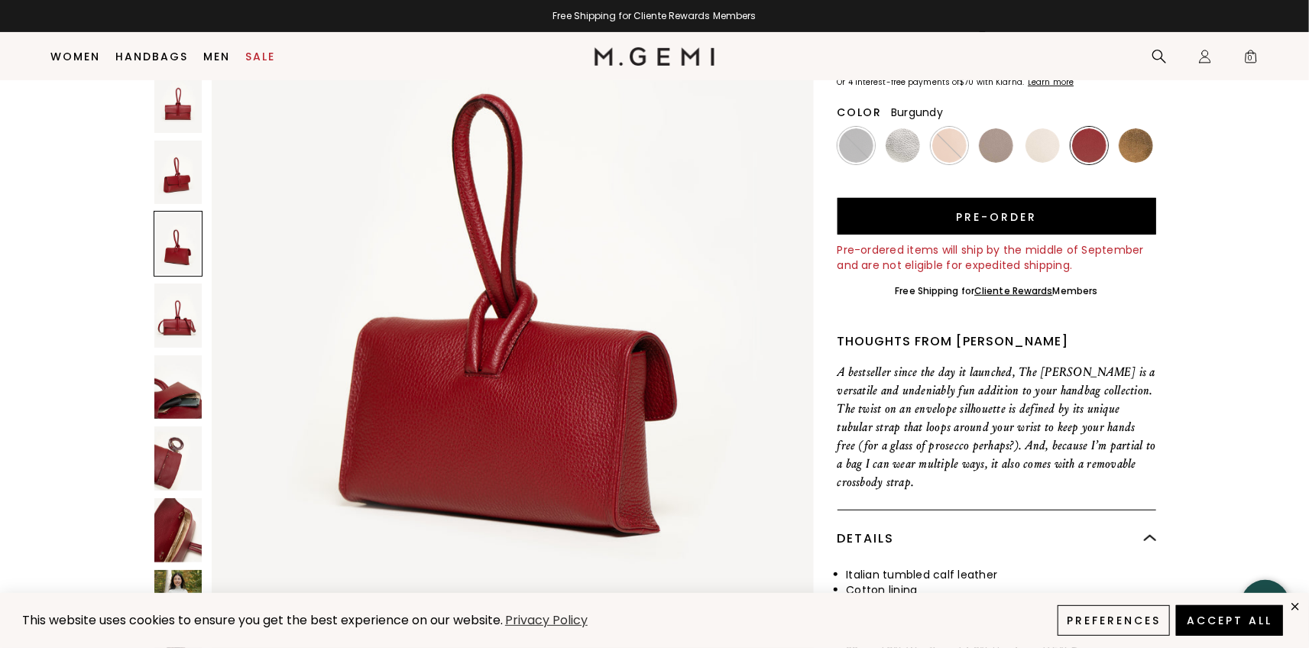
click at [168, 354] on img at bounding box center [178, 386] width 48 height 64
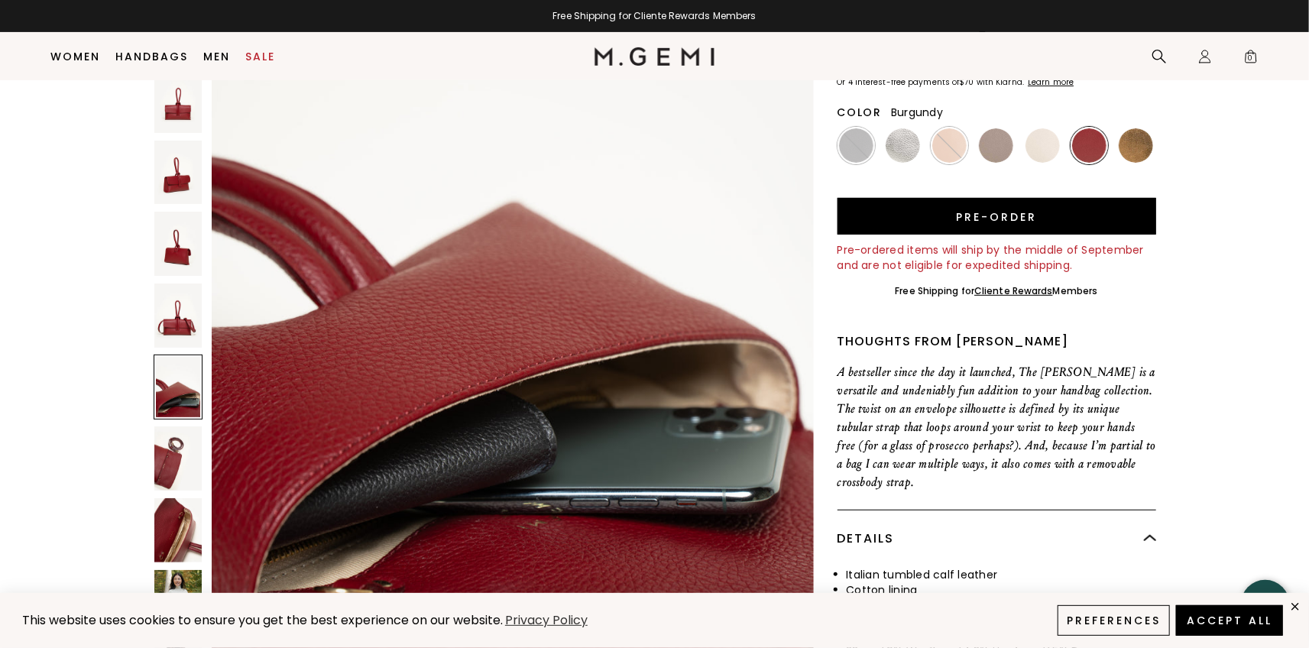
scroll to position [3512, 0]
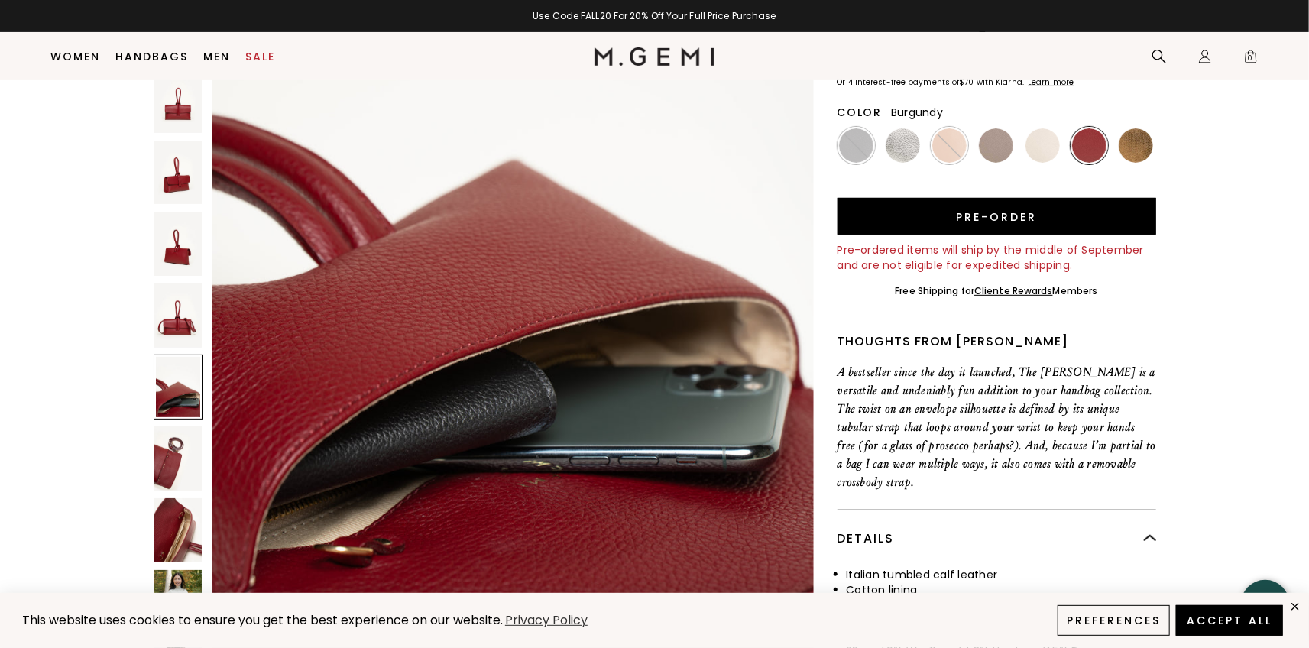
click at [174, 426] on img at bounding box center [178, 458] width 48 height 64
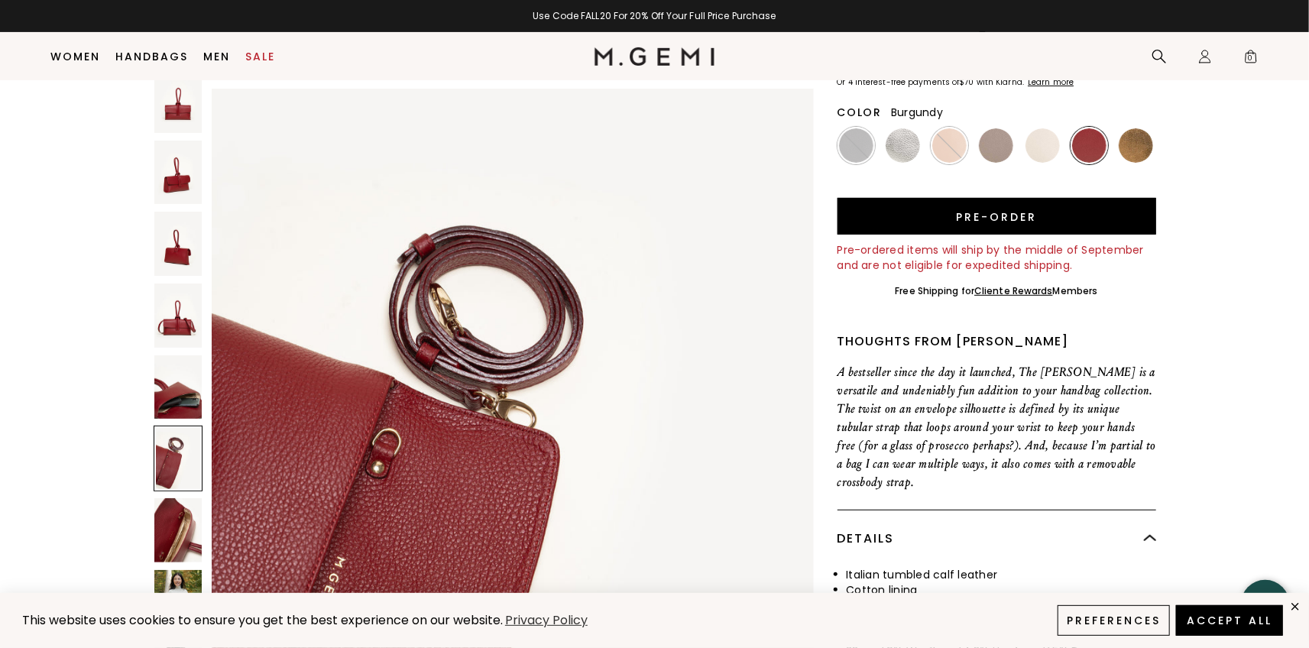
scroll to position [4163, 0]
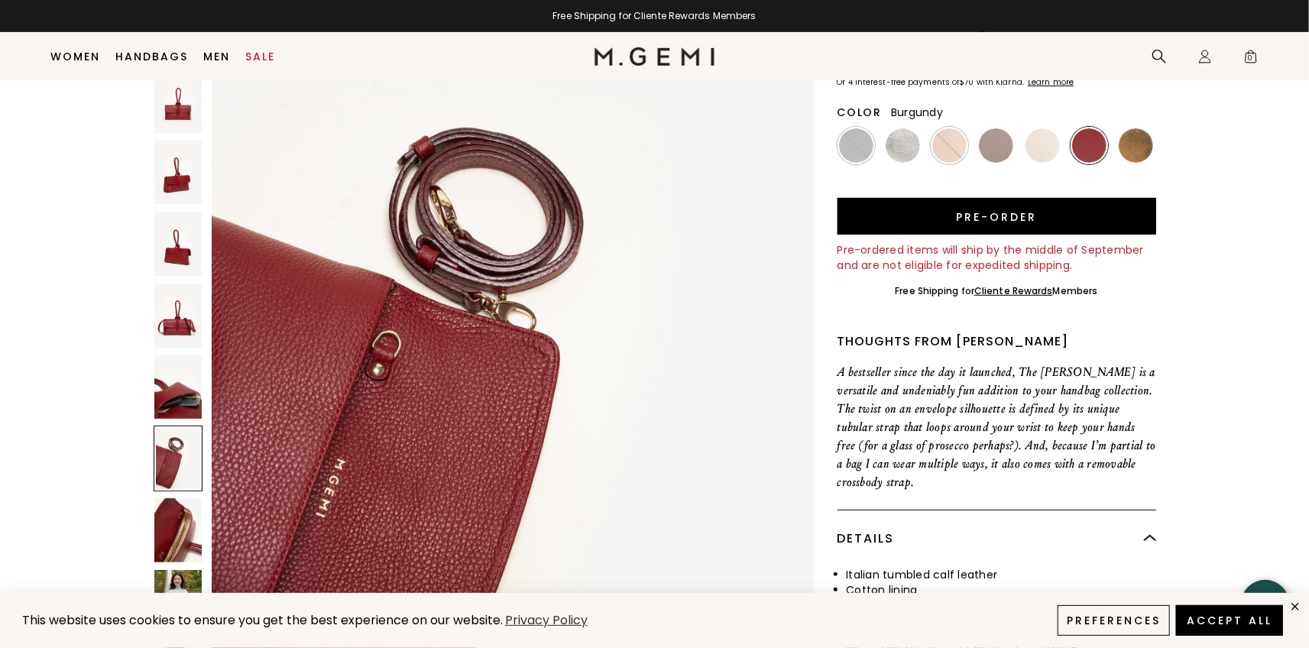
click at [180, 498] on img at bounding box center [178, 530] width 48 height 64
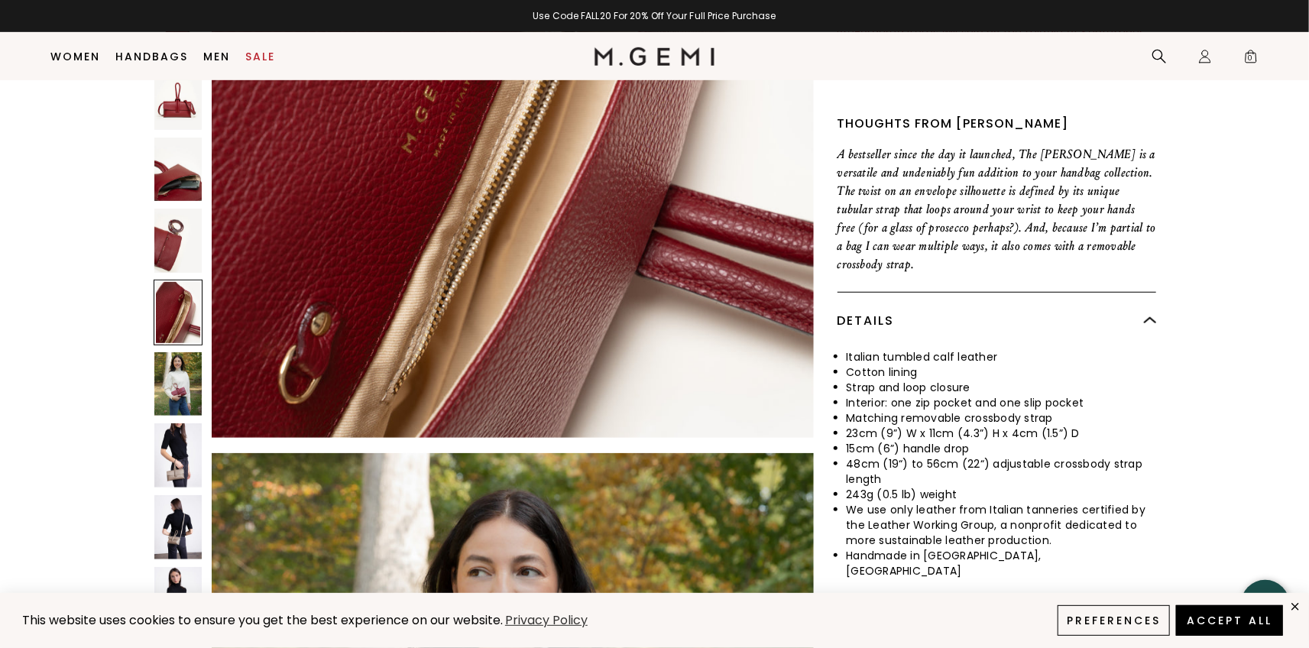
scroll to position [502, 0]
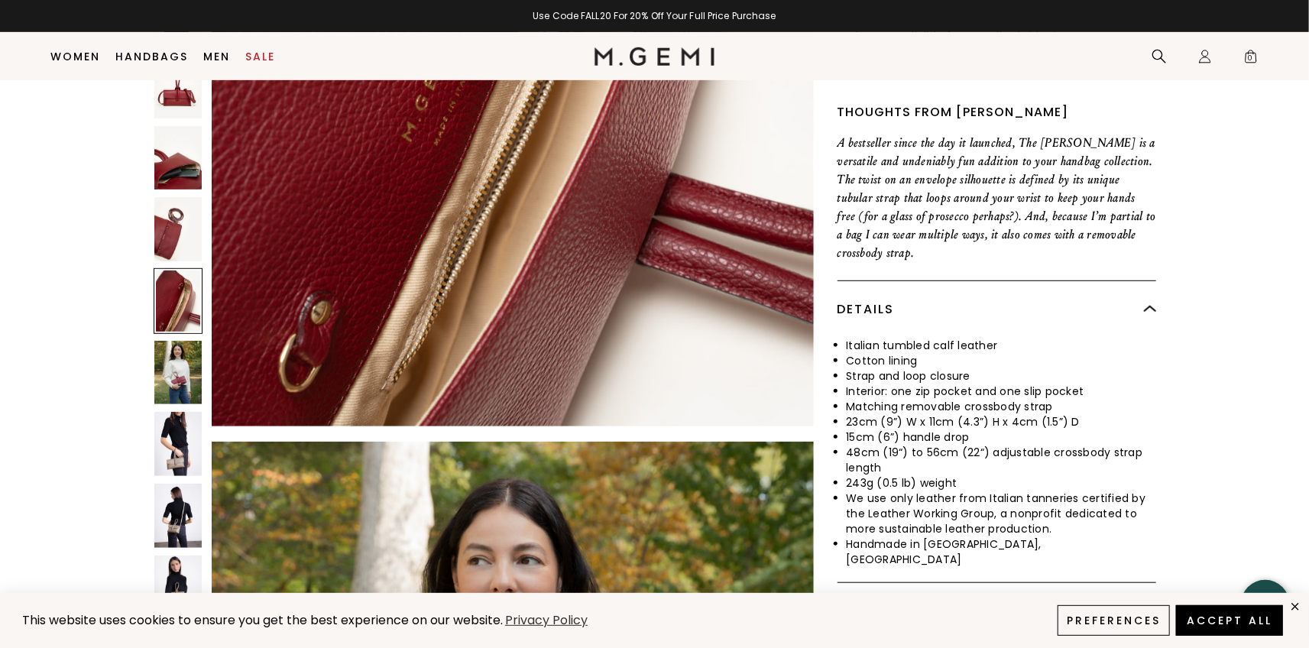
click at [165, 484] on img at bounding box center [178, 516] width 48 height 64
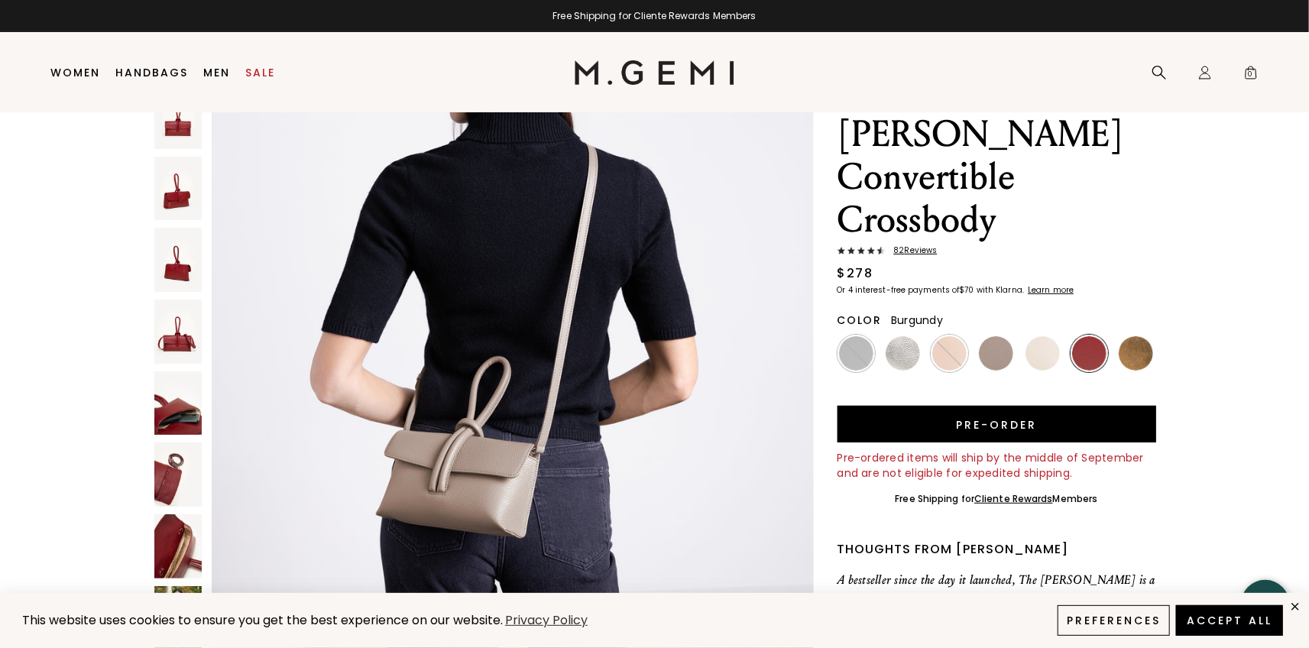
scroll to position [0, 0]
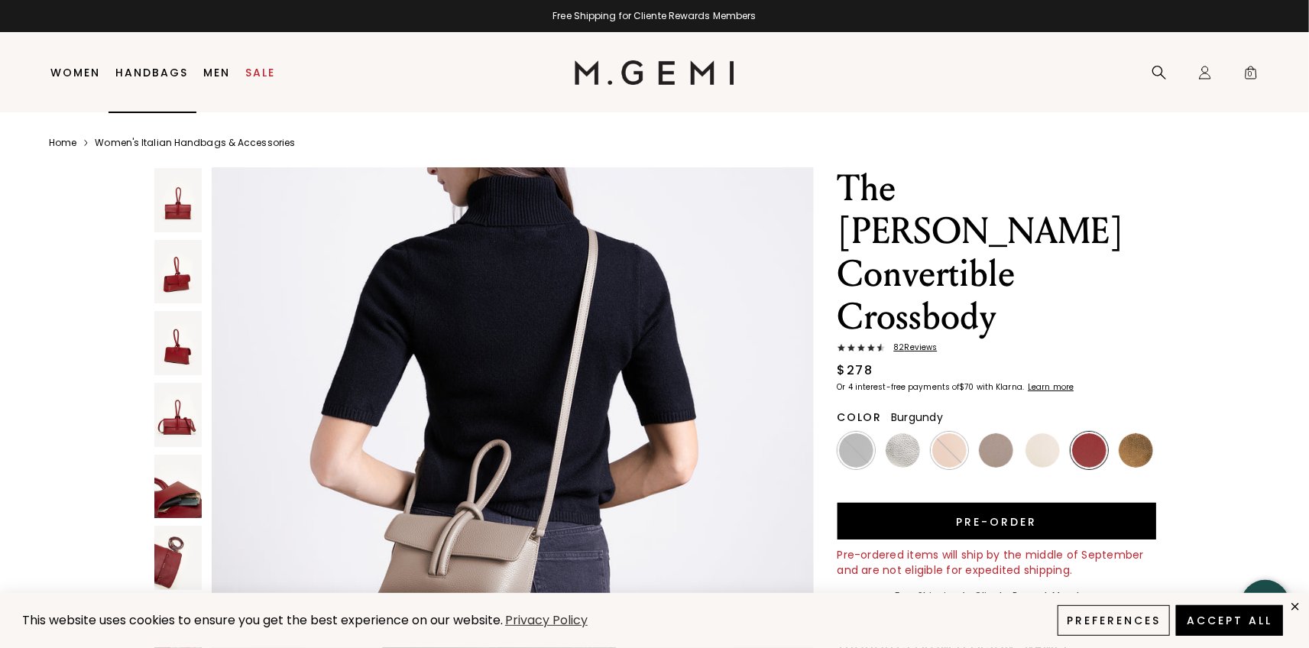
click at [147, 70] on link "Handbags" at bounding box center [152, 72] width 73 height 12
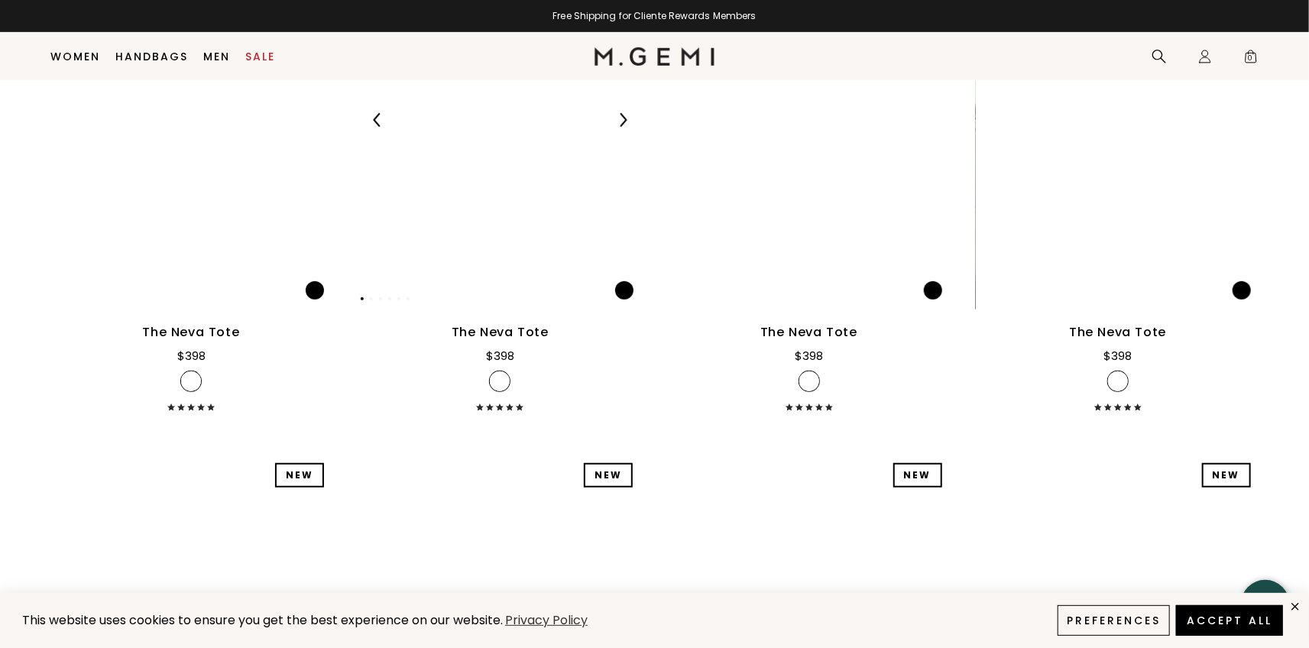
scroll to position [120, 0]
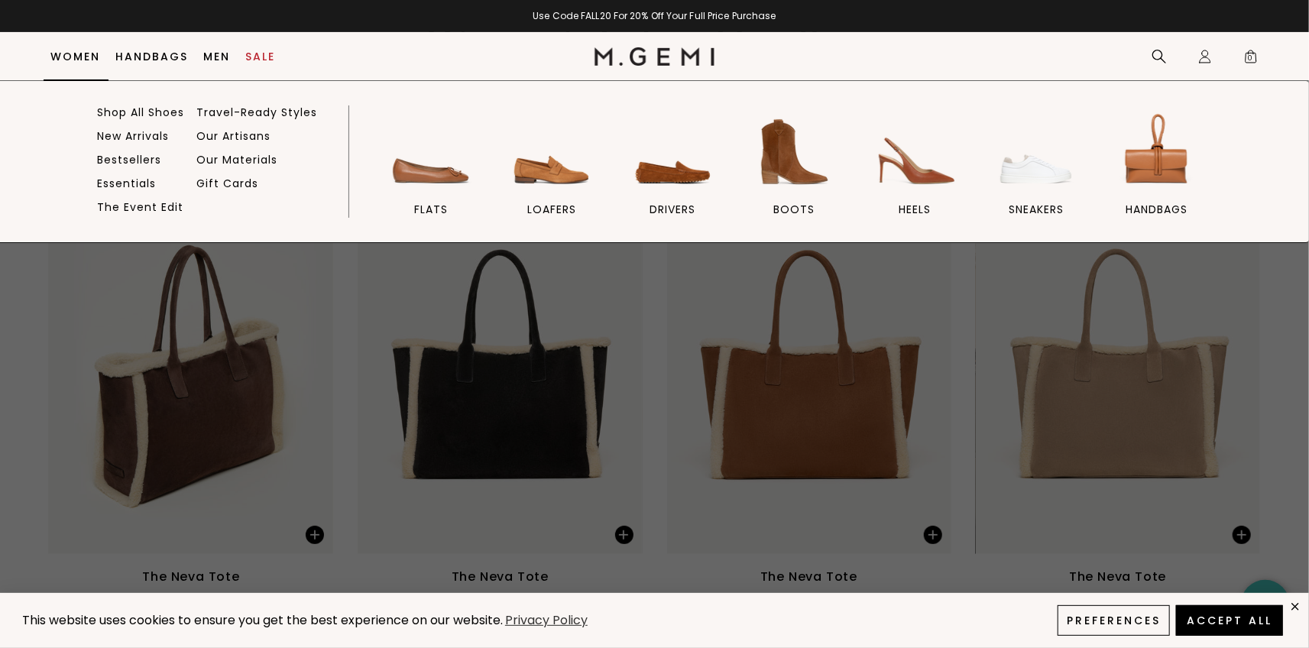
click at [85, 57] on link "Women" at bounding box center [76, 56] width 50 height 12
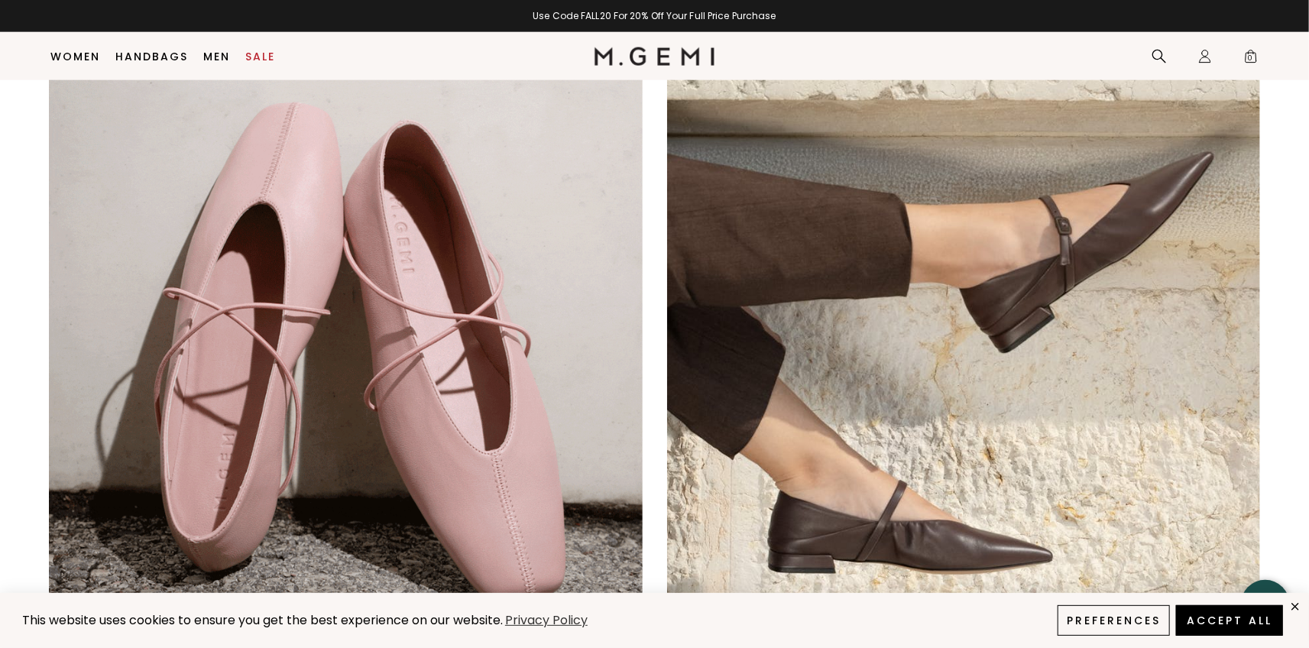
scroll to position [1113, 0]
click at [504, 346] on img at bounding box center [346, 344] width 594 height 594
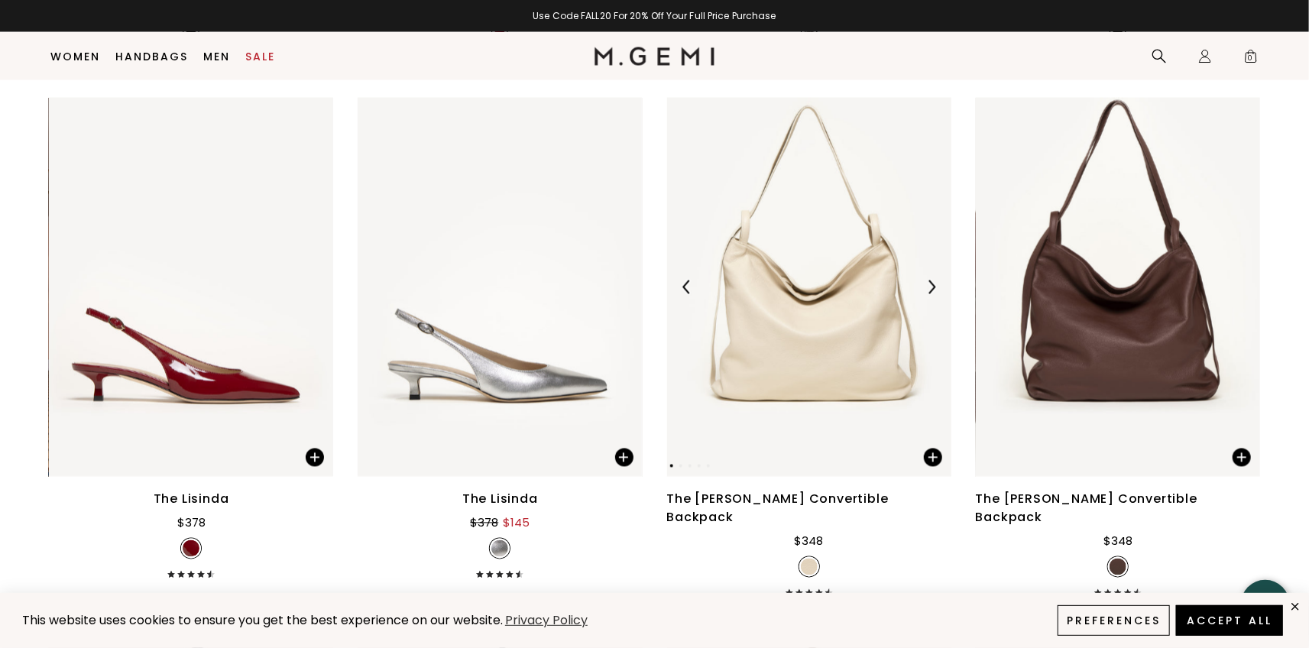
scroll to position [4933, 0]
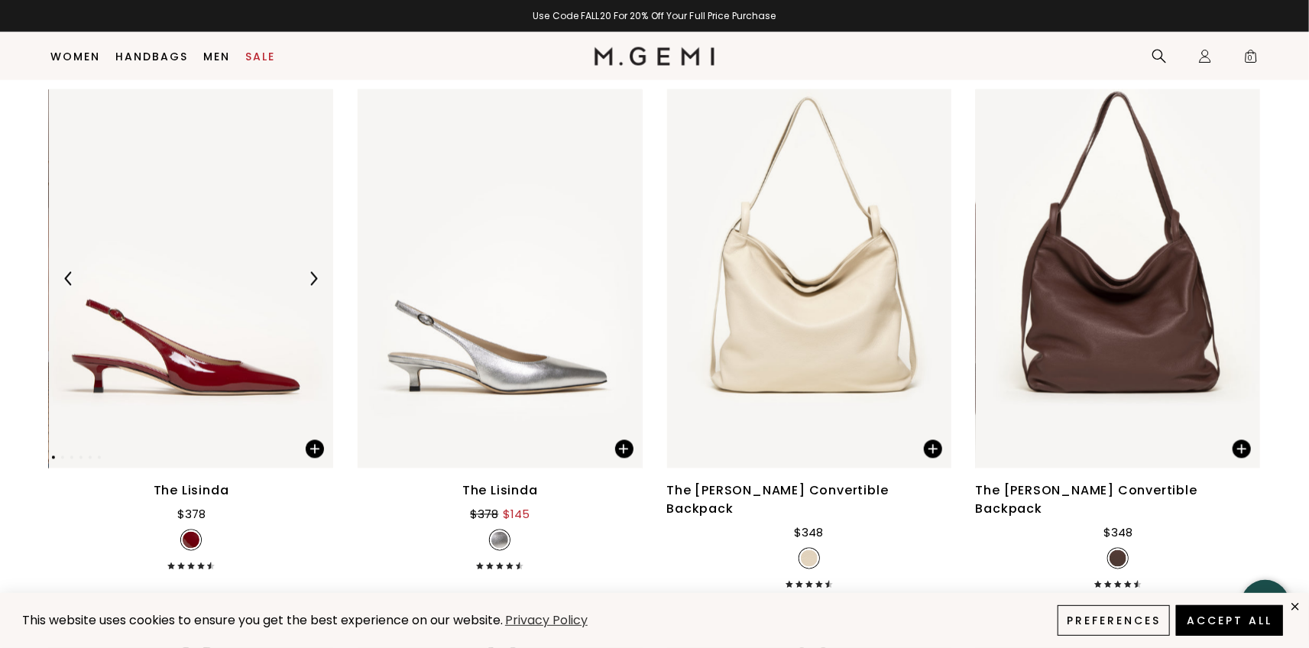
click at [229, 351] on img at bounding box center [191, 278] width 284 height 379
click at [315, 440] on span at bounding box center [315, 449] width 18 height 18
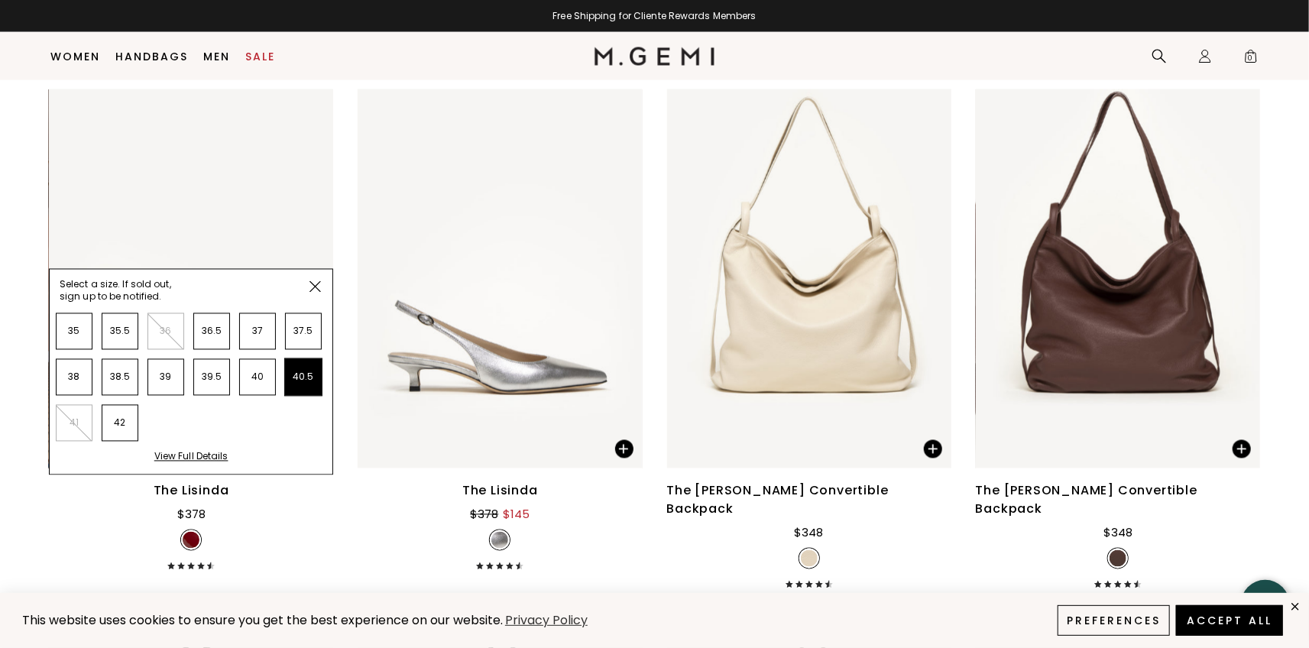
click at [299, 363] on li "40.5" at bounding box center [303, 377] width 37 height 37
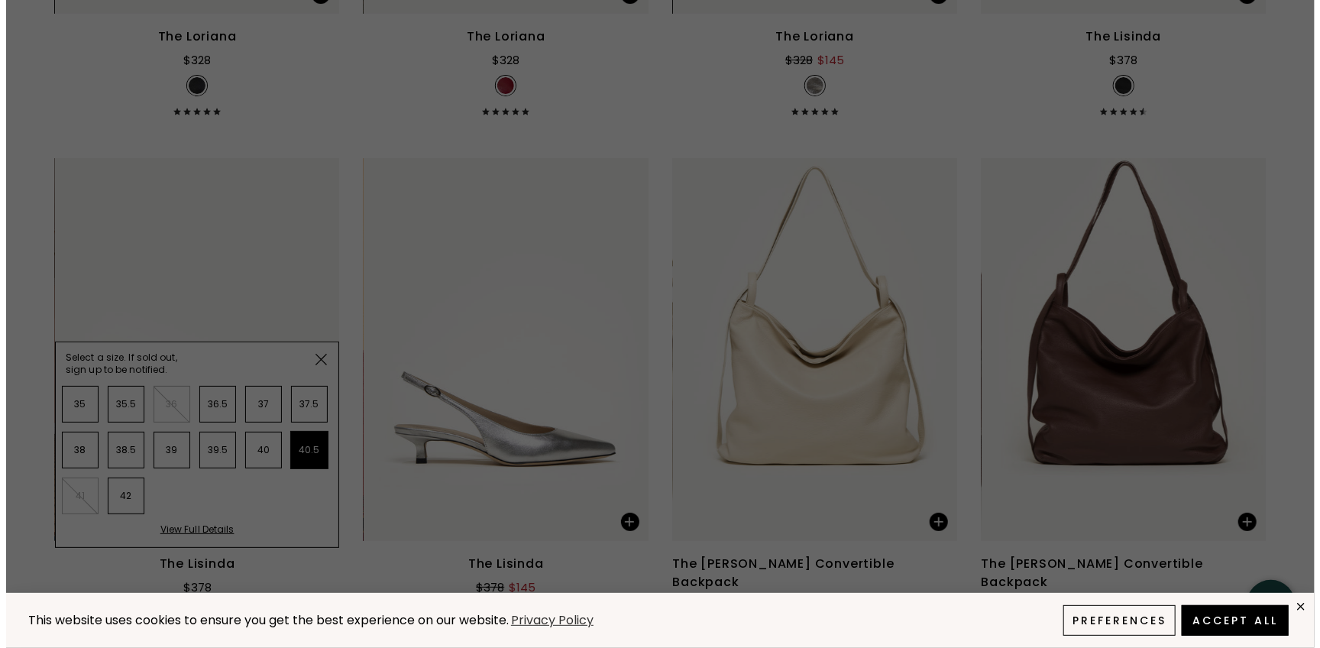
scroll to position [0, 0]
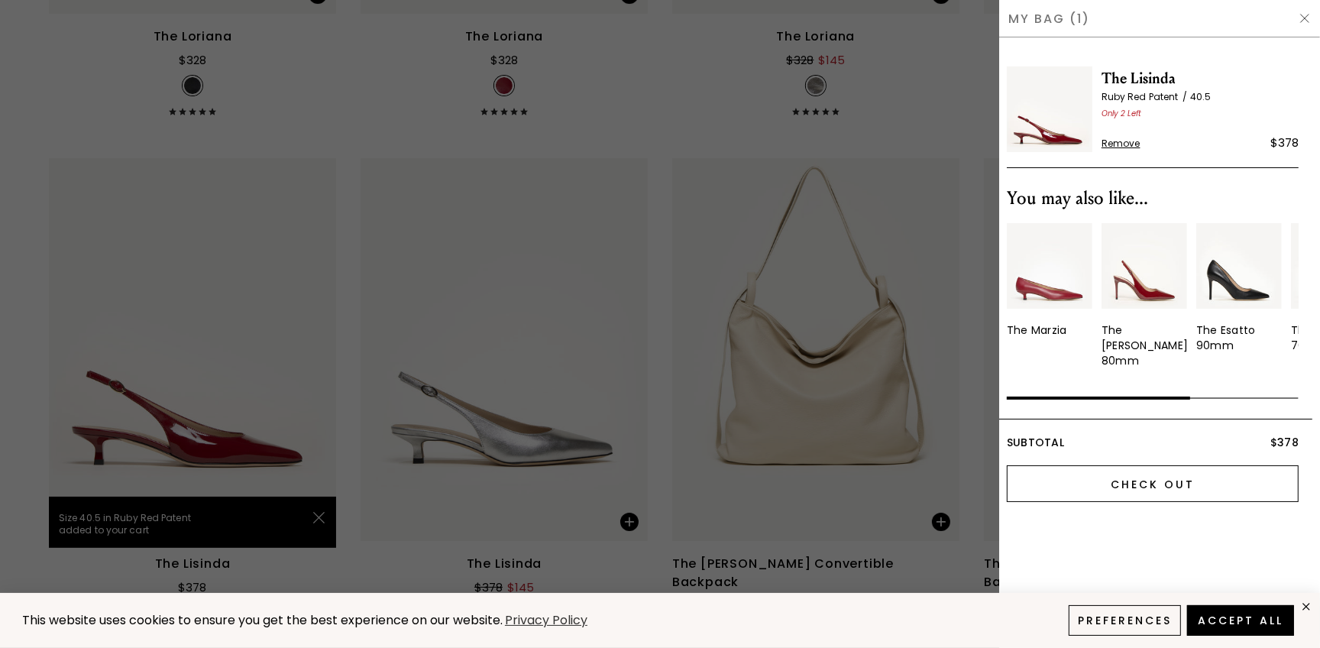
click at [1154, 476] on input "Check Out" at bounding box center [1153, 483] width 292 height 37
